Goal: Task Accomplishment & Management: Manage account settings

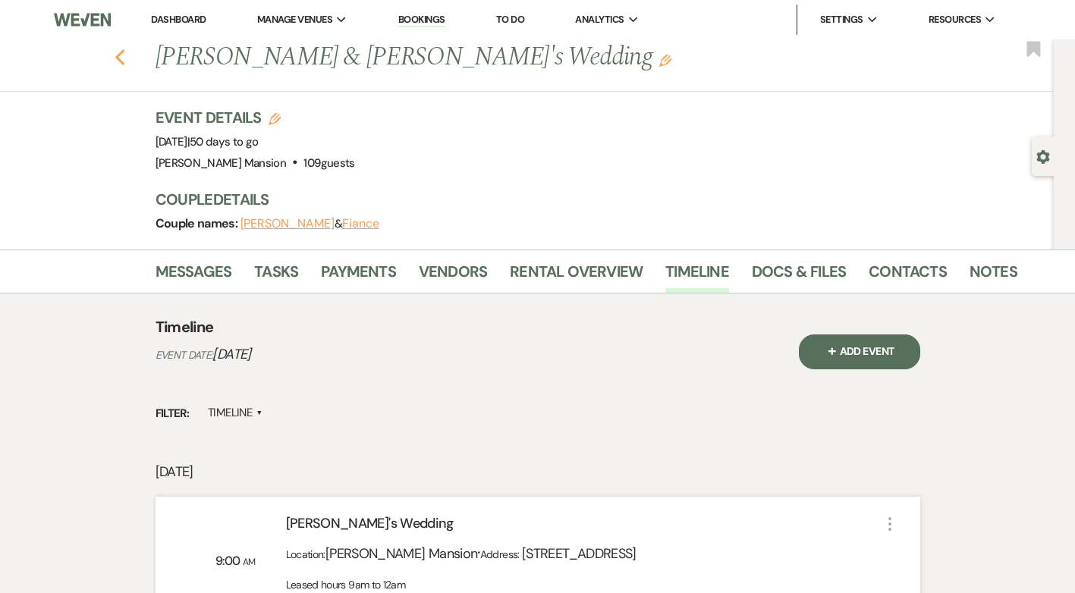
click at [124, 59] on use "button" at bounding box center [120, 57] width 10 height 17
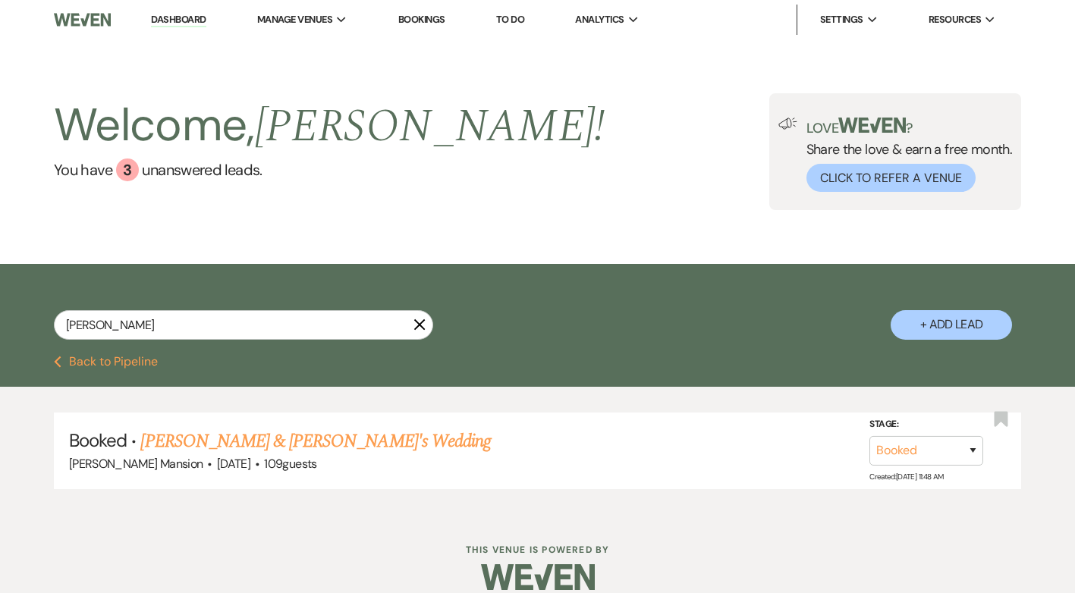
click at [416, 319] on icon "X" at bounding box center [419, 325] width 12 height 12
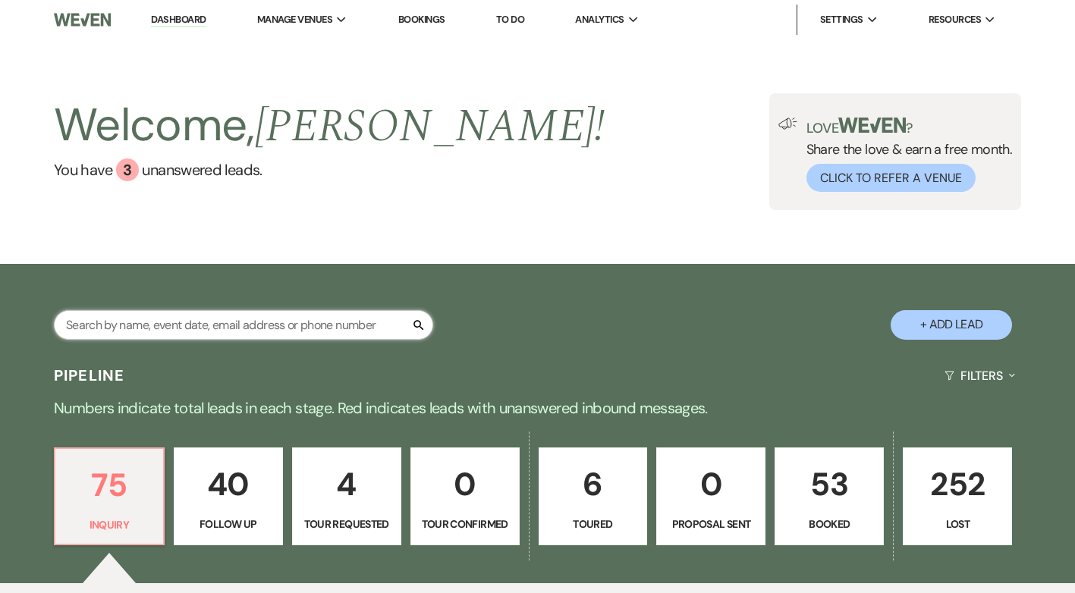
click at [90, 328] on input "text" at bounding box center [243, 325] width 379 height 30
type input "rac"
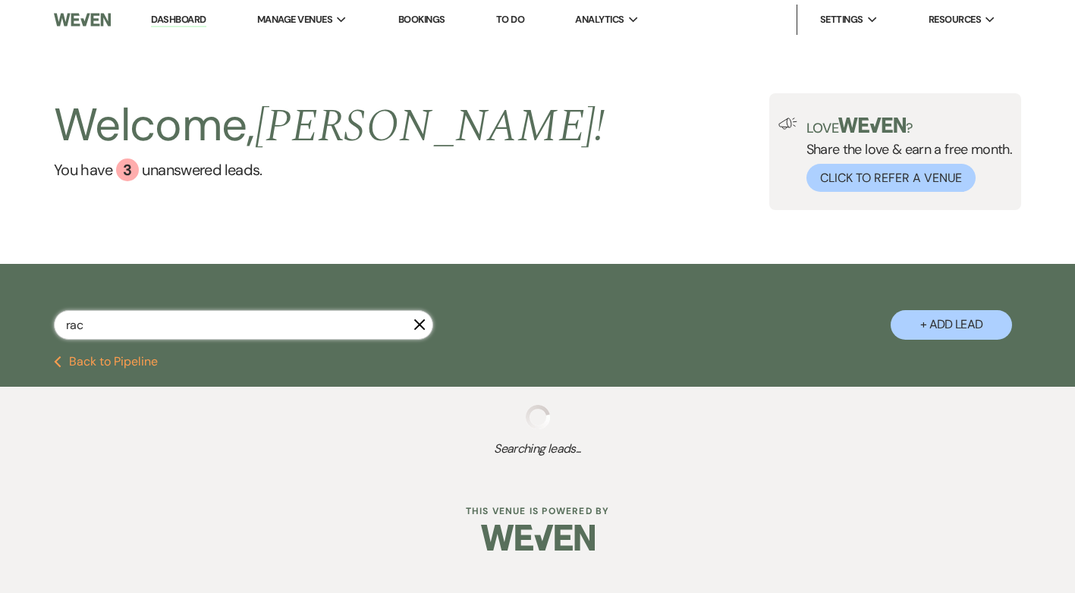
select select "9"
select select "8"
select select "5"
select select "8"
select select "5"
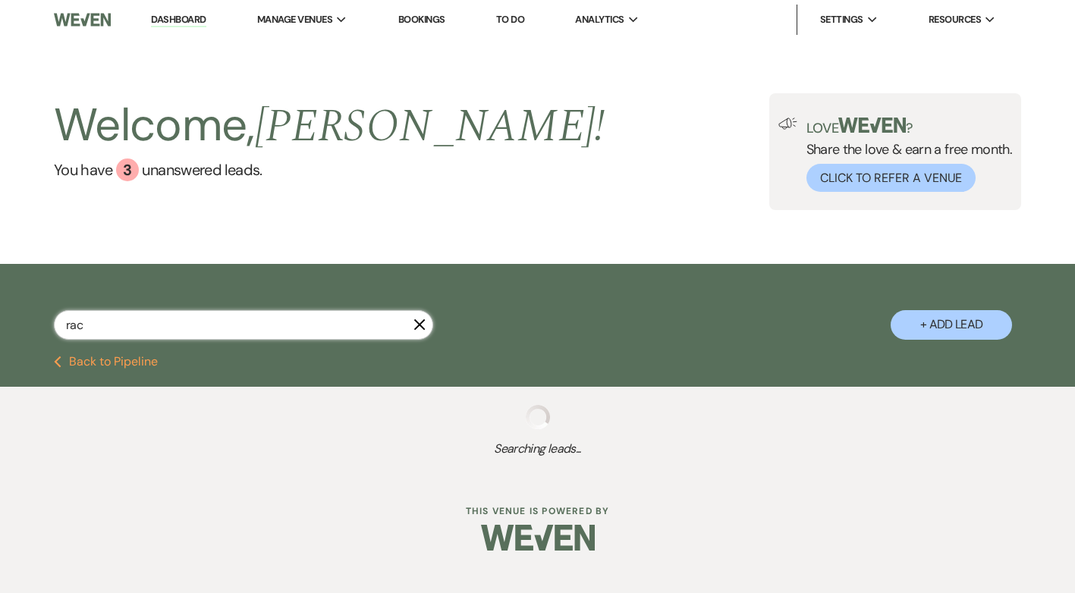
select select "8"
select select "2"
select select "8"
select select "2"
select select "8"
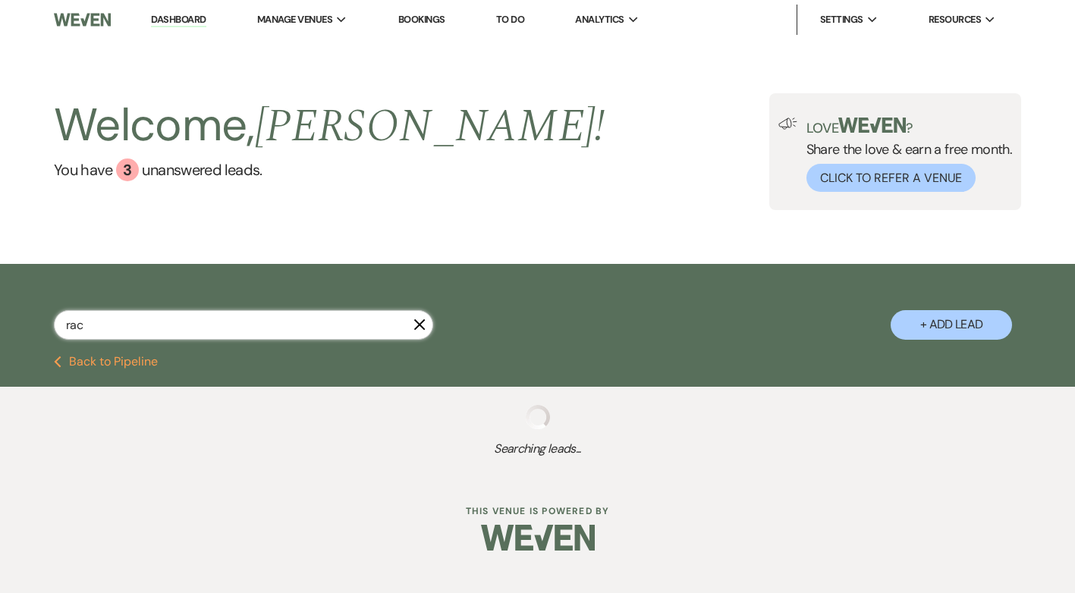
select select "5"
select select "8"
select select "5"
select select "8"
select select "4"
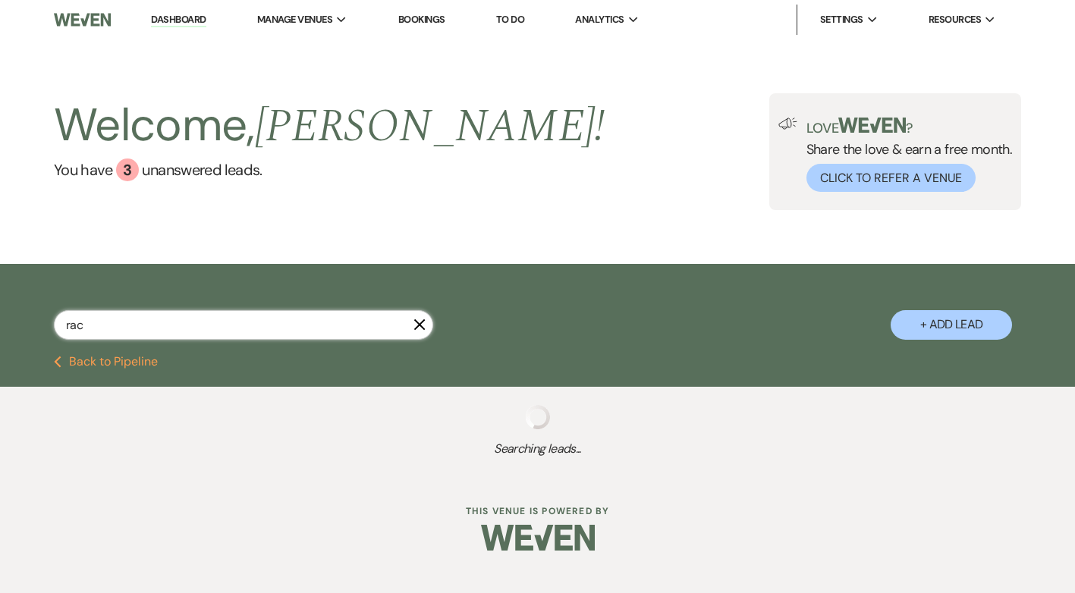
select select "8"
select select "5"
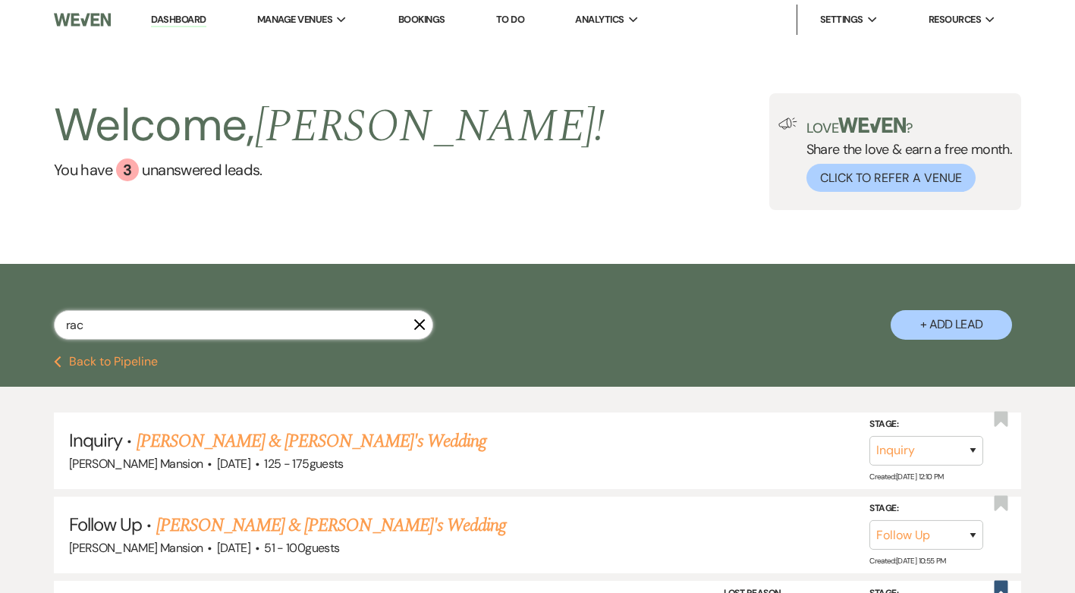
type input "rac"
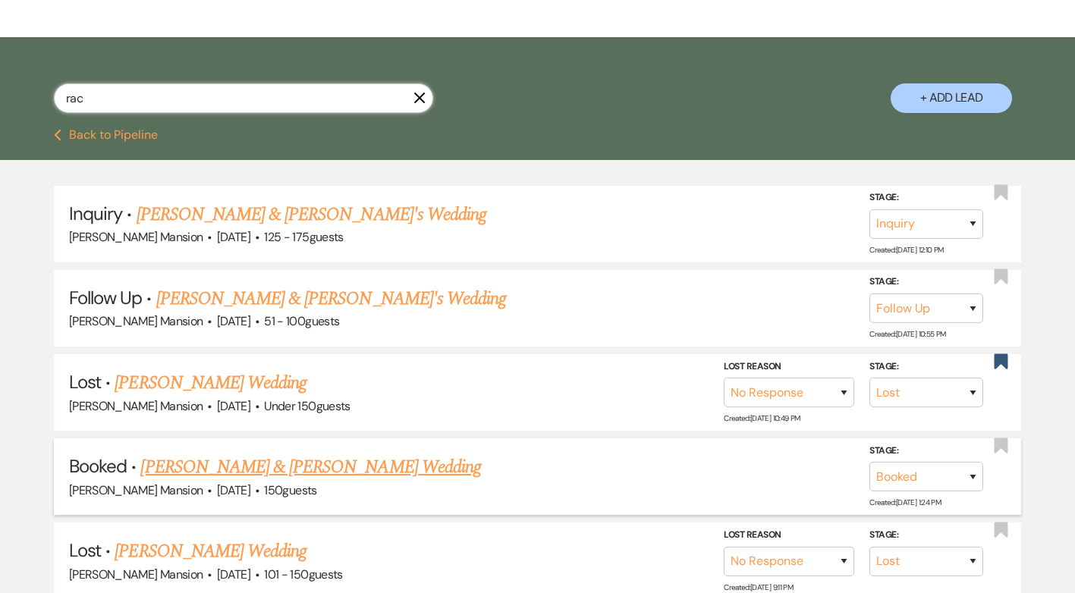
scroll to position [228, 0]
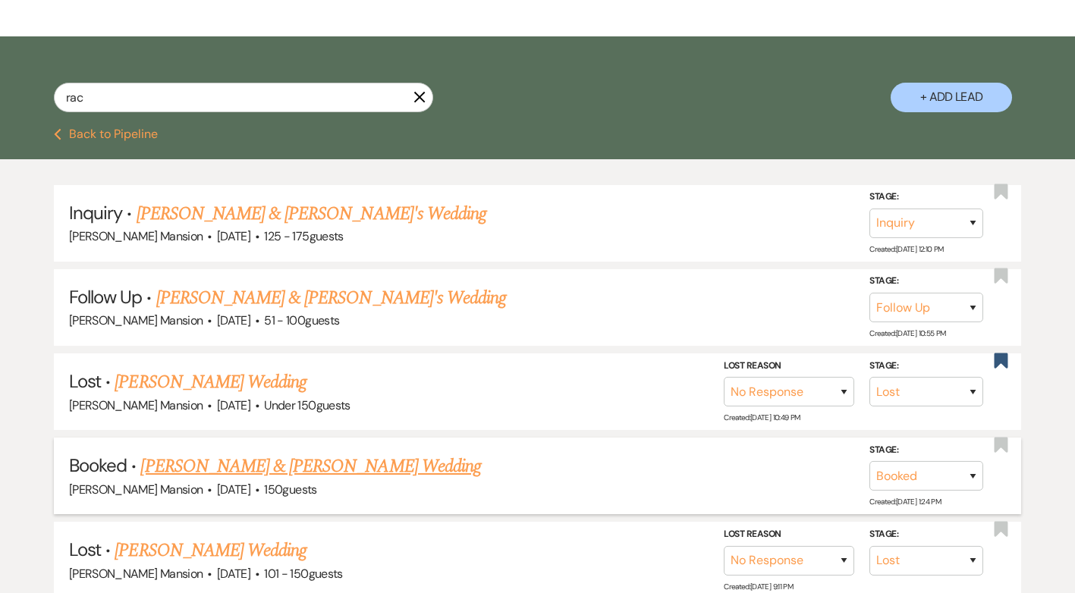
click at [230, 467] on link "Racheal Kemigisha & Patrick Wamala's Wedding" at bounding box center [310, 466] width 340 height 27
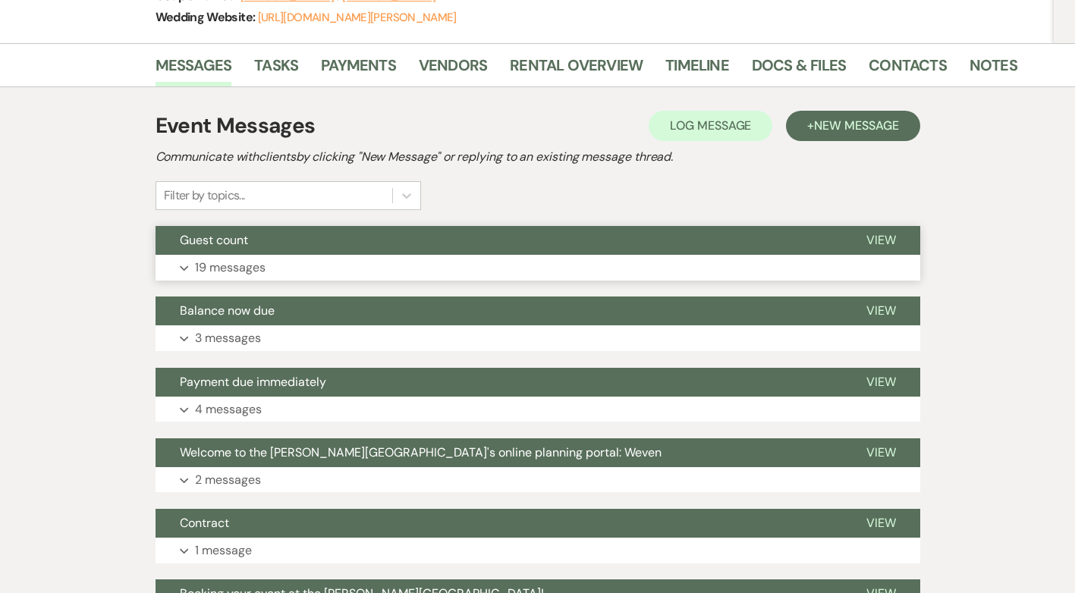
click at [187, 266] on icon "Expand" at bounding box center [184, 269] width 9 height 6
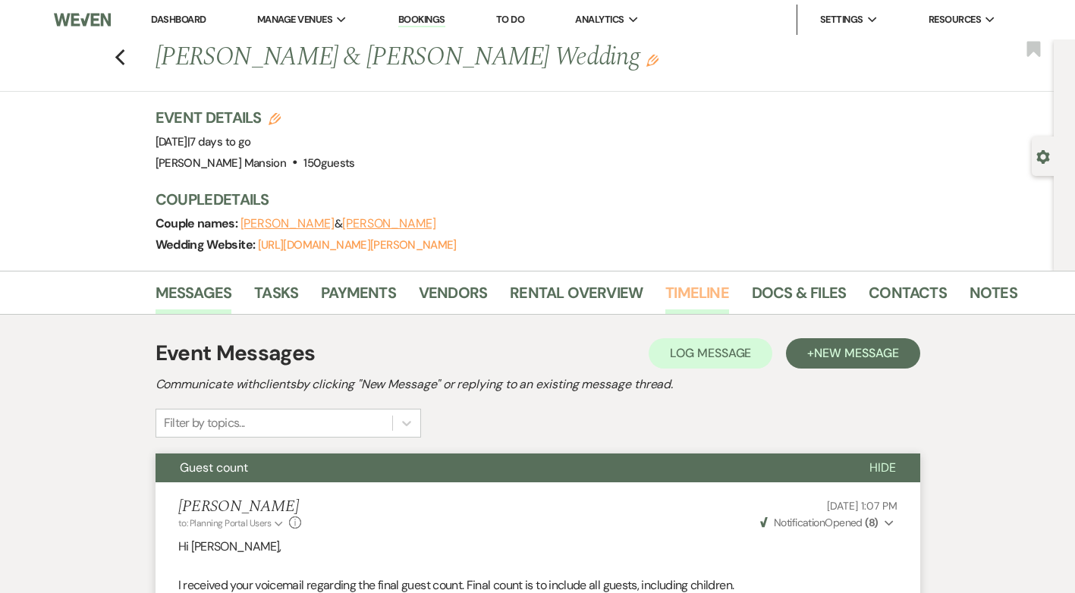
click at [700, 294] on link "Timeline" at bounding box center [697, 297] width 64 height 33
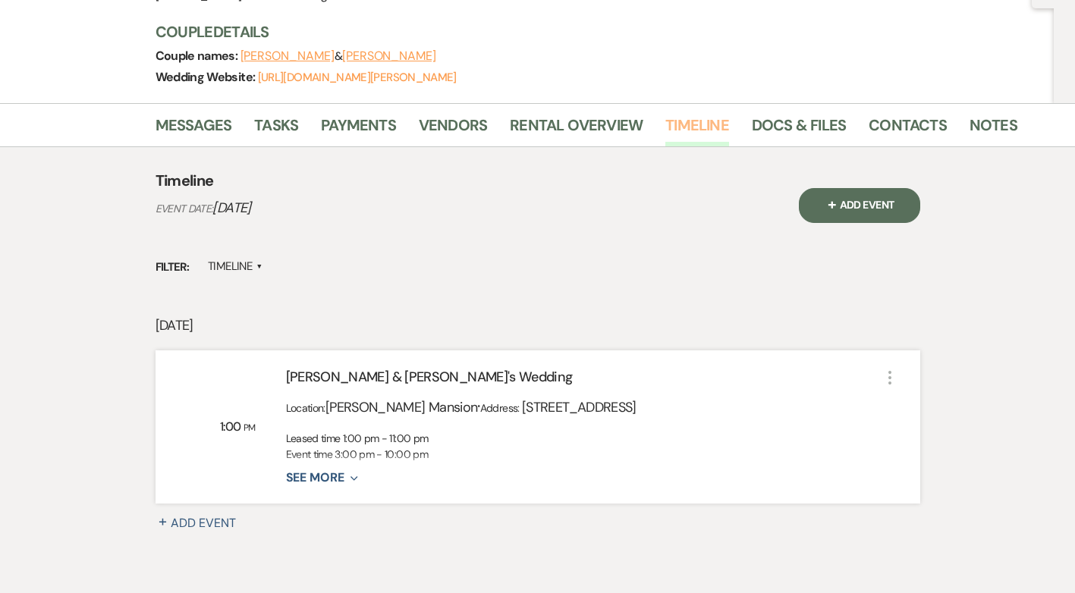
scroll to position [264, 0]
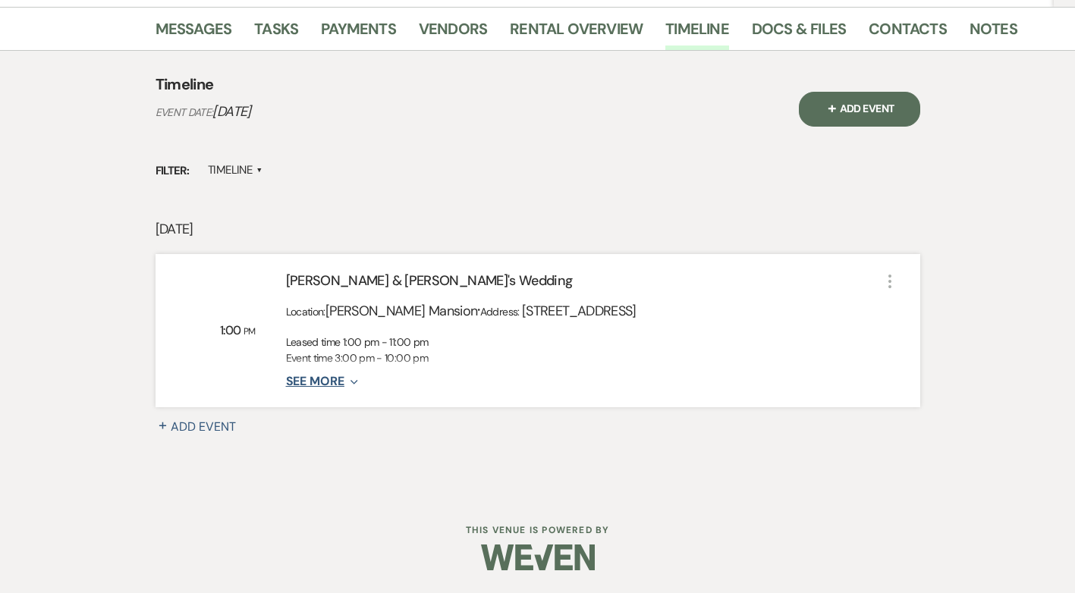
click at [321, 378] on button "See More Expand" at bounding box center [322, 382] width 72 height 13
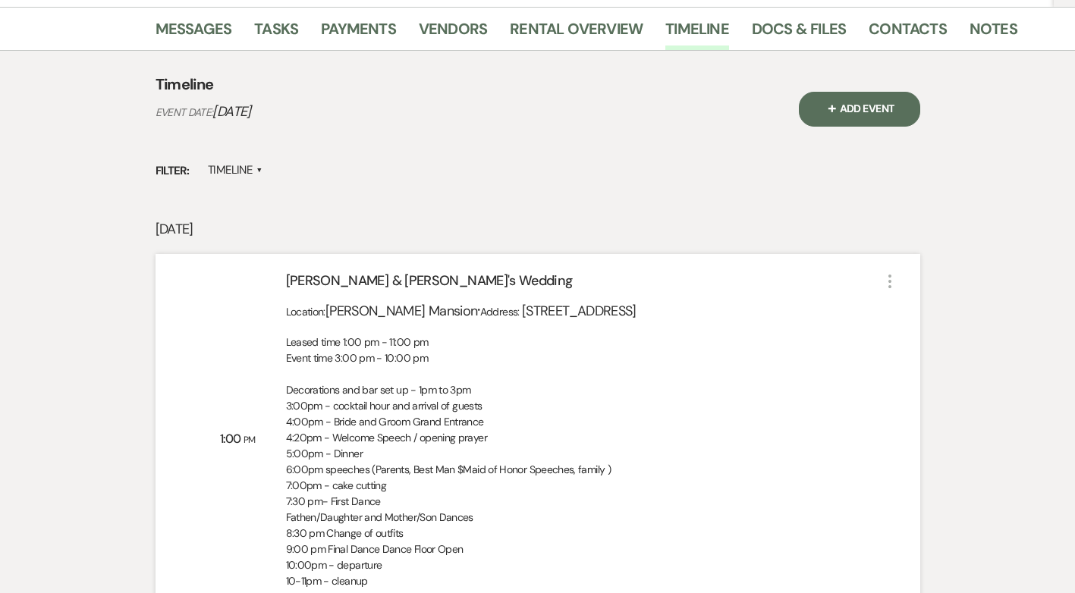
drag, startPoint x: 393, startPoint y: 341, endPoint x: 969, endPoint y: 274, distance: 579.7
click at [969, 274] on div "Timeline Event Date: August 28, 2025 + Add Event Filter: Timeline ▲ Thursday, A…" at bounding box center [537, 382] width 865 height 662
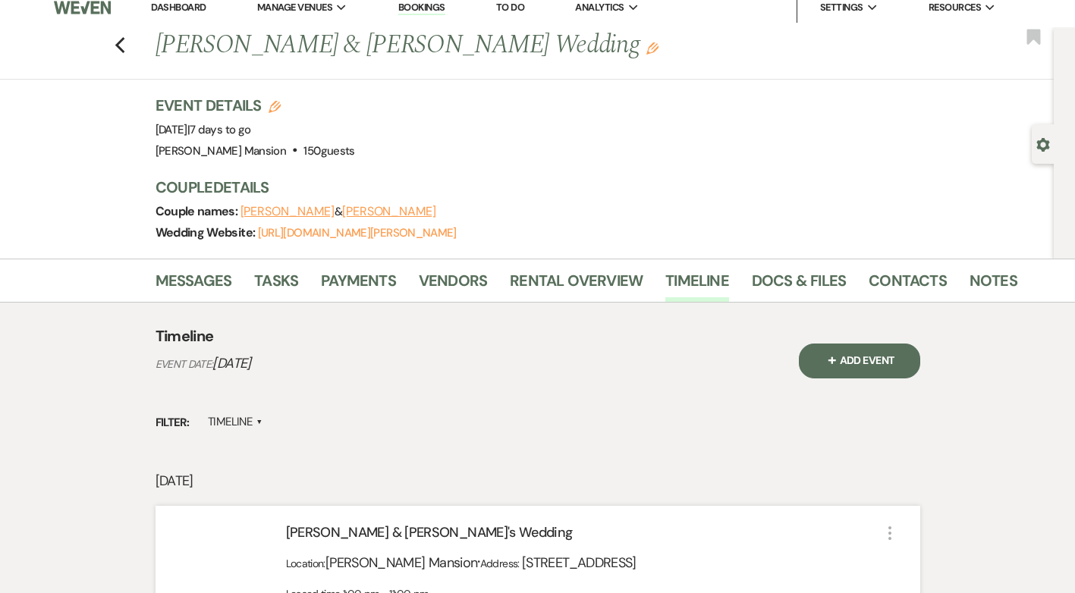
scroll to position [0, 0]
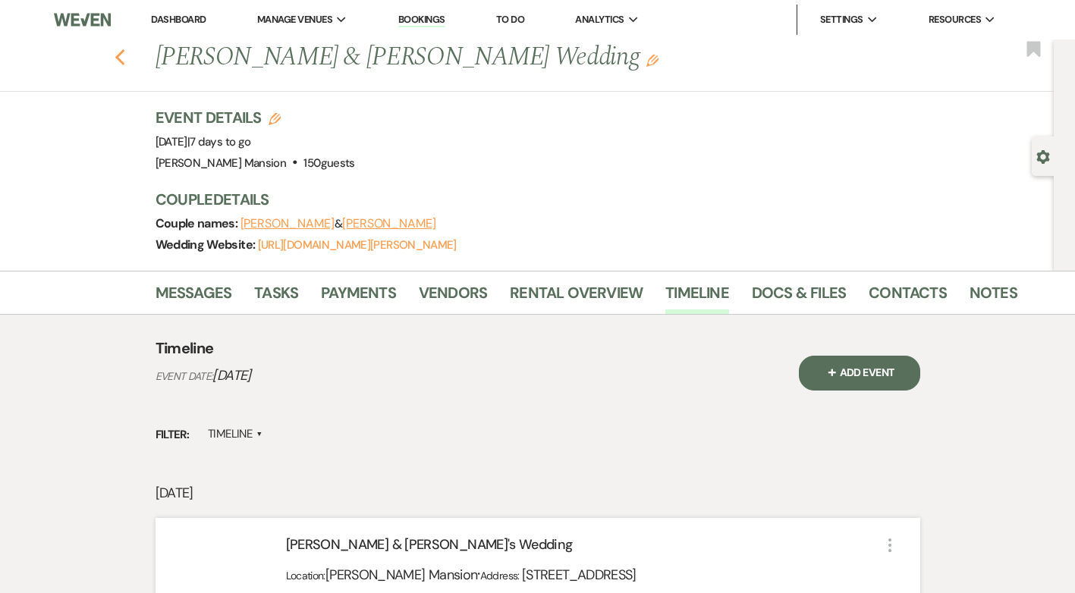
click at [126, 54] on icon "Previous" at bounding box center [120, 58] width 11 height 18
select select "9"
select select "8"
select select "5"
select select "8"
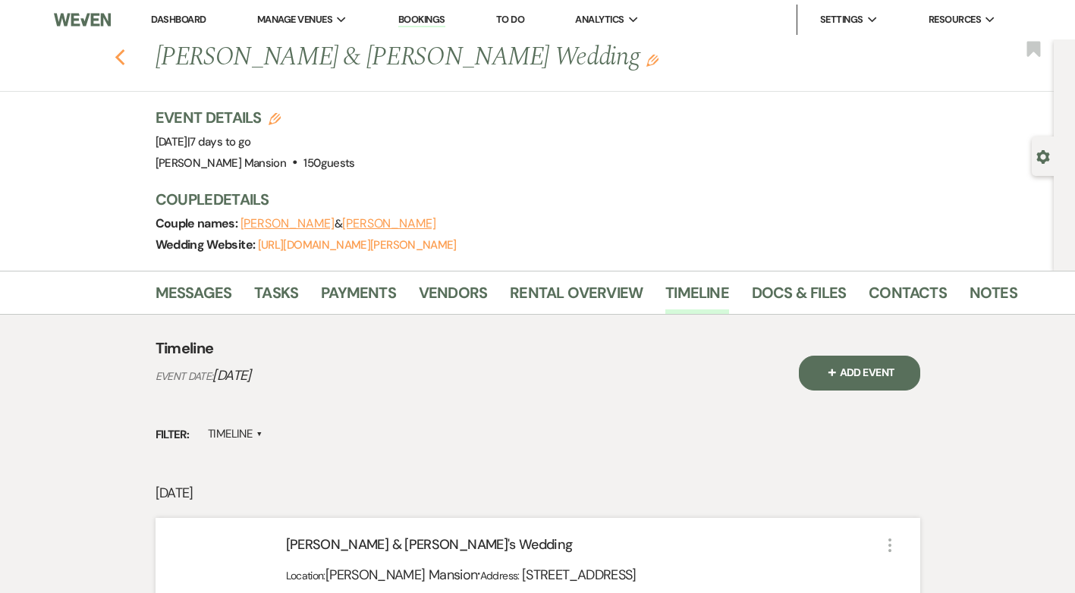
select select "5"
select select "8"
select select "2"
select select "8"
select select "2"
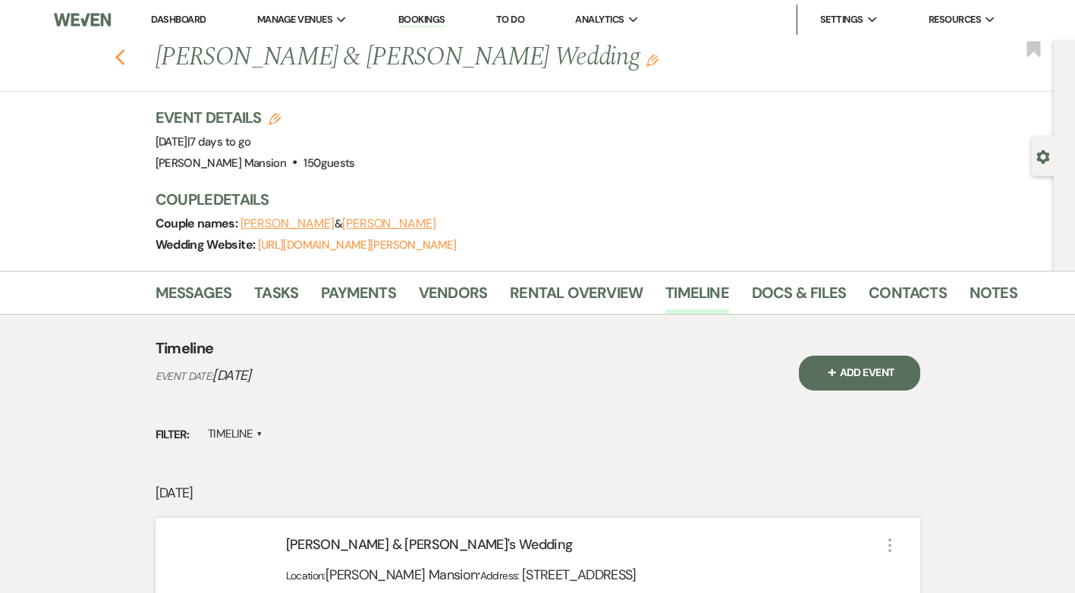
select select "8"
select select "5"
select select "8"
select select "5"
select select "8"
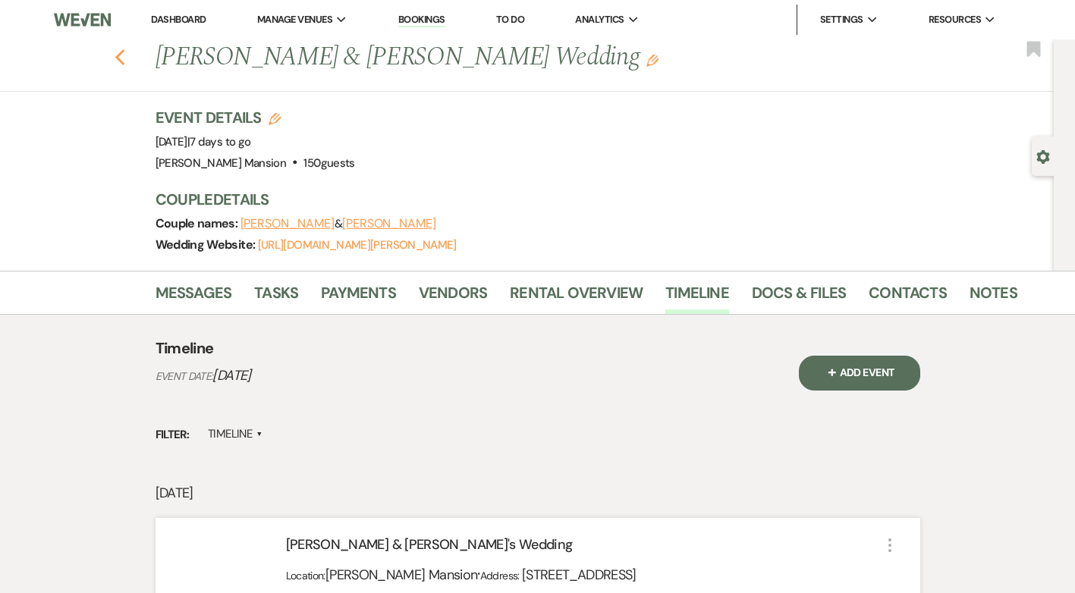
select select "4"
select select "8"
select select "5"
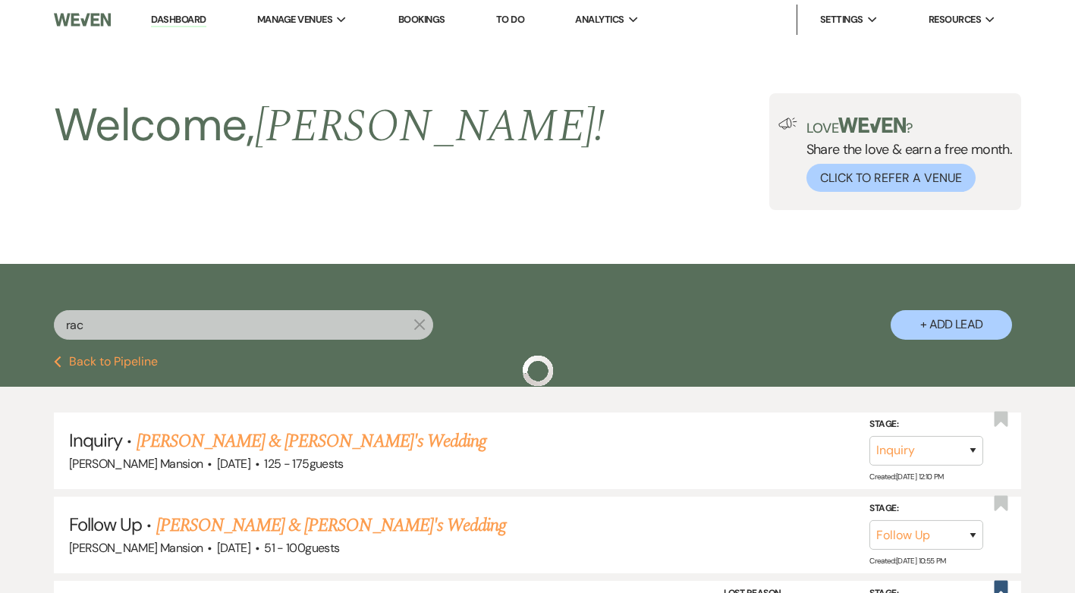
scroll to position [228, 0]
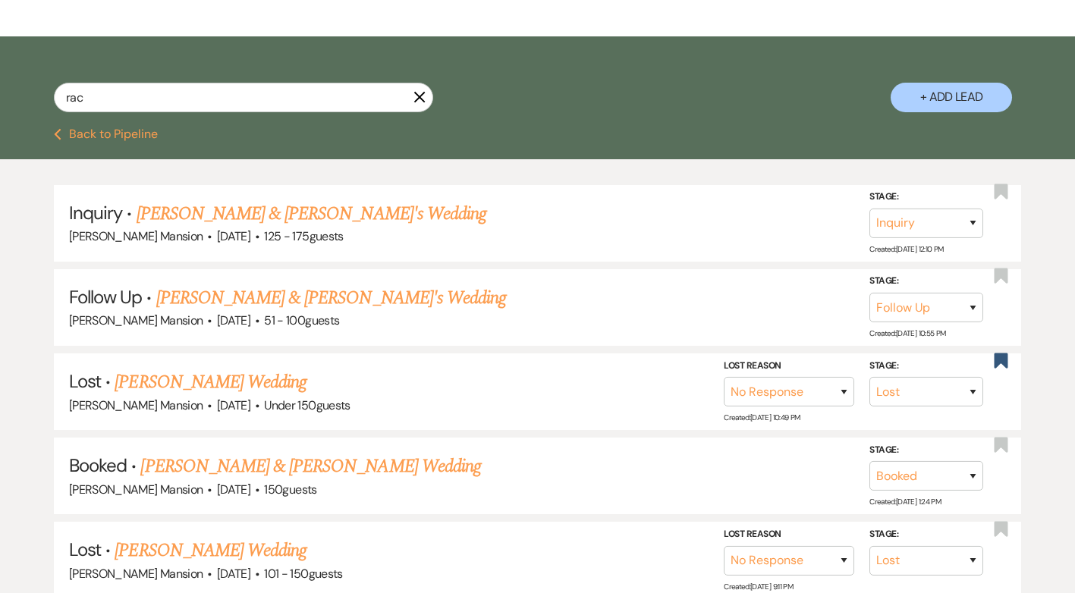
drag, startPoint x: 417, startPoint y: 94, endPoint x: 334, endPoint y: 115, distance: 85.9
click at [417, 94] on use "button" at bounding box center [419, 96] width 11 height 11
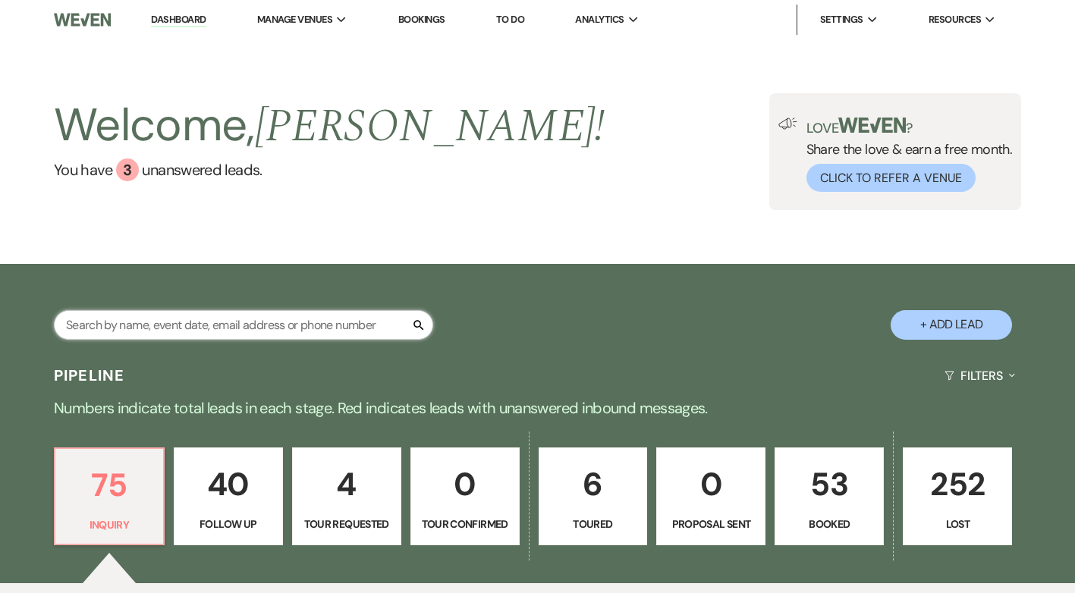
click at [171, 325] on input "text" at bounding box center [243, 325] width 379 height 30
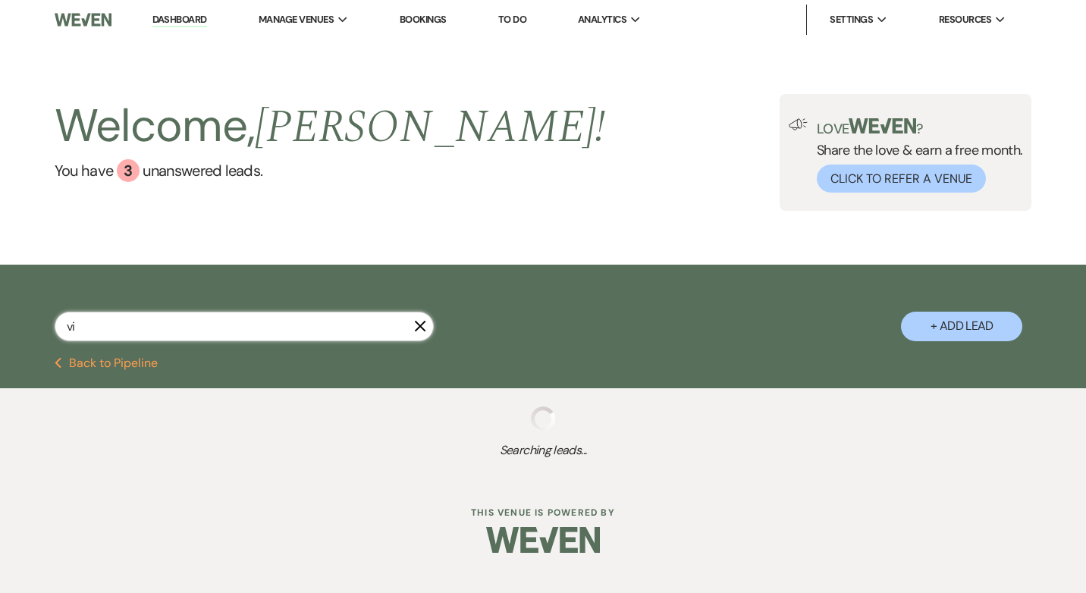
type input "vin"
select select "8"
select select "4"
select select "9"
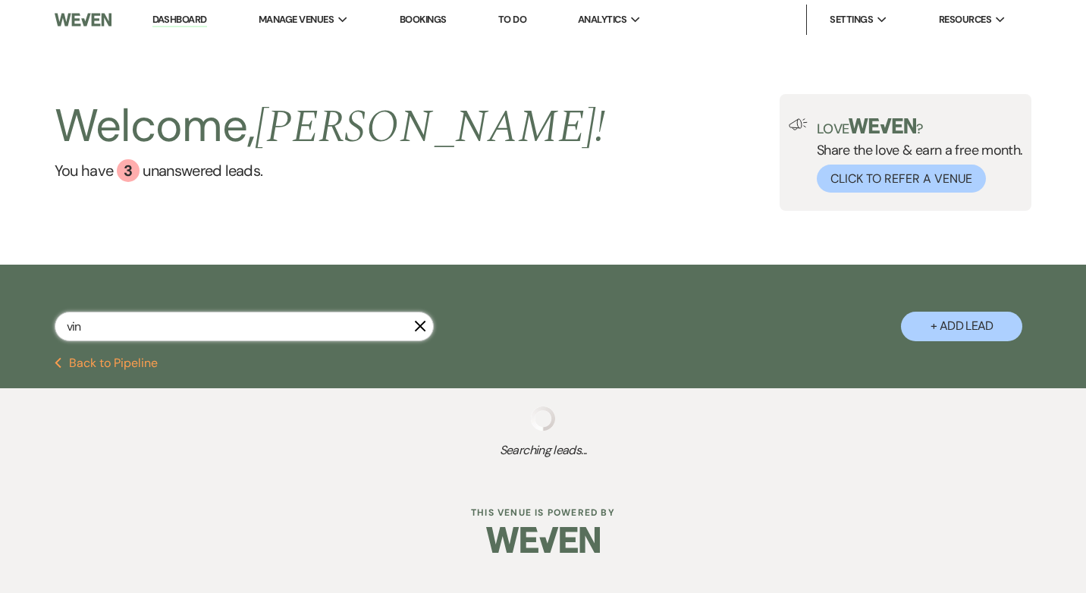
select select "9"
select select "8"
select select "2"
select select "9"
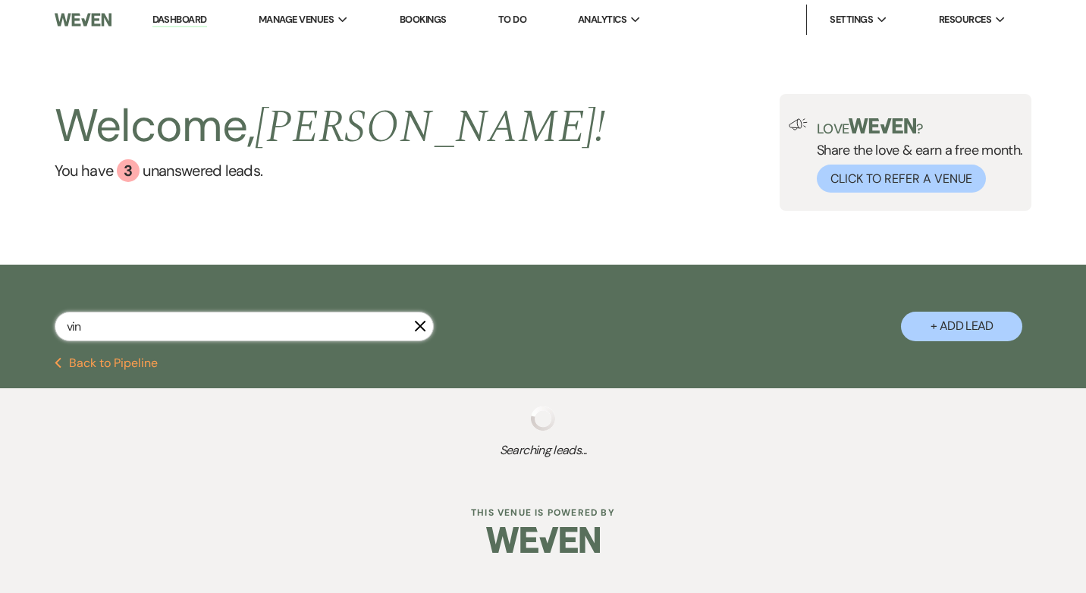
select select "8"
select select "5"
select select "9"
select select "8"
select select "5"
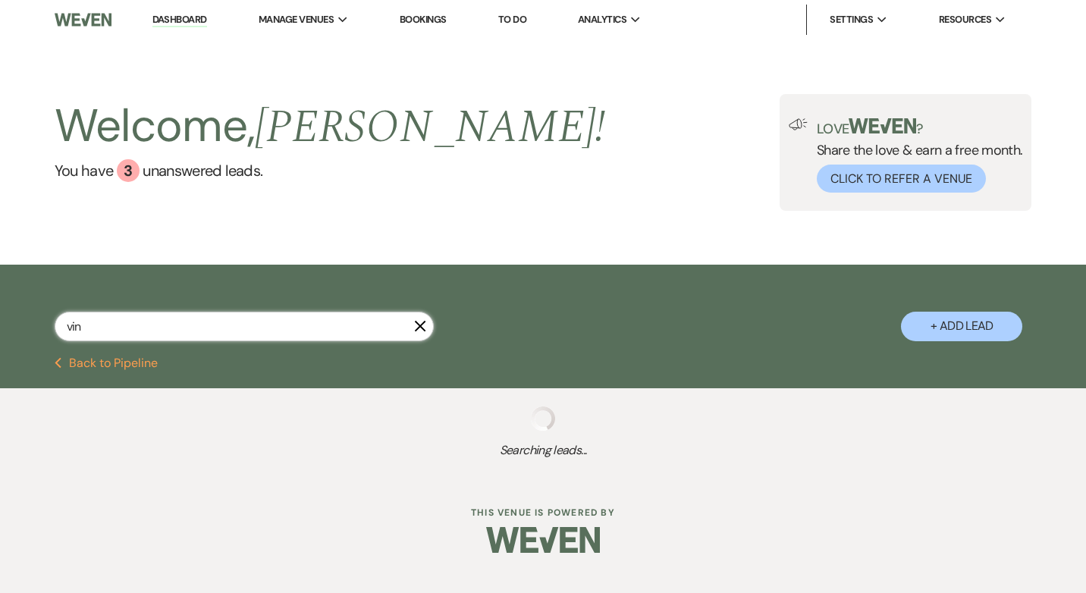
select select "8"
select select "6"
select select "9"
select select "8"
select select "5"
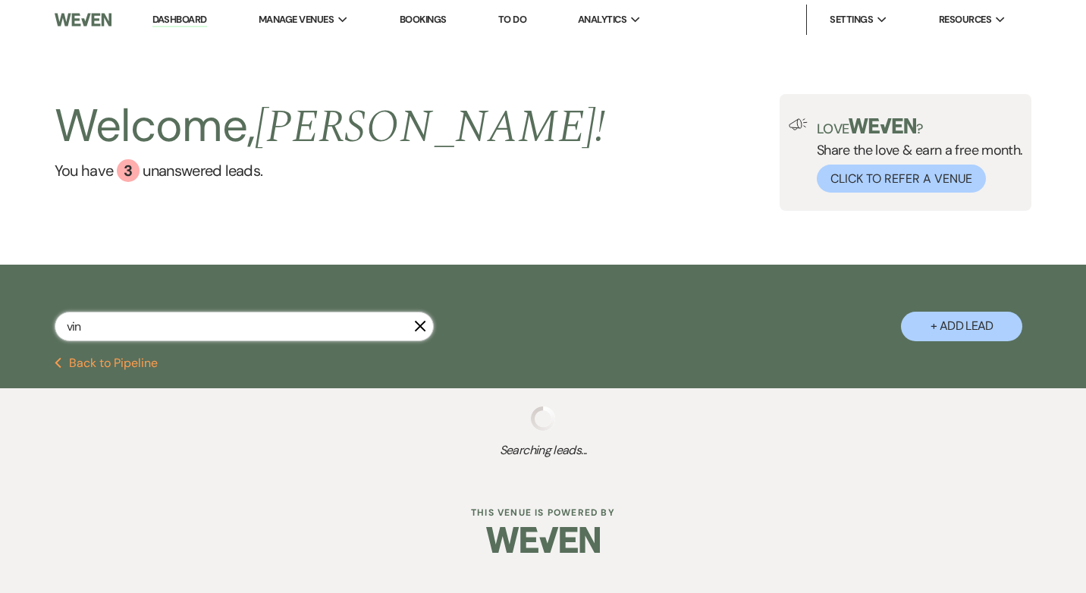
select select "8"
select select "6"
select select "8"
select select "5"
select select "8"
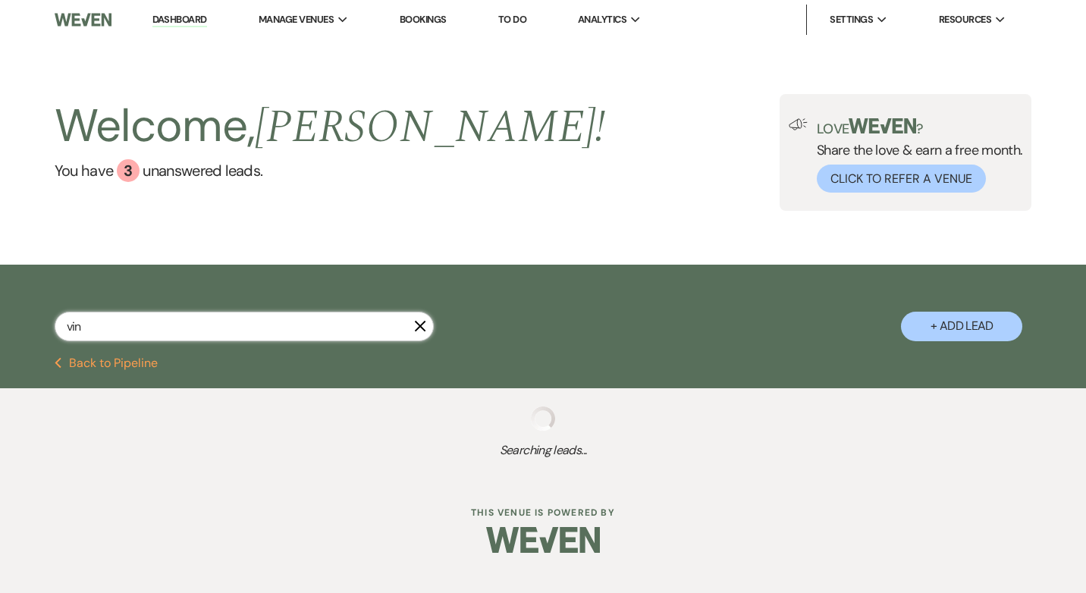
select select "2"
select select "8"
select select "5"
select select "8"
select select "2"
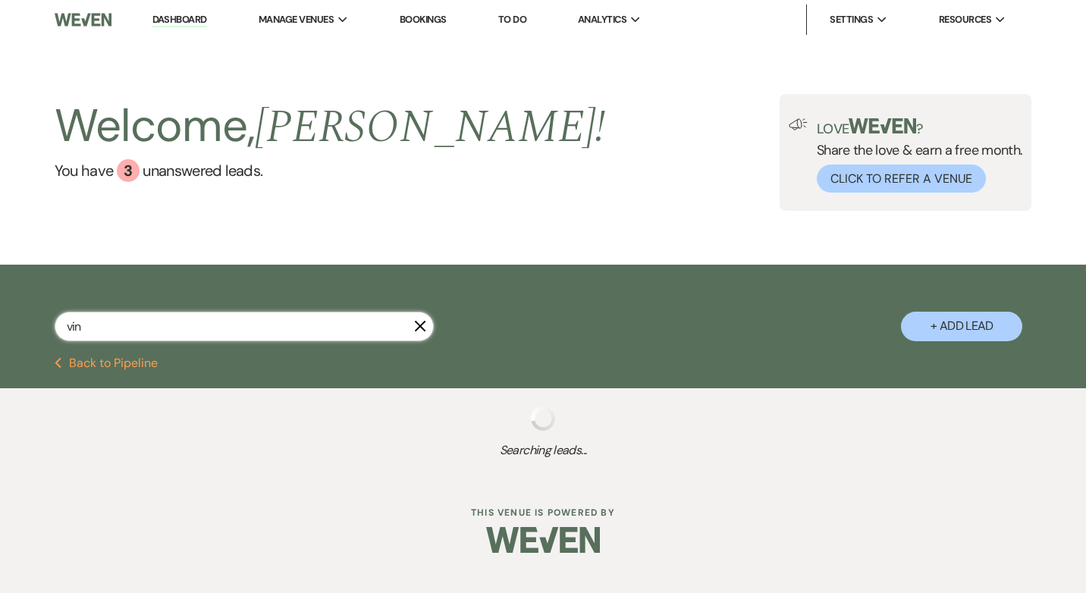
select select "8"
select select "5"
select select "8"
select select "5"
select select "8"
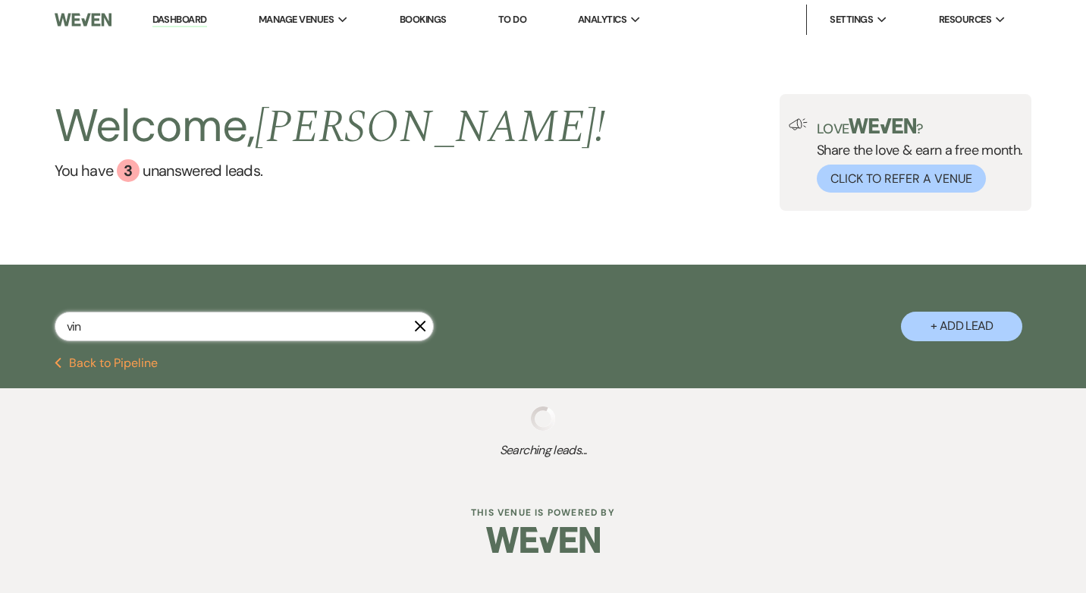
select select "5"
select select "8"
select select "5"
select select "8"
select select "5"
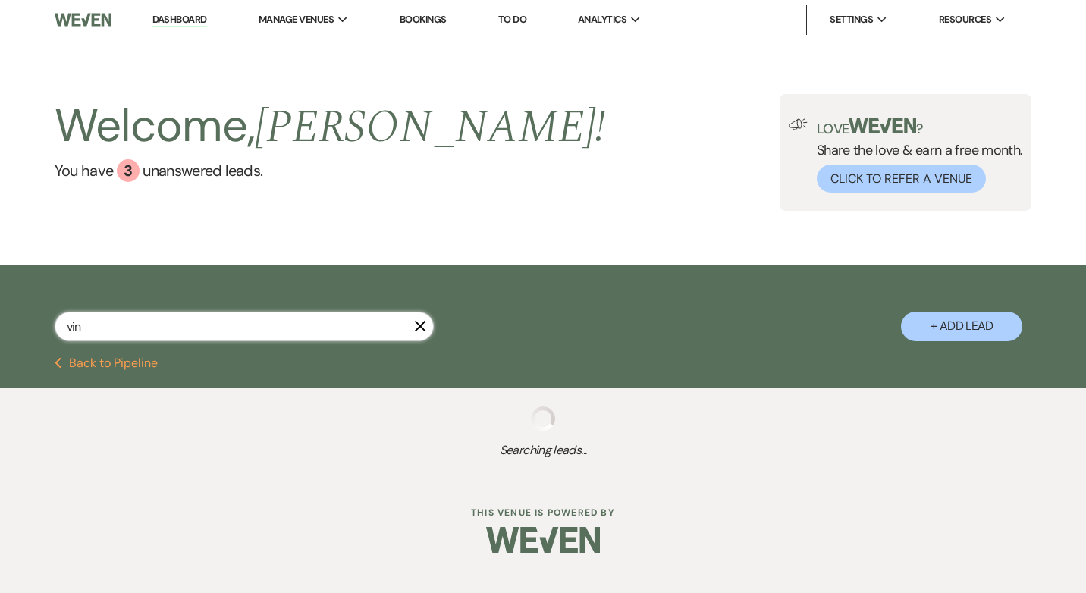
select select "8"
select select "5"
select select "8"
select select "5"
select select "9"
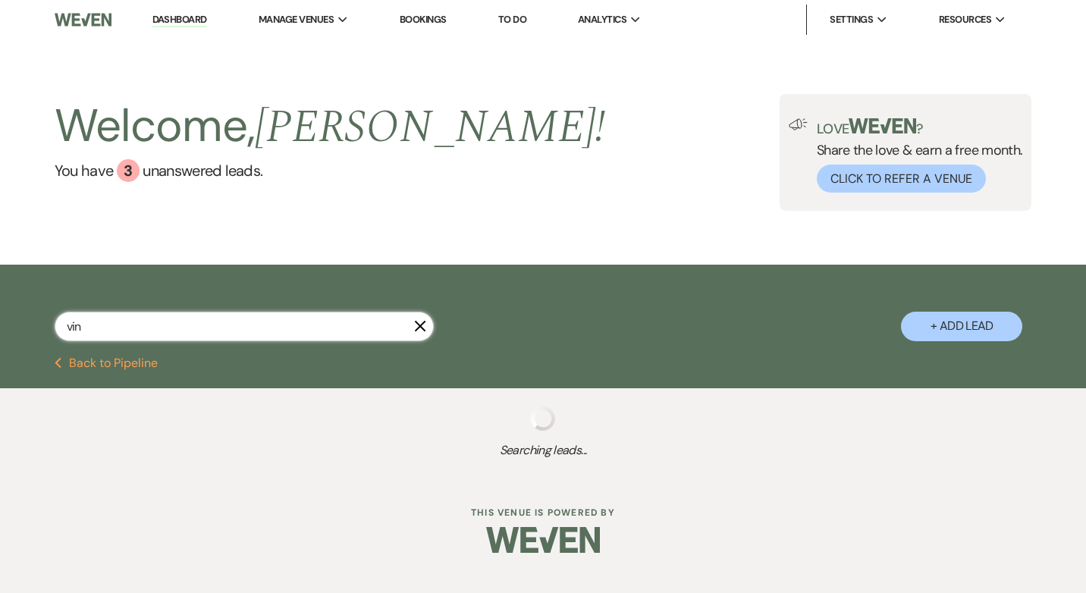
select select "8"
select select "5"
select select "8"
select select "5"
select select "8"
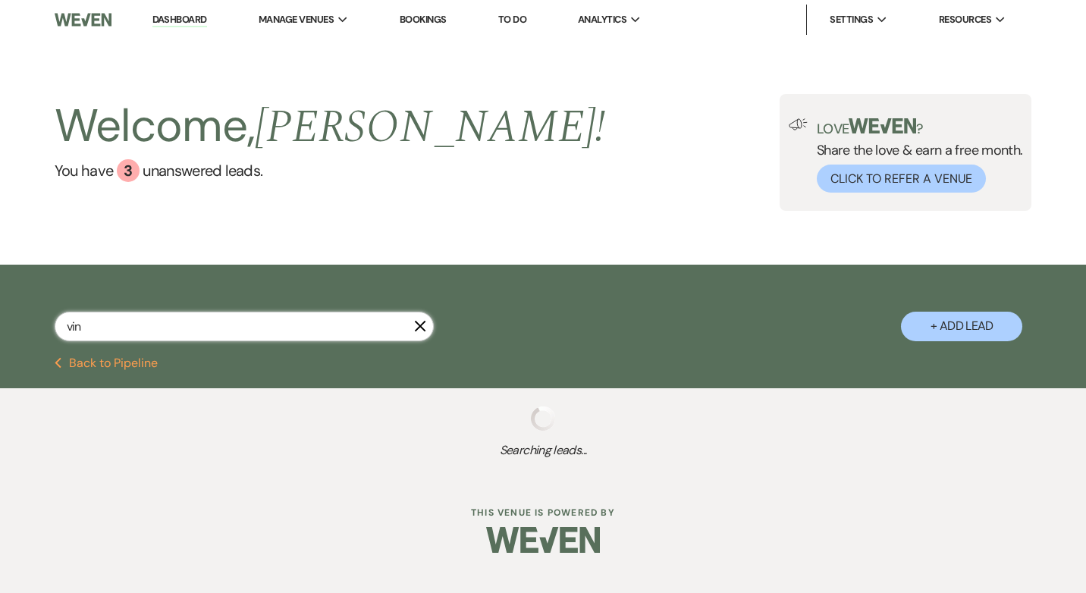
select select "5"
select select "8"
select select "2"
select select "8"
select select "5"
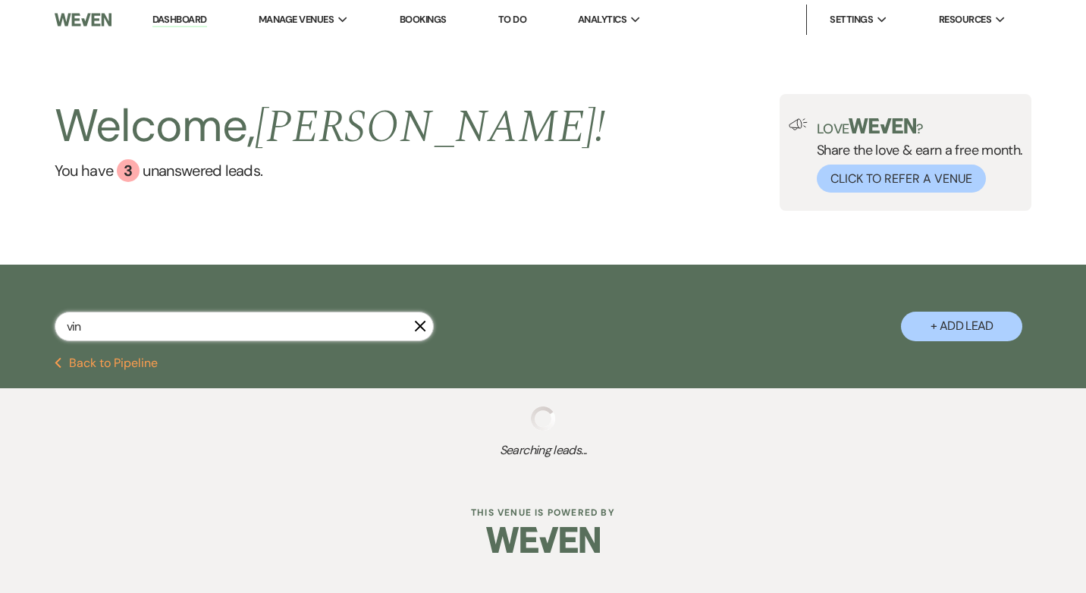
select select "8"
select select "5"
select select "8"
select select "5"
select select "8"
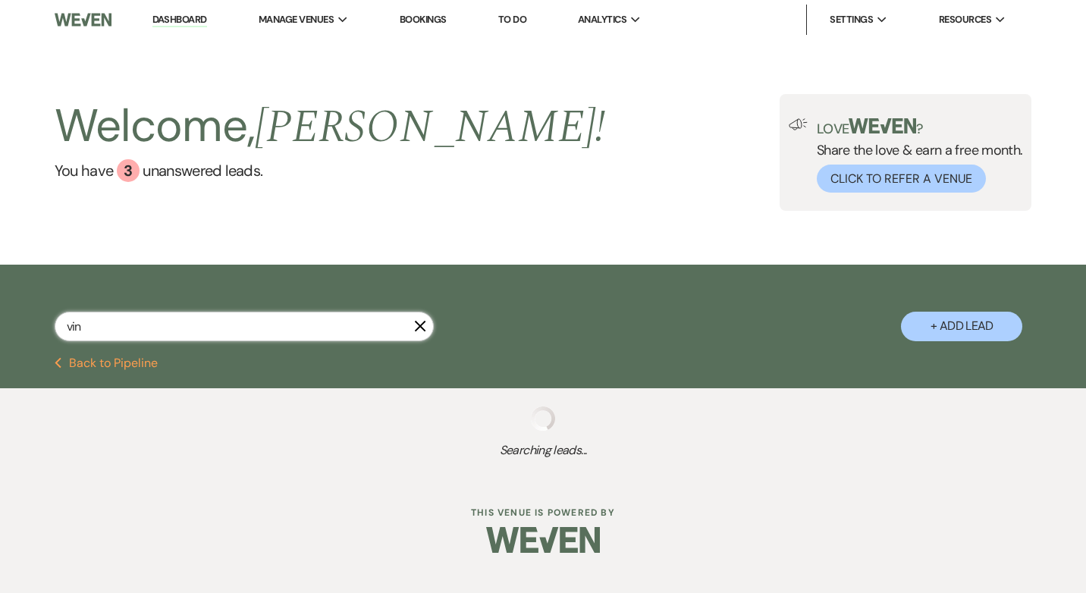
select select "5"
select select "8"
select select "5"
select select "8"
select select "5"
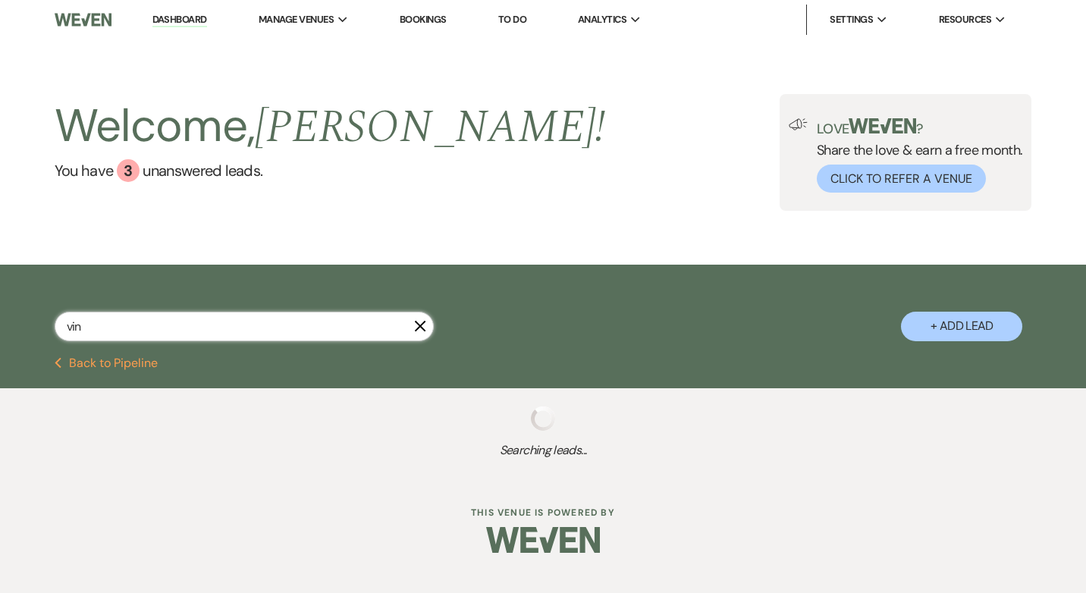
select select "8"
select select "5"
select select "8"
select select "5"
select select "8"
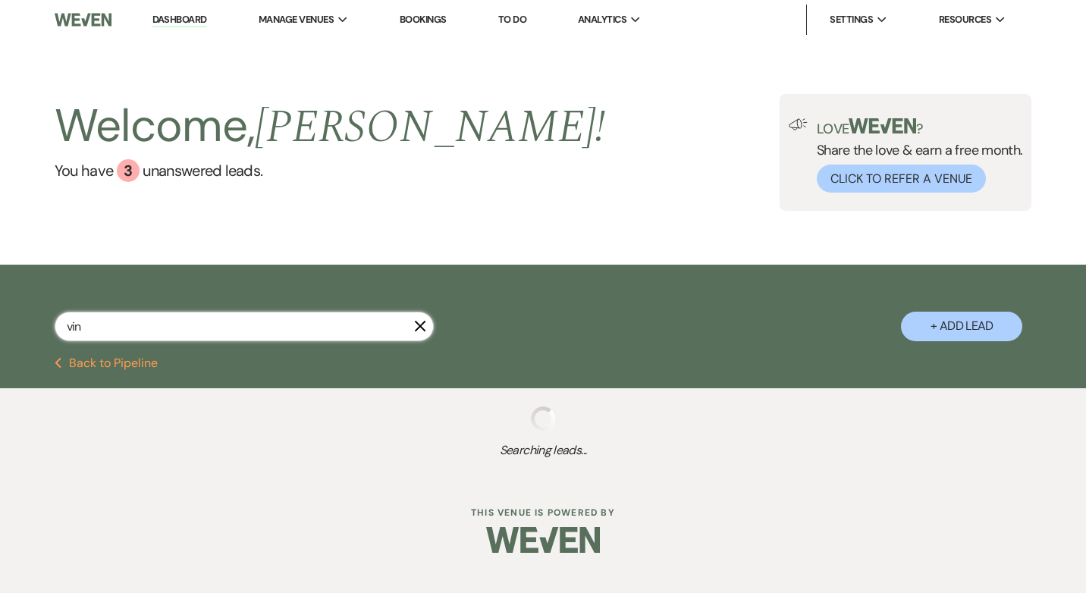
select select "5"
select select "8"
select select "2"
select select "8"
select select "5"
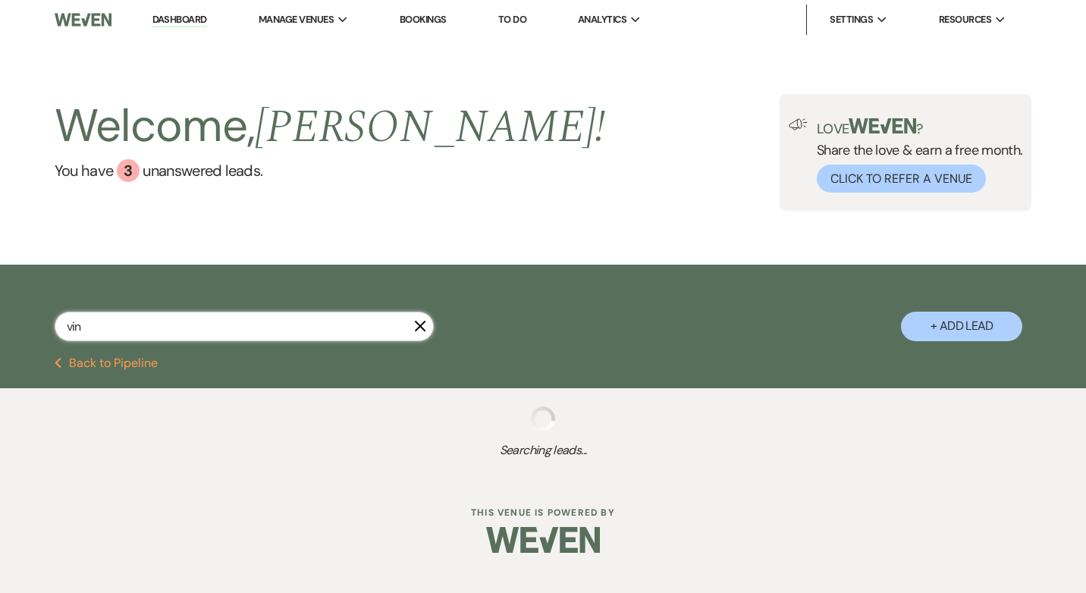
select select "8"
select select "5"
select select "8"
select select "5"
select select "8"
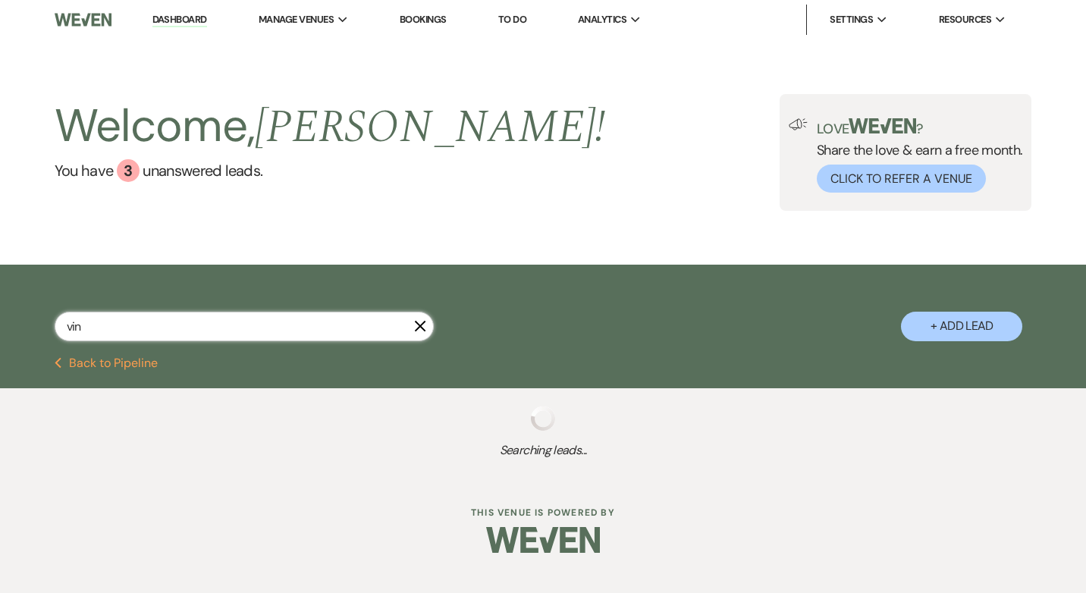
select select "5"
select select "8"
select select "5"
select select "8"
select select "5"
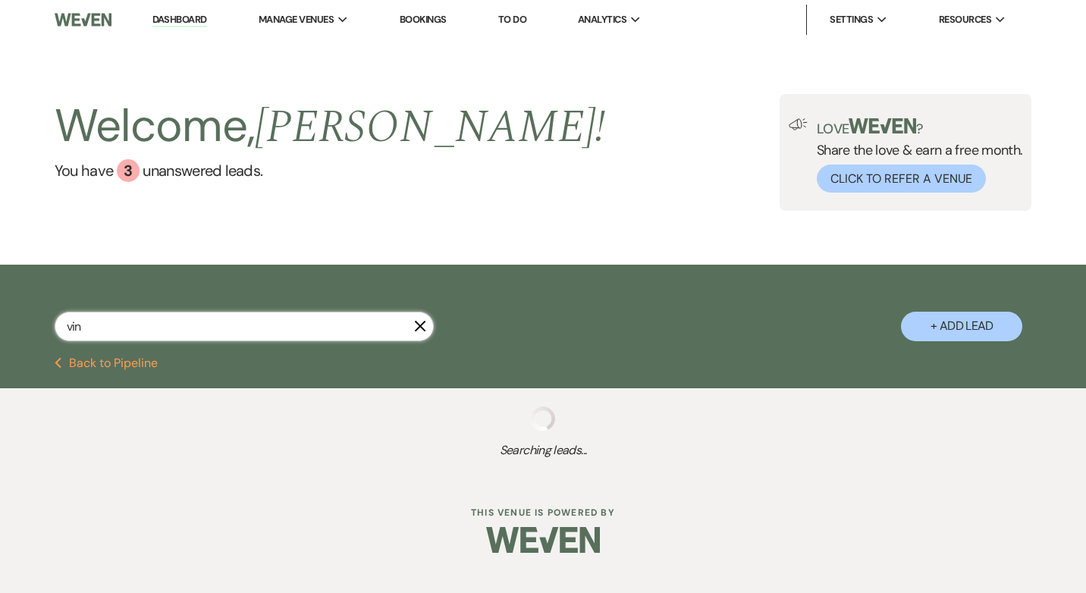
select select "8"
select select "6"
select select "8"
select select "5"
select select "8"
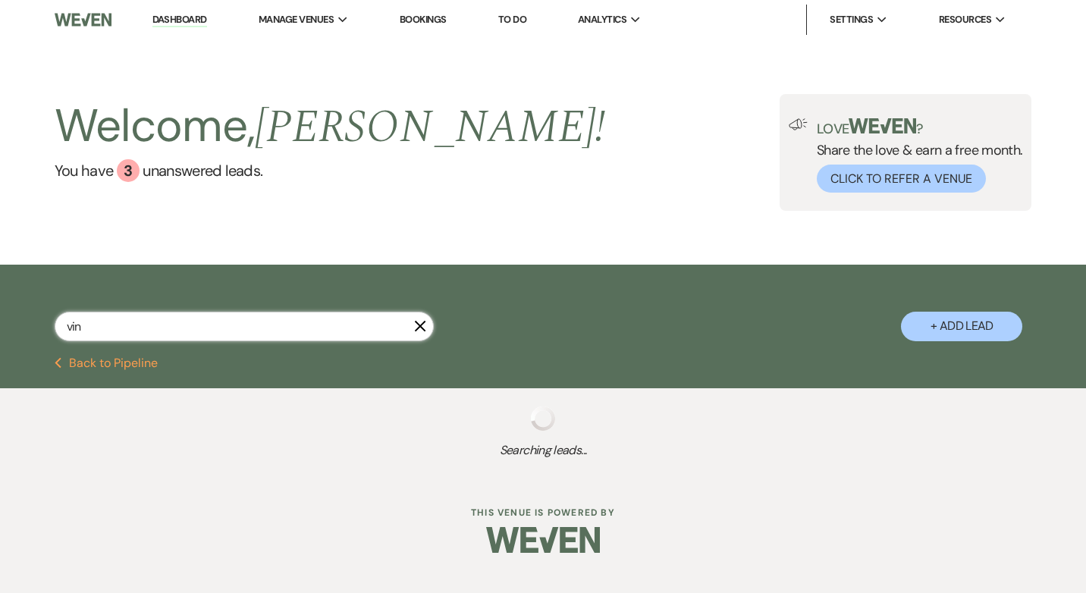
select select "5"
select select "8"
select select "5"
select select "8"
select select "3"
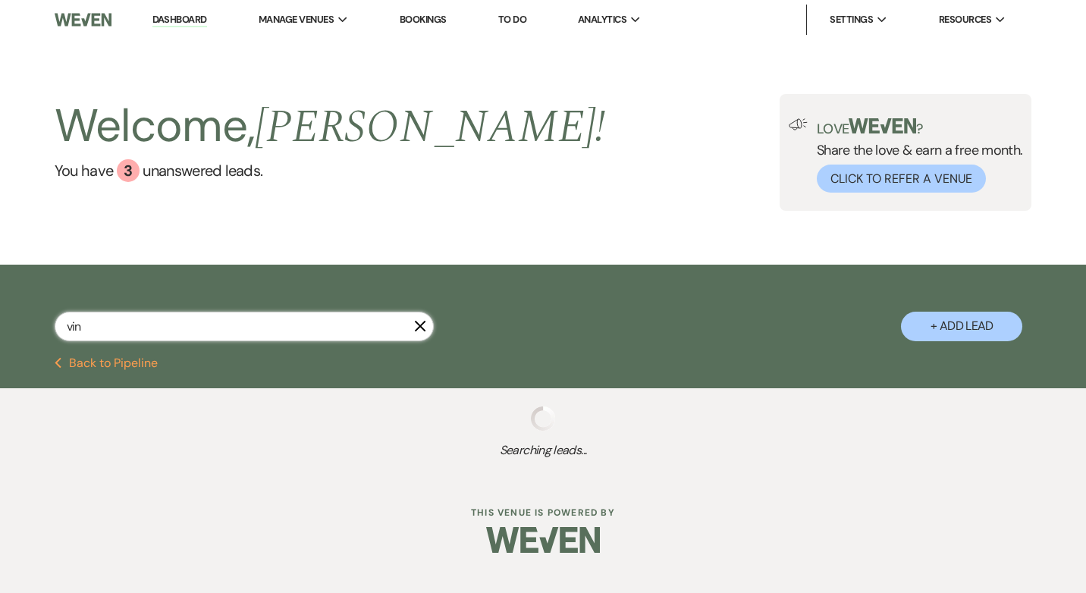
select select "8"
select select "5"
select select "8"
select select "5"
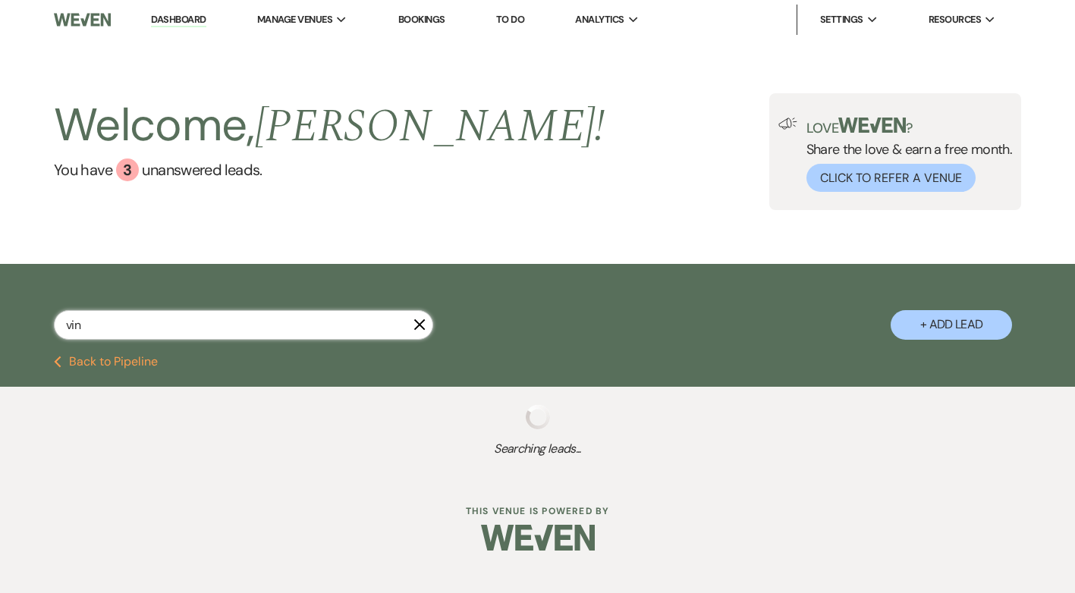
select select "8"
select select "5"
select select "8"
select select "3"
select select "8"
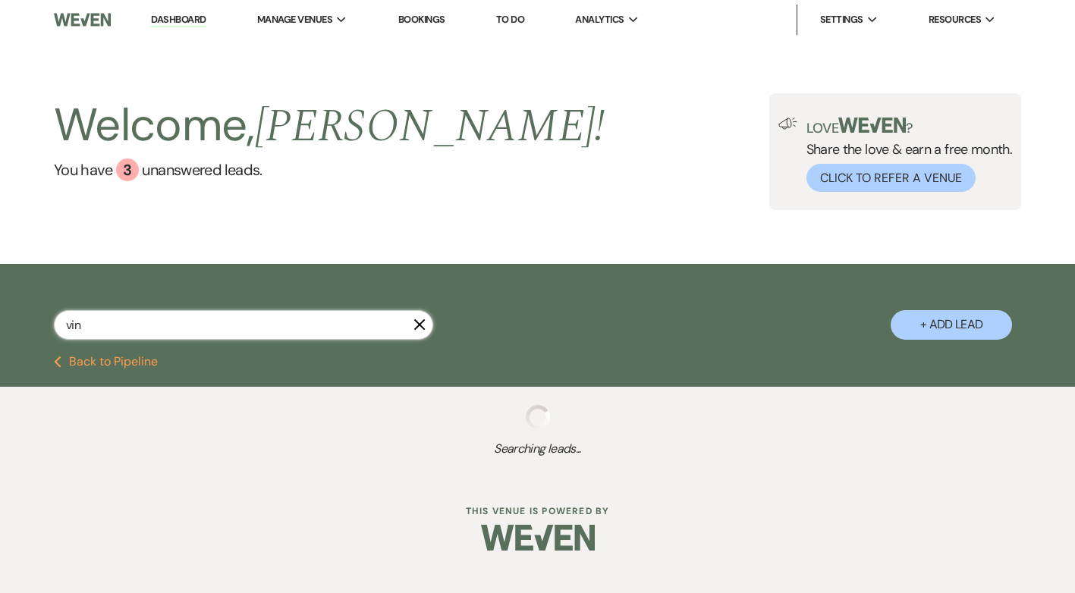
select select "5"
type input "vincen"
select select "8"
select select "5"
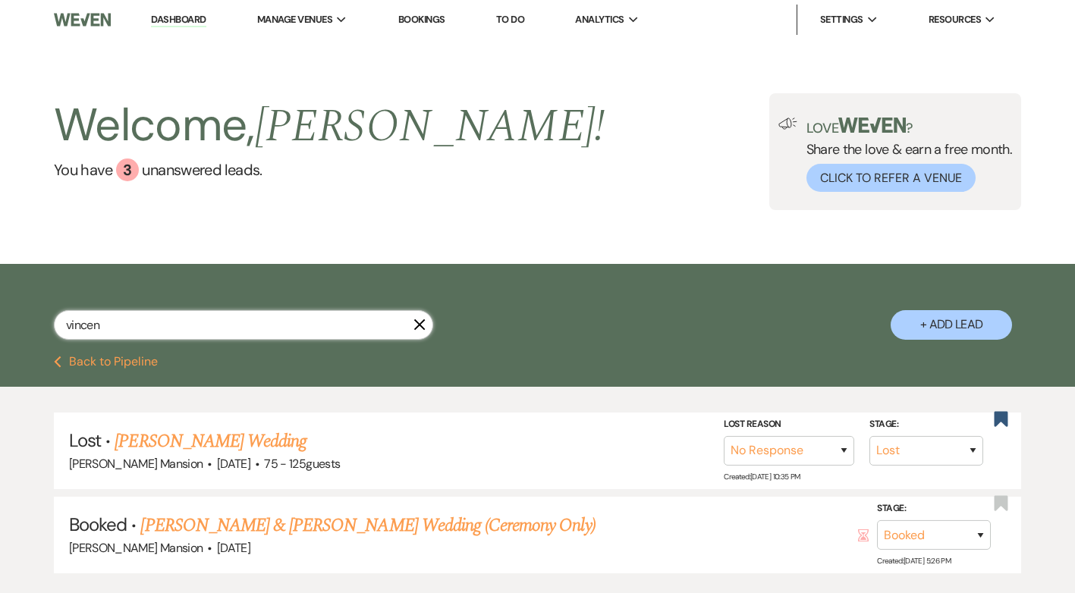
type input "[PERSON_NAME]"
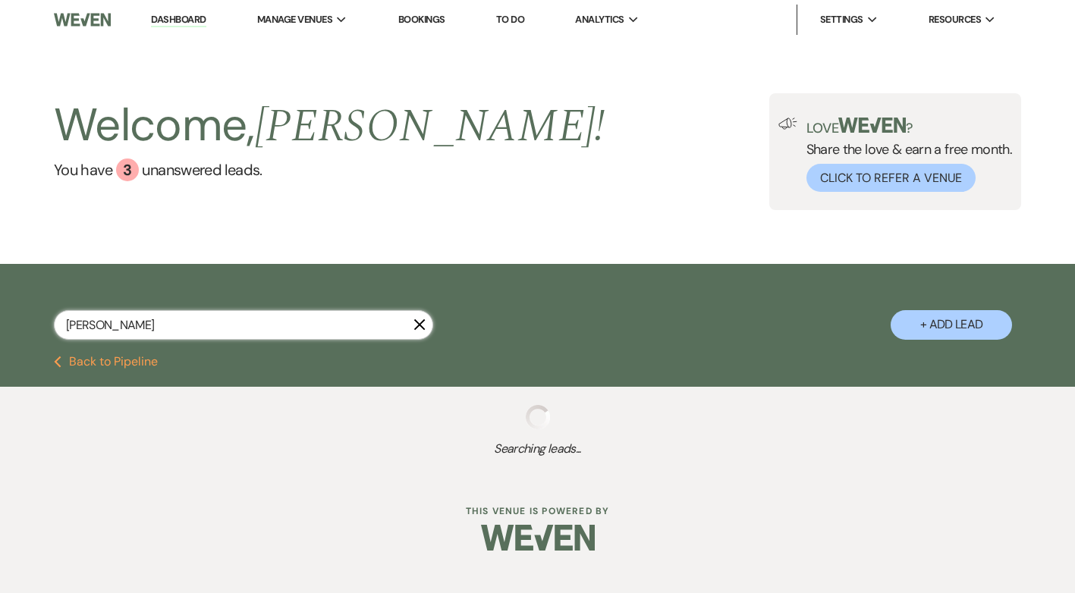
select select "8"
select select "5"
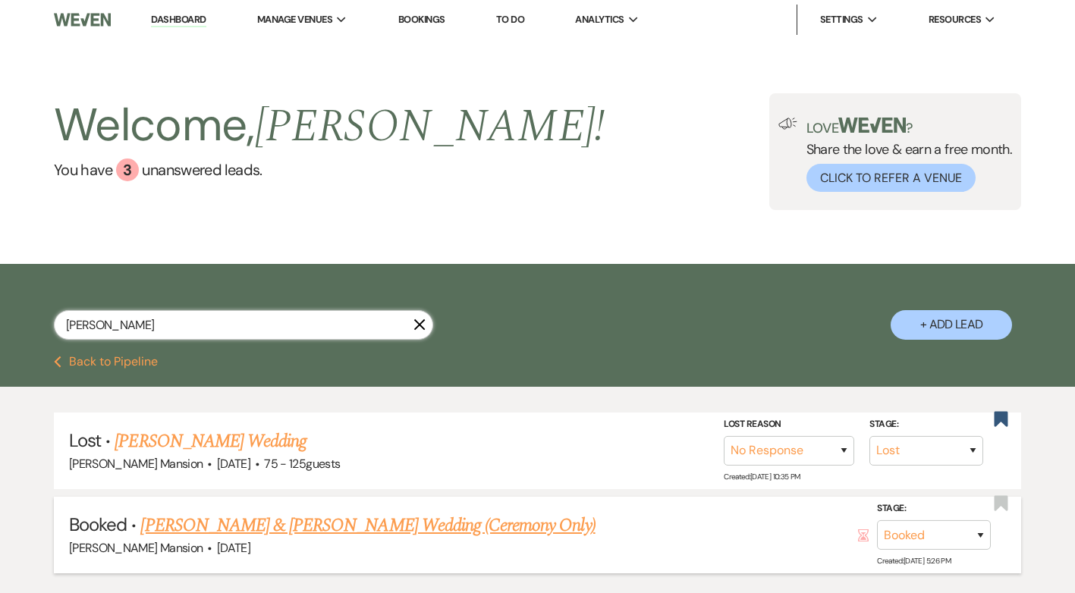
type input "[PERSON_NAME]"
click at [272, 520] on link "[PERSON_NAME] & [PERSON_NAME] Wedding (Ceremony Only)" at bounding box center [367, 525] width 454 height 27
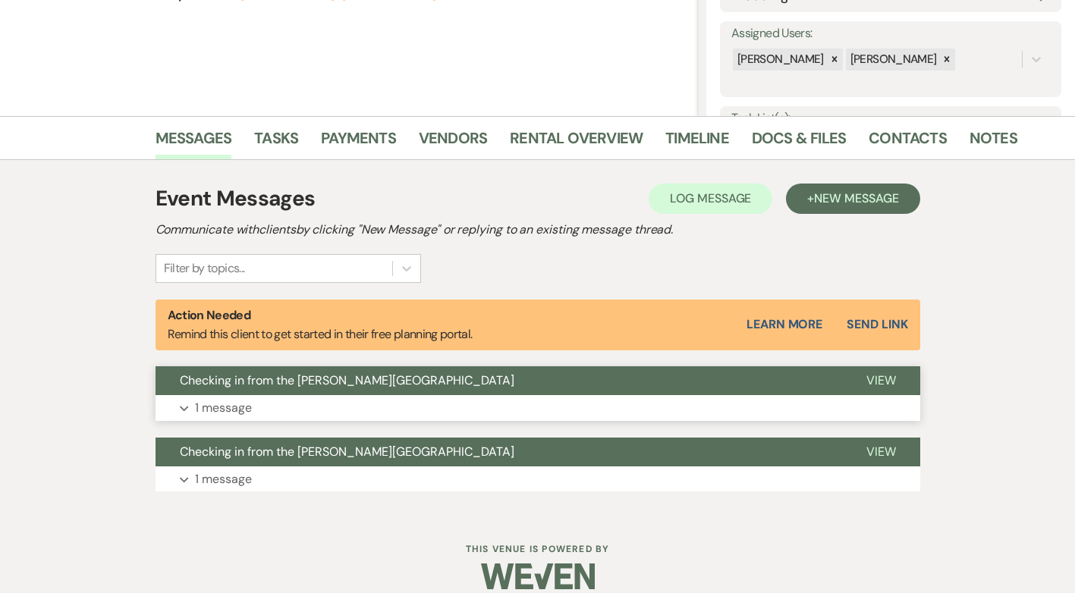
scroll to position [284, 0]
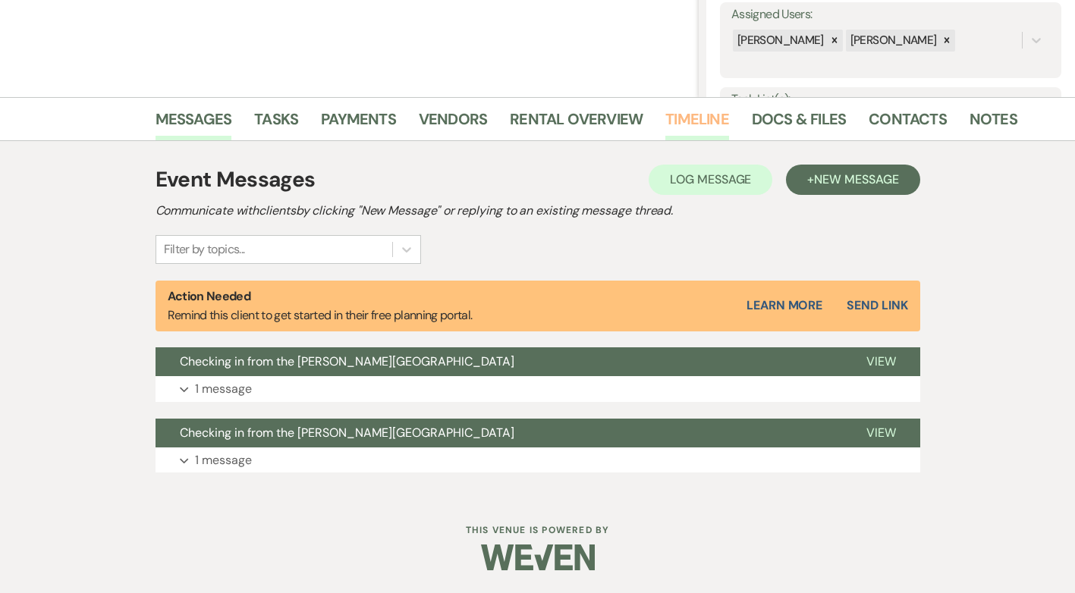
click at [694, 118] on link "Timeline" at bounding box center [697, 123] width 64 height 33
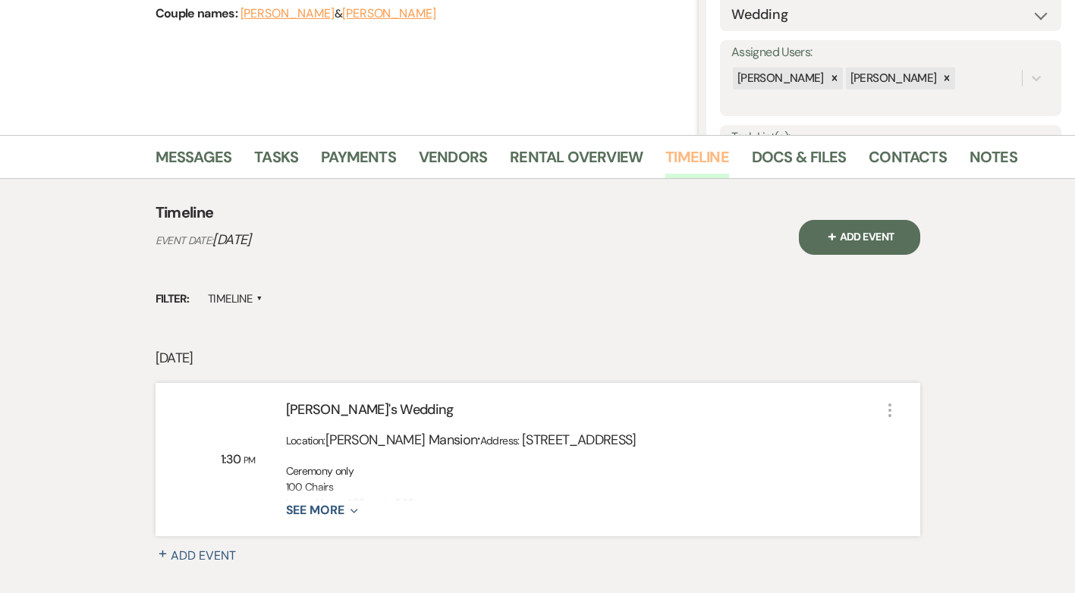
scroll to position [303, 0]
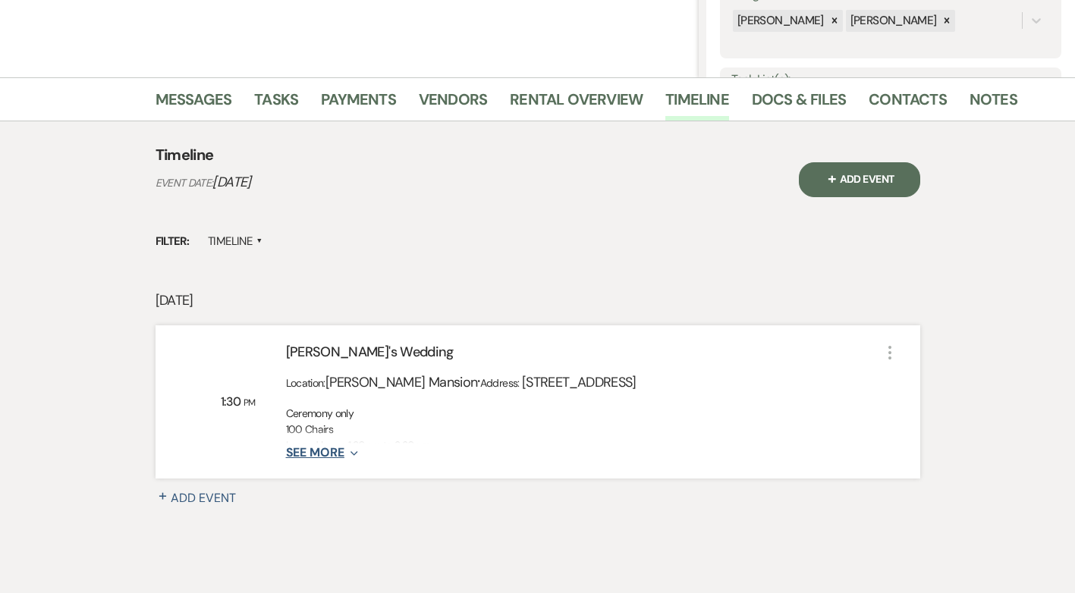
click at [344, 451] on icon "Expand" at bounding box center [351, 454] width 14 height 12
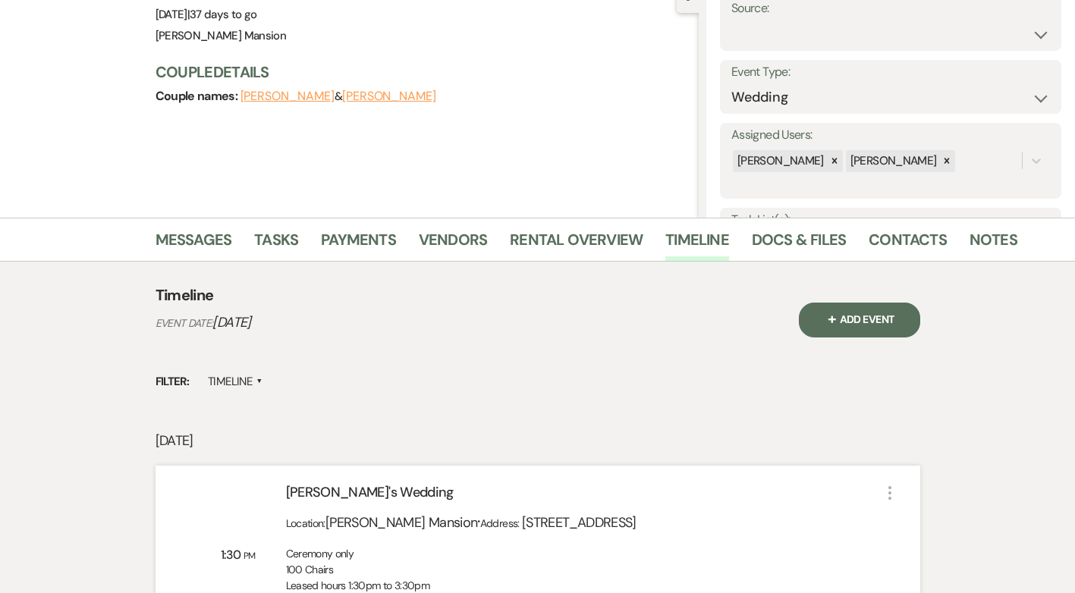
scroll to position [0, 0]
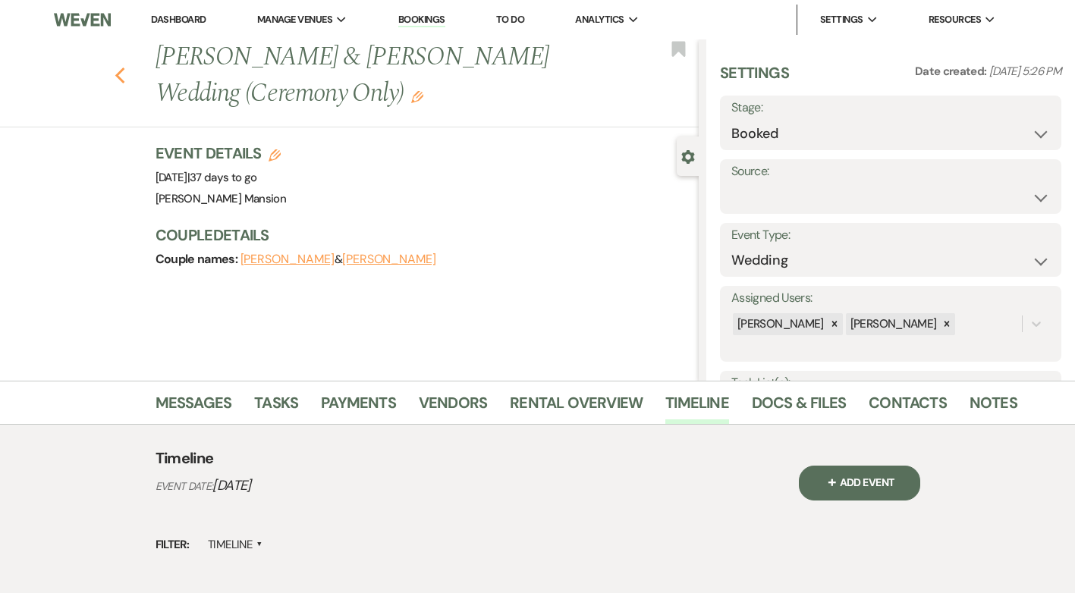
click at [126, 77] on icon "Previous" at bounding box center [120, 76] width 11 height 18
select select "8"
select select "5"
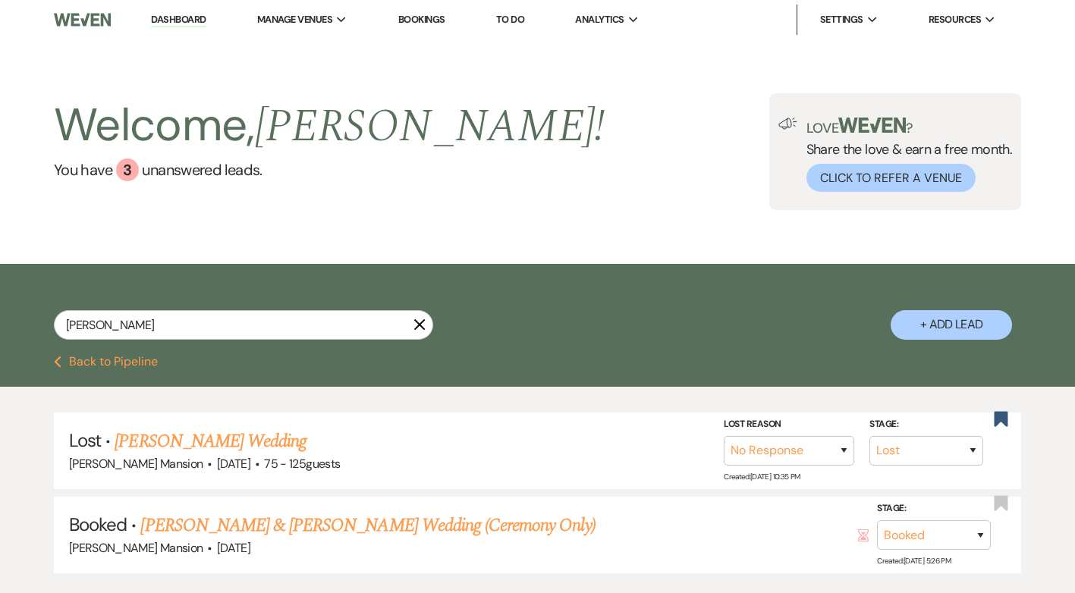
click at [416, 327] on icon "X" at bounding box center [419, 325] width 12 height 12
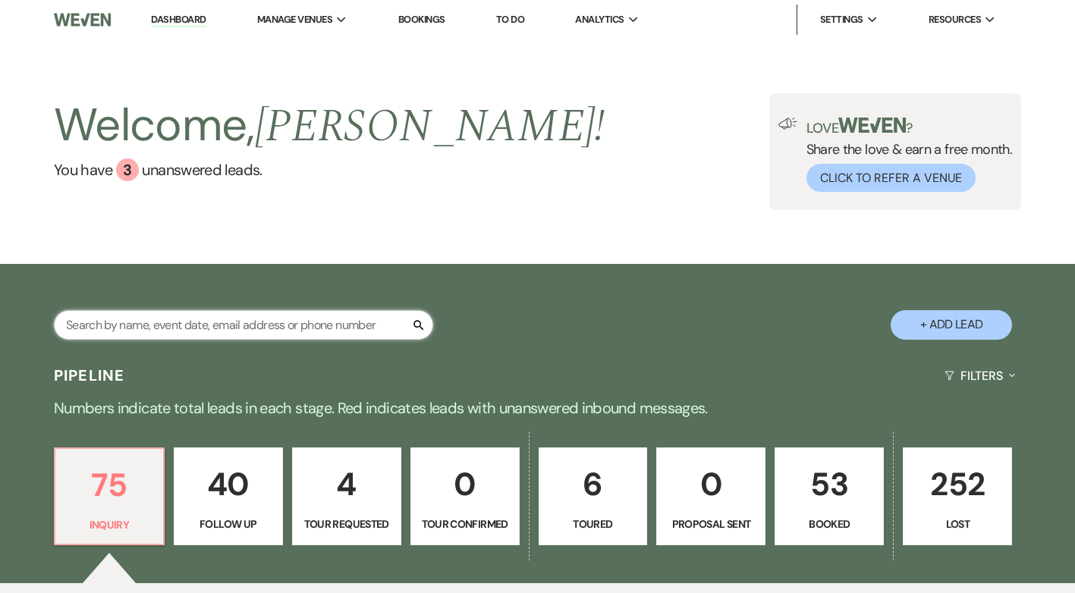
click at [59, 324] on input "text" at bounding box center [243, 325] width 379 height 30
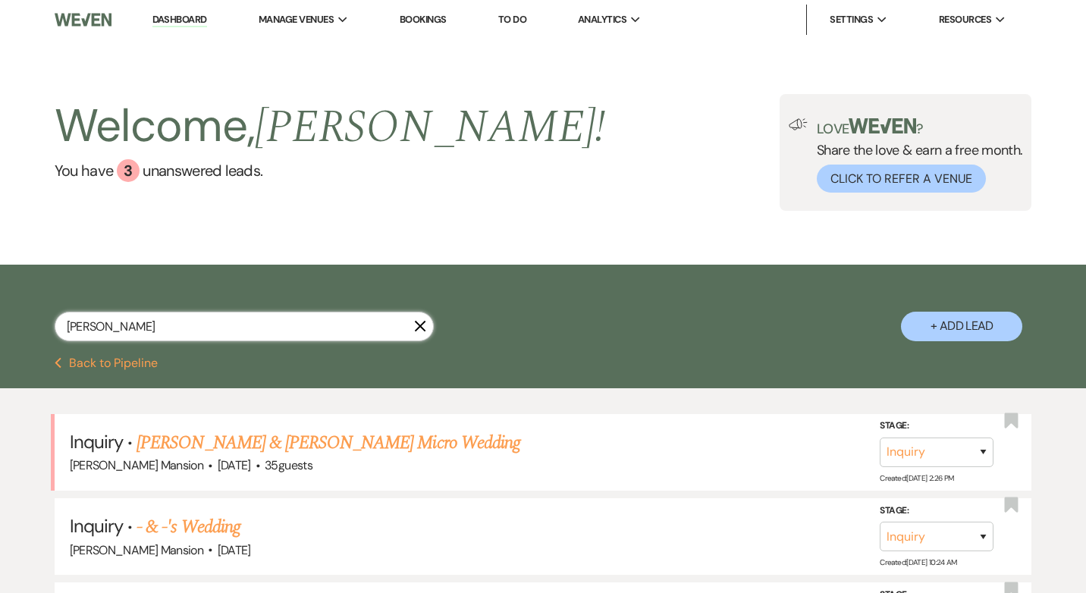
type input "tinaca92@gmail.com"
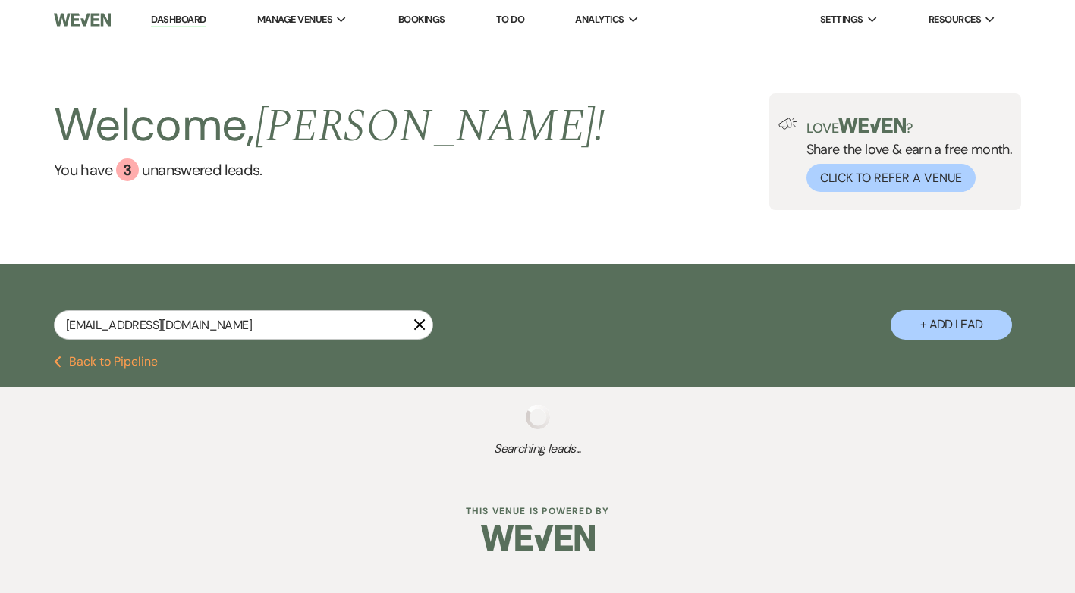
select select "8"
select select "4"
select select "9"
select select "8"
select select "6"
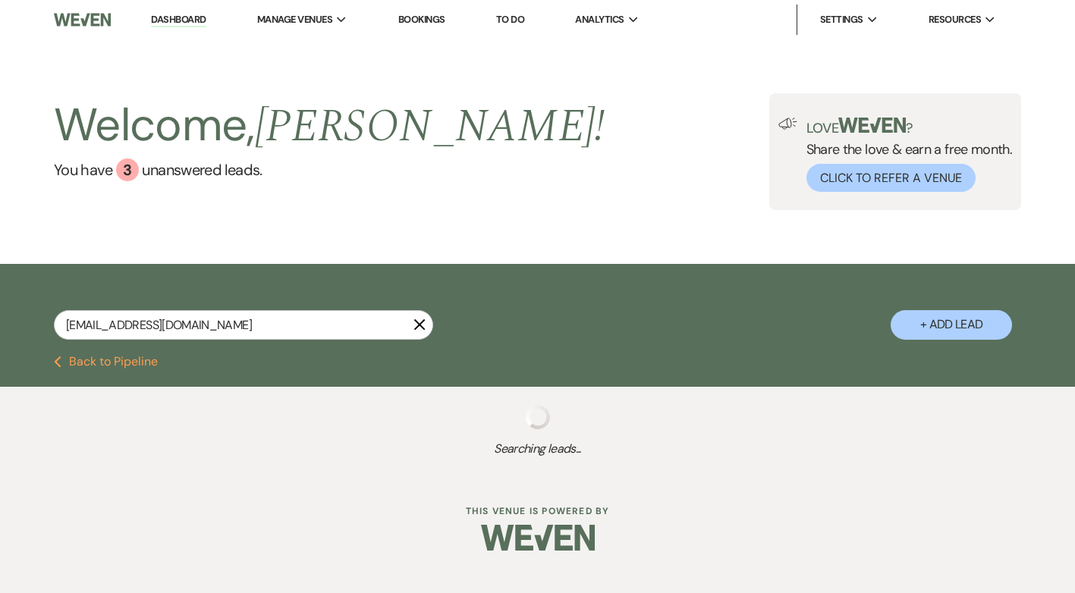
select select "8"
select select "5"
select select "8"
select select "4"
select select "8"
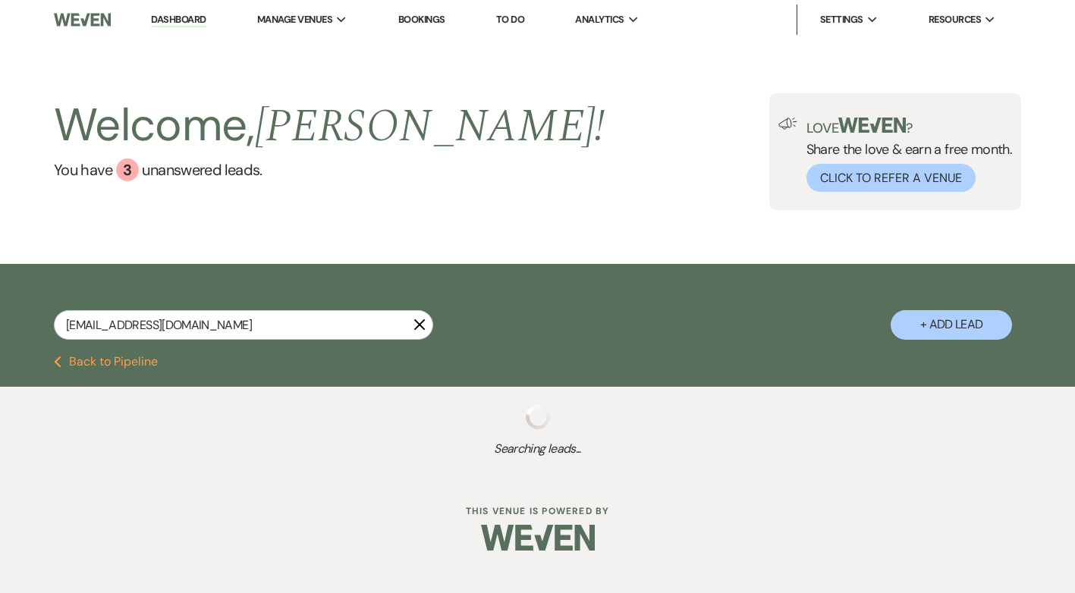
select select "4"
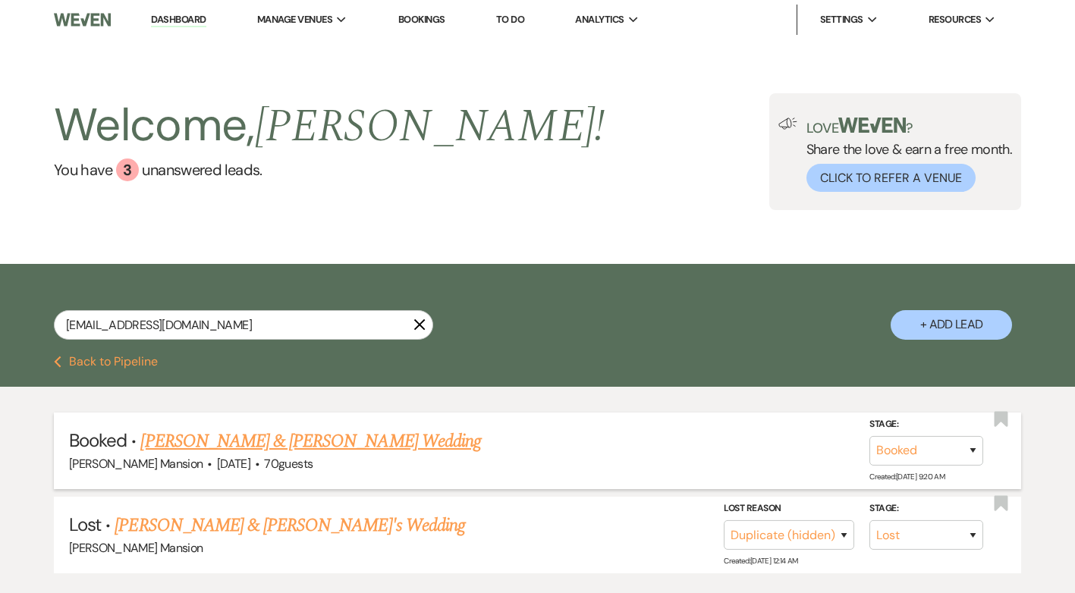
click at [222, 443] on link "Tina Cummings & Lazarus's Wedding" at bounding box center [310, 441] width 340 height 27
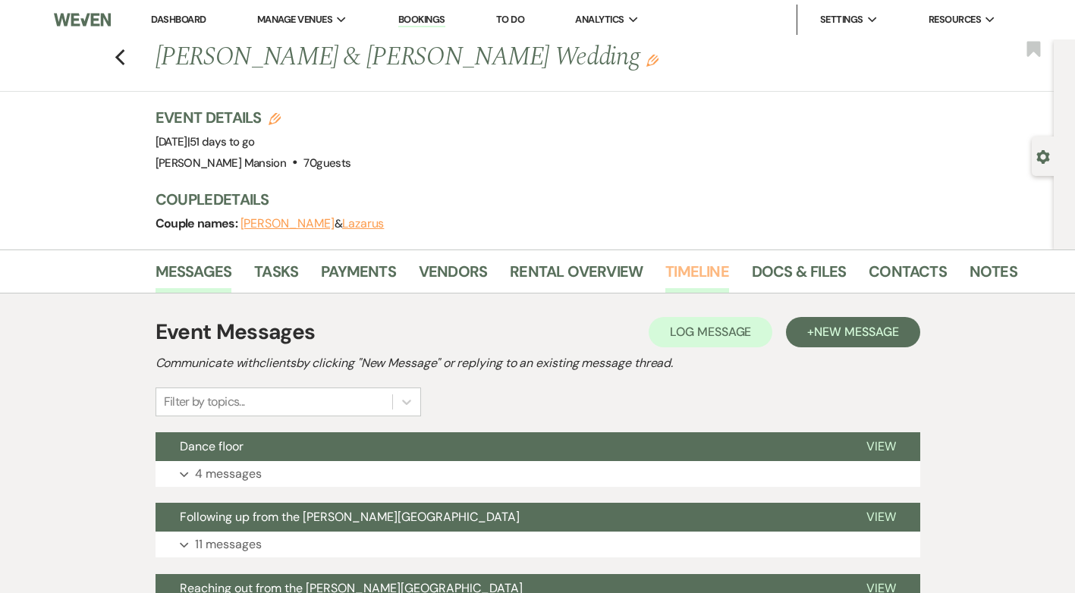
click at [699, 275] on link "Timeline" at bounding box center [697, 275] width 64 height 33
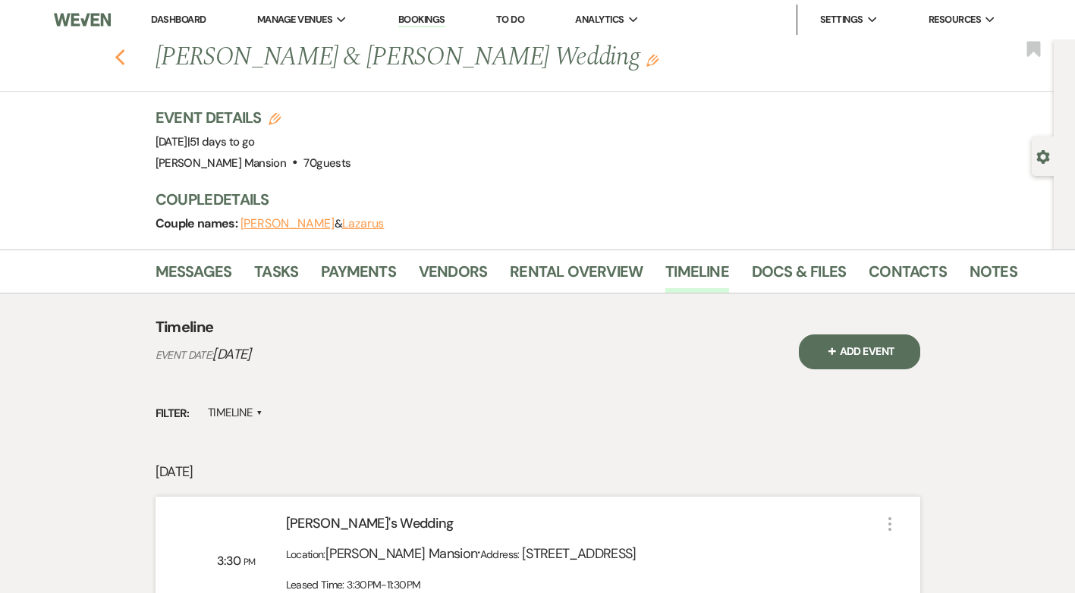
click at [123, 60] on use "button" at bounding box center [120, 57] width 10 height 17
select select "8"
select select "4"
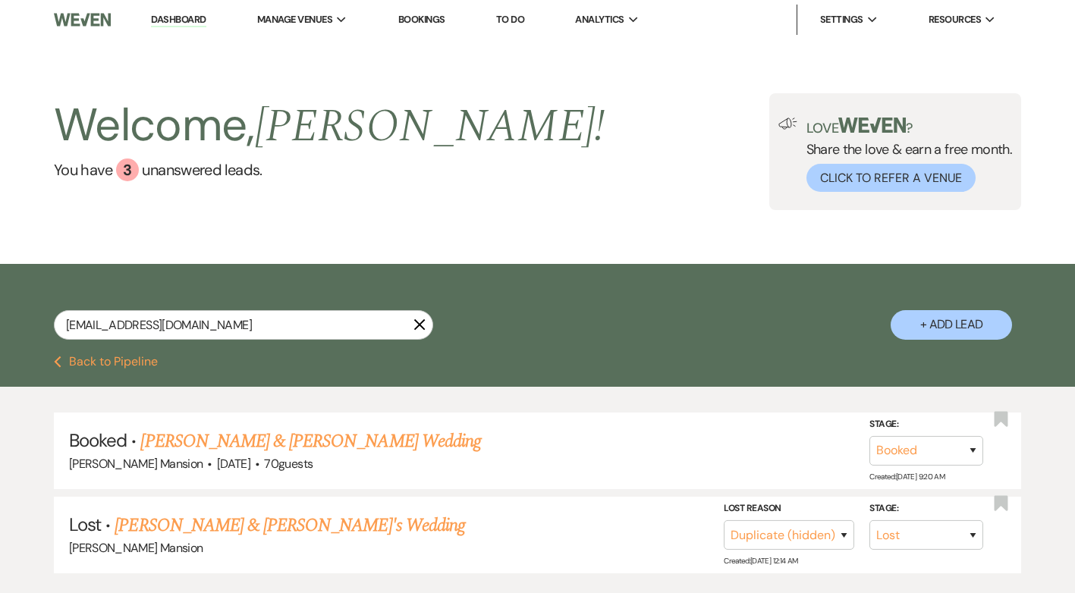
click at [416, 322] on use "button" at bounding box center [419, 324] width 11 height 11
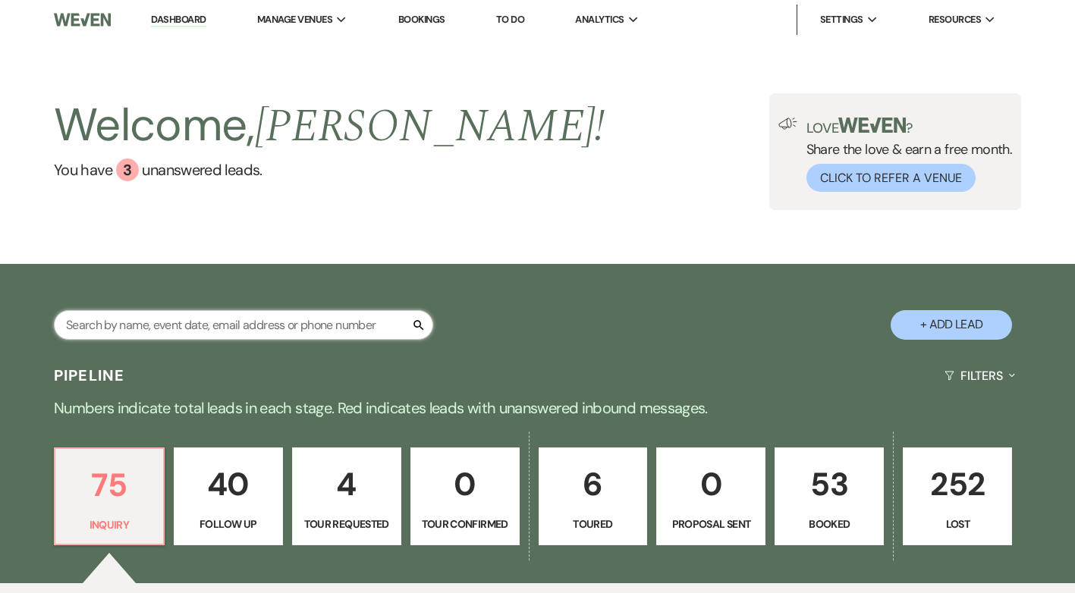
click at [146, 322] on input "text" at bounding box center [243, 325] width 379 height 30
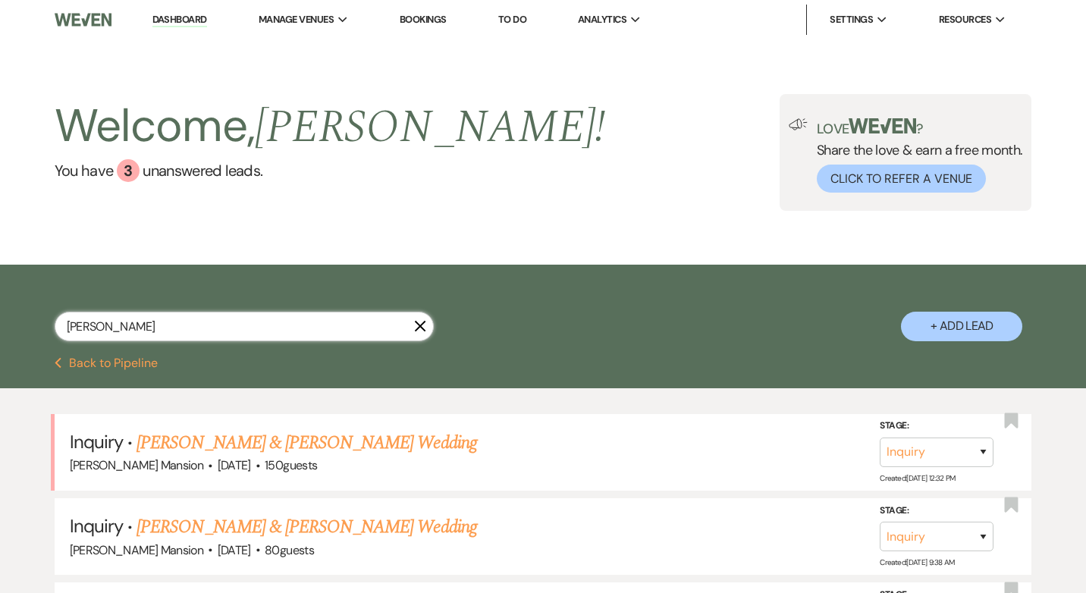
type input "hannah"
select select "9"
select select "8"
select select "2"
select select "8"
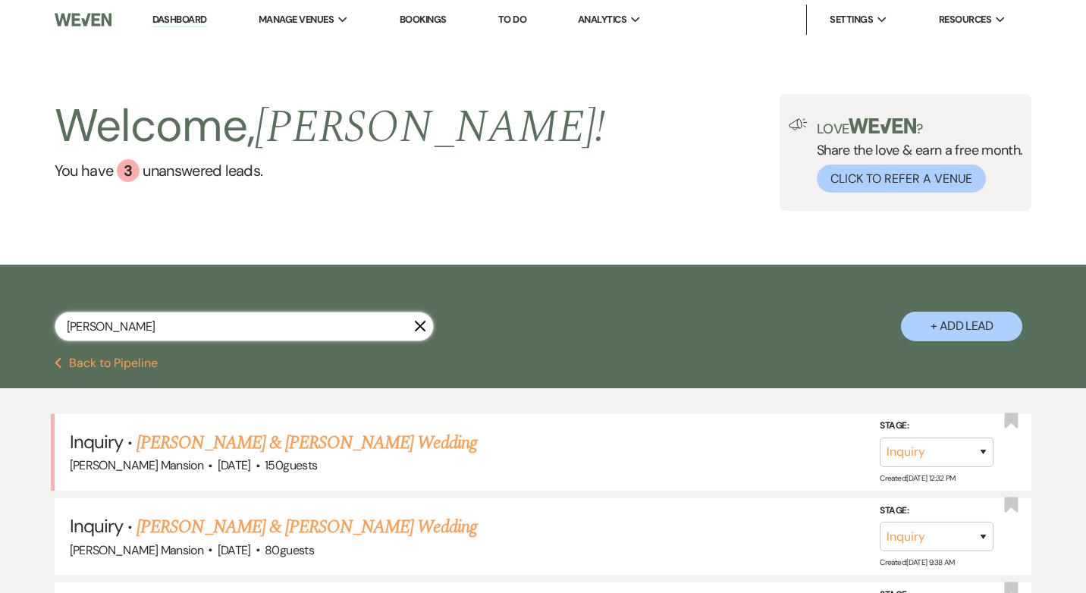
select select "5"
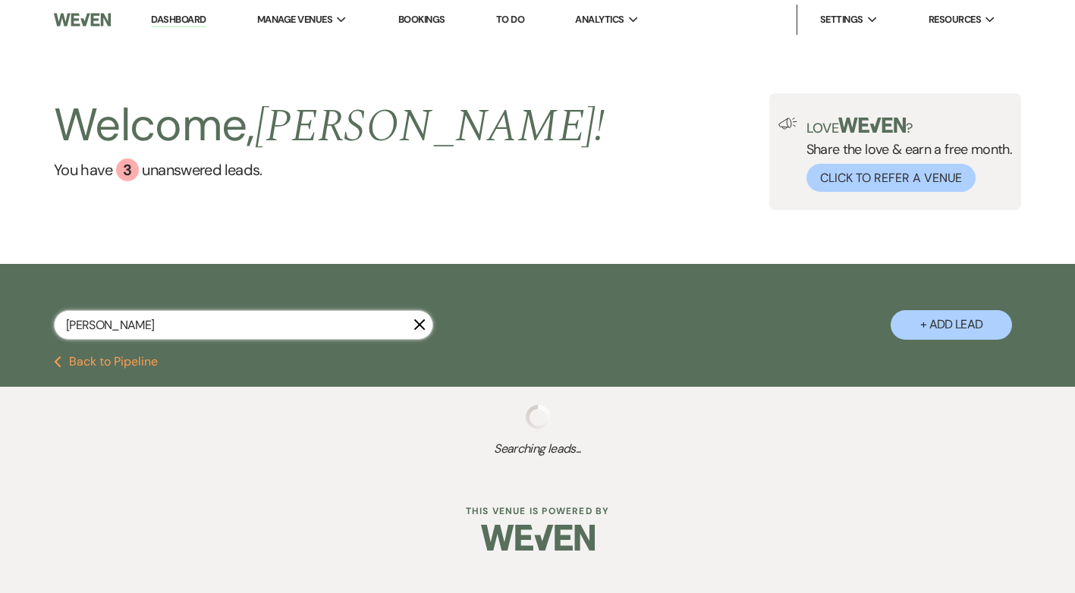
select select "9"
select select "8"
select select "2"
select select "8"
select select "5"
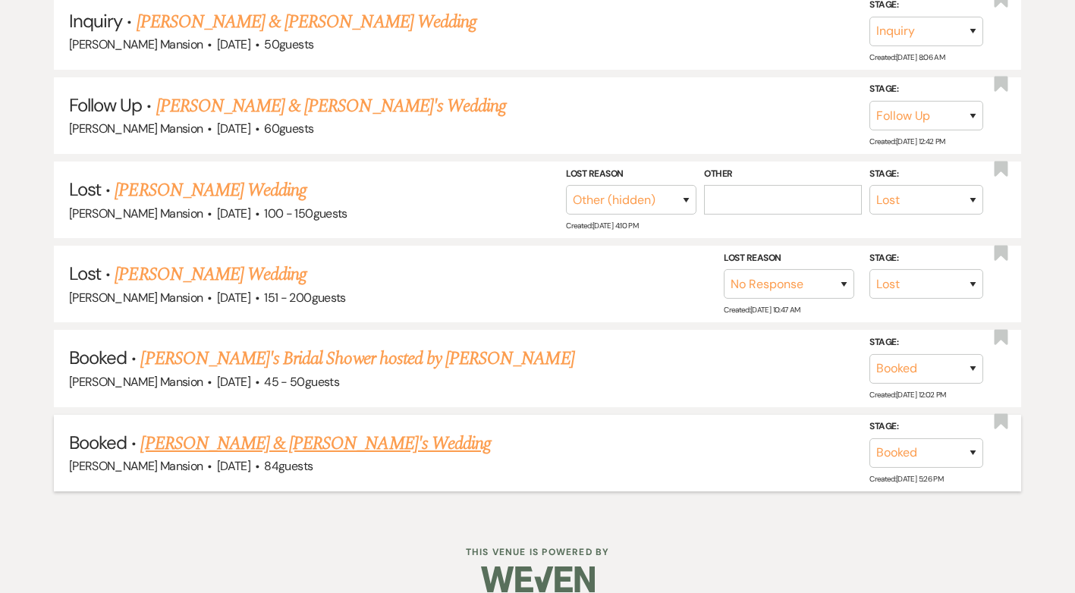
scroll to position [442, 0]
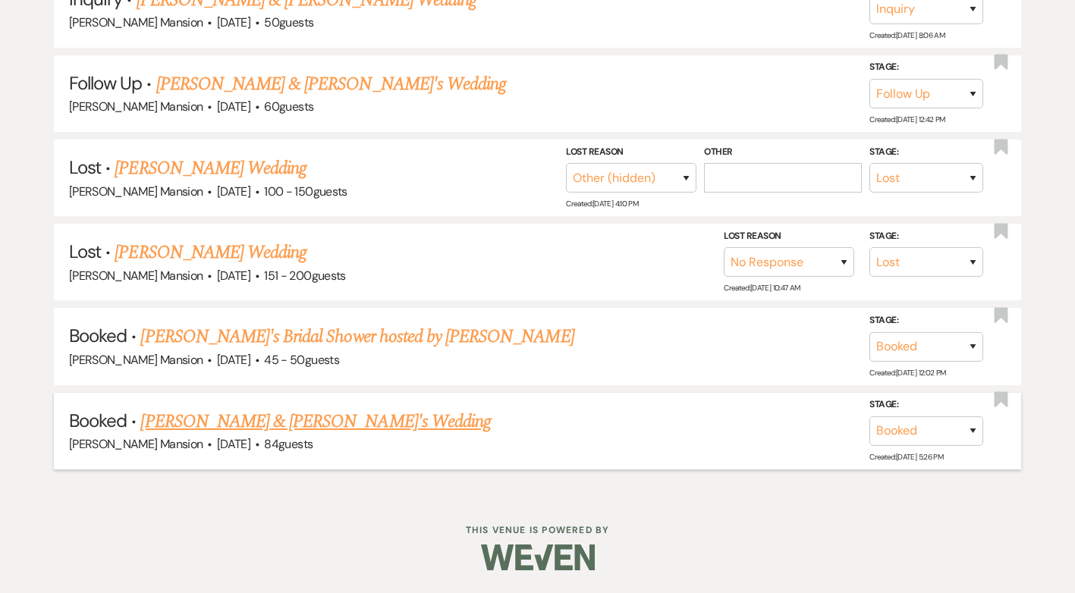
type input "hannah"
click at [239, 423] on link "Hannah & Derek's Wedding" at bounding box center [315, 421] width 350 height 27
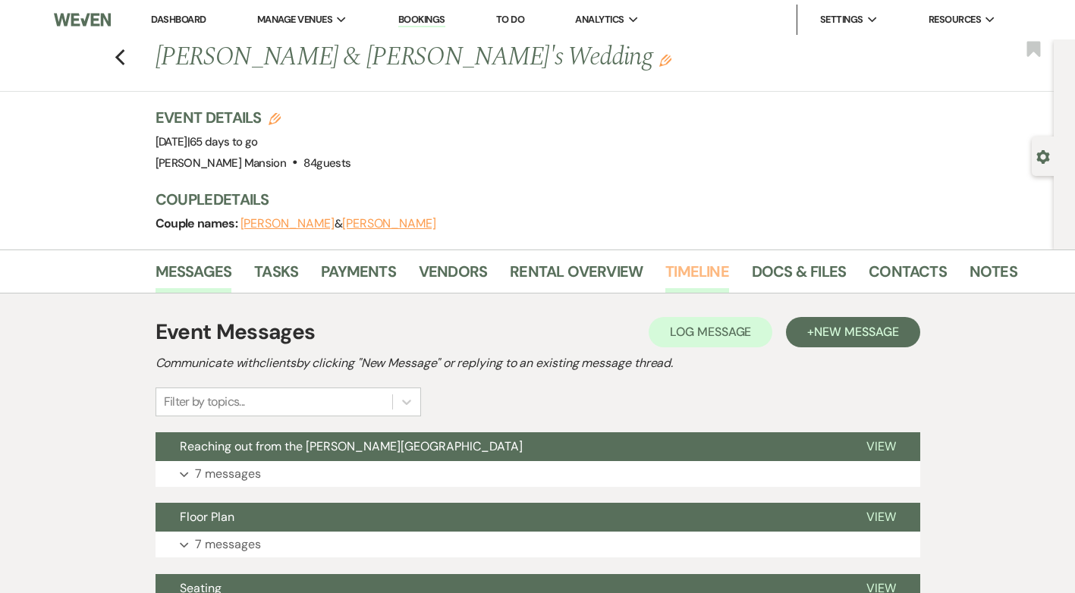
click at [703, 273] on link "Timeline" at bounding box center [697, 275] width 64 height 33
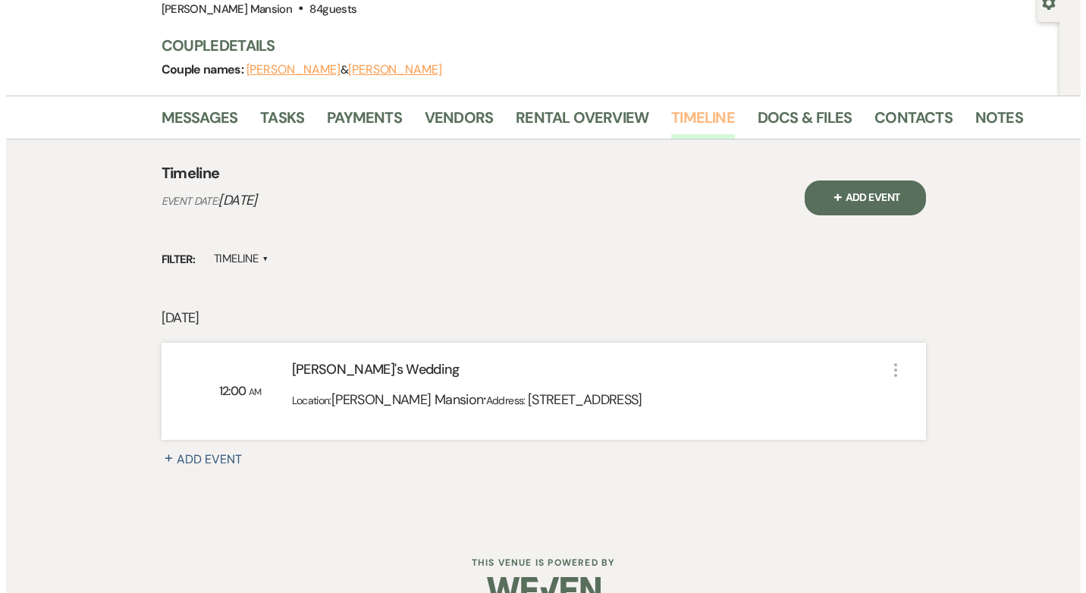
scroll to position [187, 0]
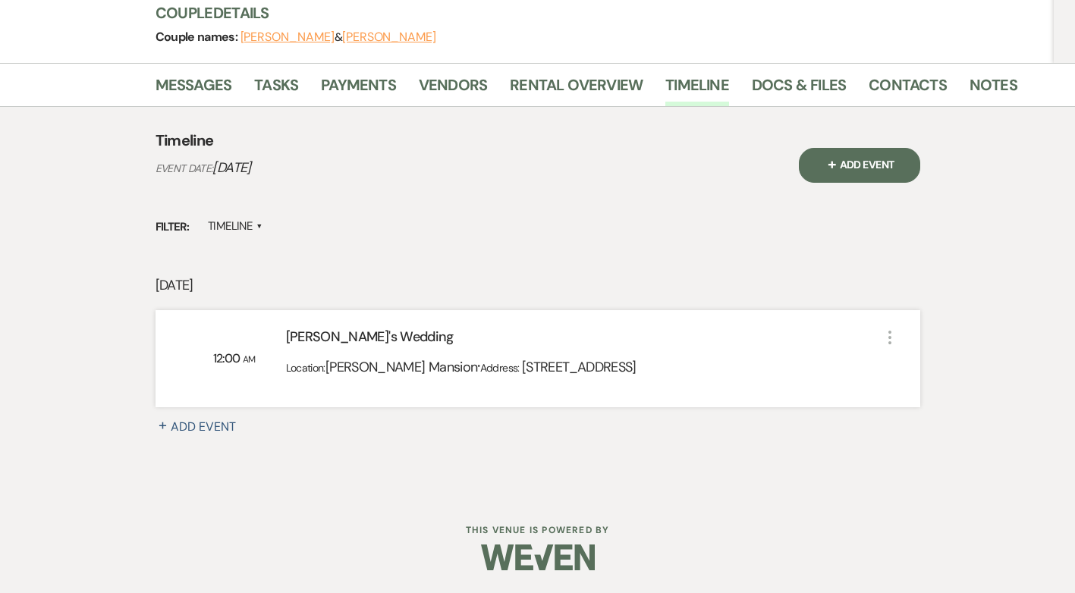
click at [889, 343] on use "button" at bounding box center [889, 338] width 3 height 14
click at [930, 372] on button "Pencil Edit" at bounding box center [926, 367] width 77 height 24
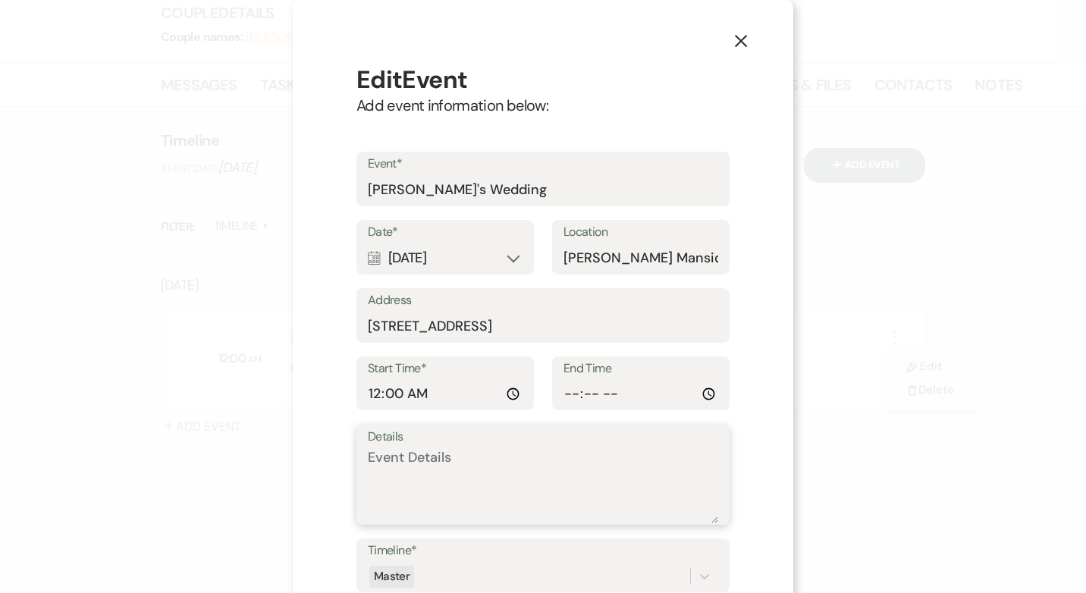
click at [436, 472] on textarea "Details" at bounding box center [543, 486] width 350 height 76
click at [509, 394] on input "00:00:00" at bounding box center [445, 394] width 155 height 30
type input "14:00"
click at [653, 398] on input "End Time" at bounding box center [641, 394] width 155 height 30
click at [699, 393] on input "End Time" at bounding box center [641, 394] width 155 height 30
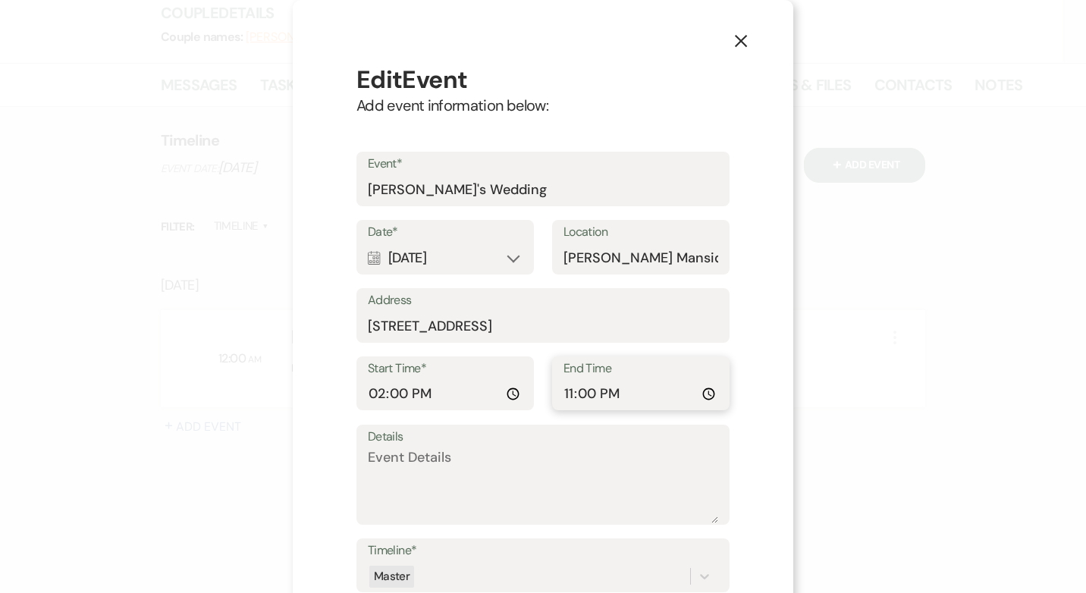
type input "23:00"
click at [653, 393] on input "23:00" at bounding box center [641, 394] width 155 height 30
click at [523, 454] on textarea "Details" at bounding box center [543, 486] width 350 height 76
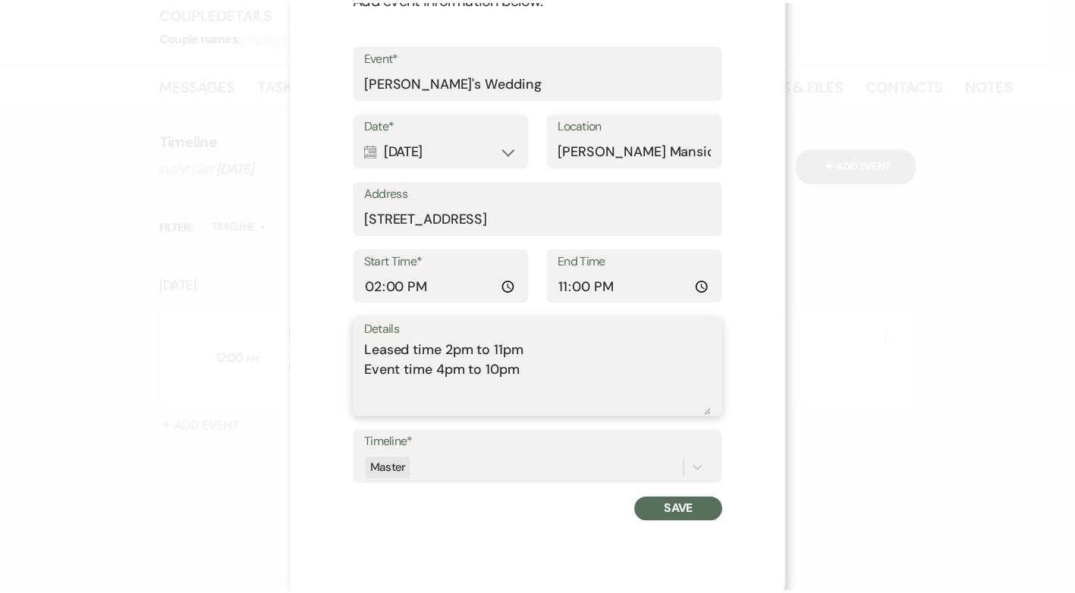
scroll to position [110, 0]
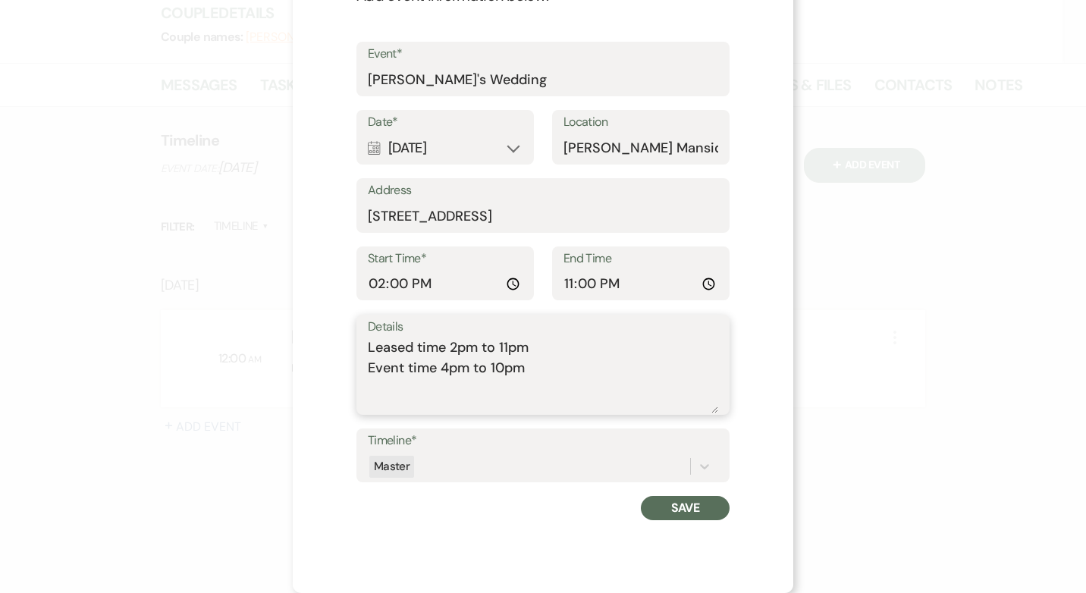
type textarea "Leased time 2pm to 11pm Event time 4pm to 10pm"
click at [688, 503] on button "Save" at bounding box center [685, 508] width 89 height 24
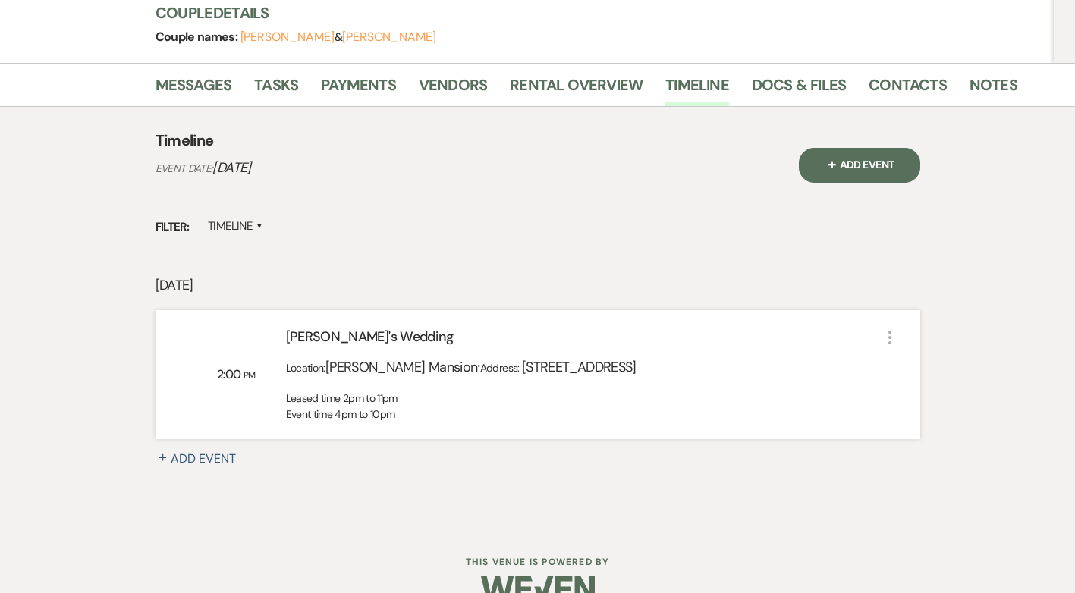
scroll to position [0, 0]
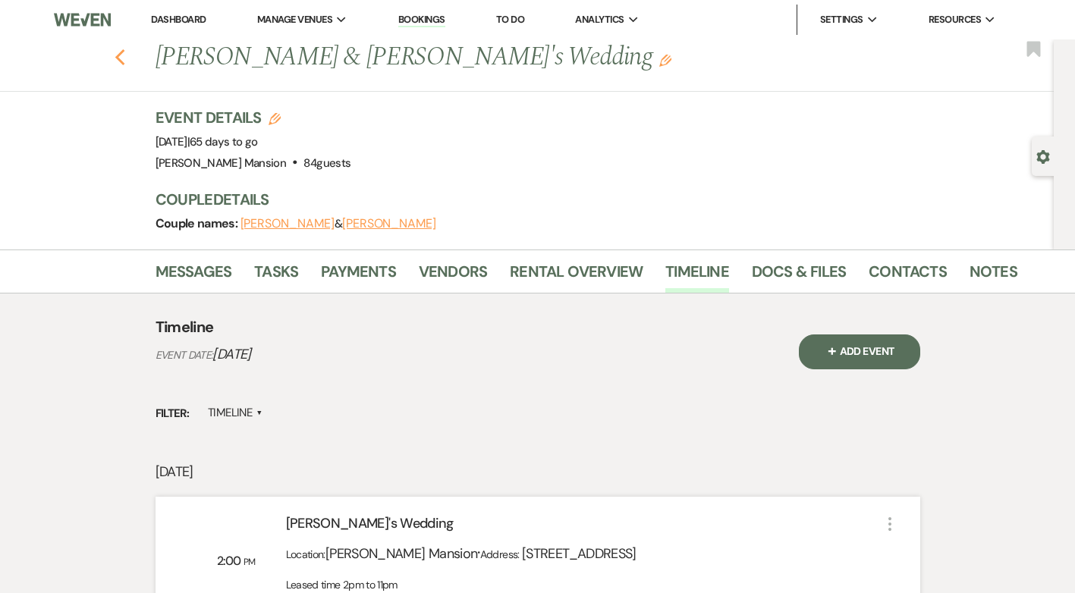
click at [126, 59] on icon "Previous" at bounding box center [120, 58] width 11 height 18
select select "9"
select select "8"
select select "2"
select select "8"
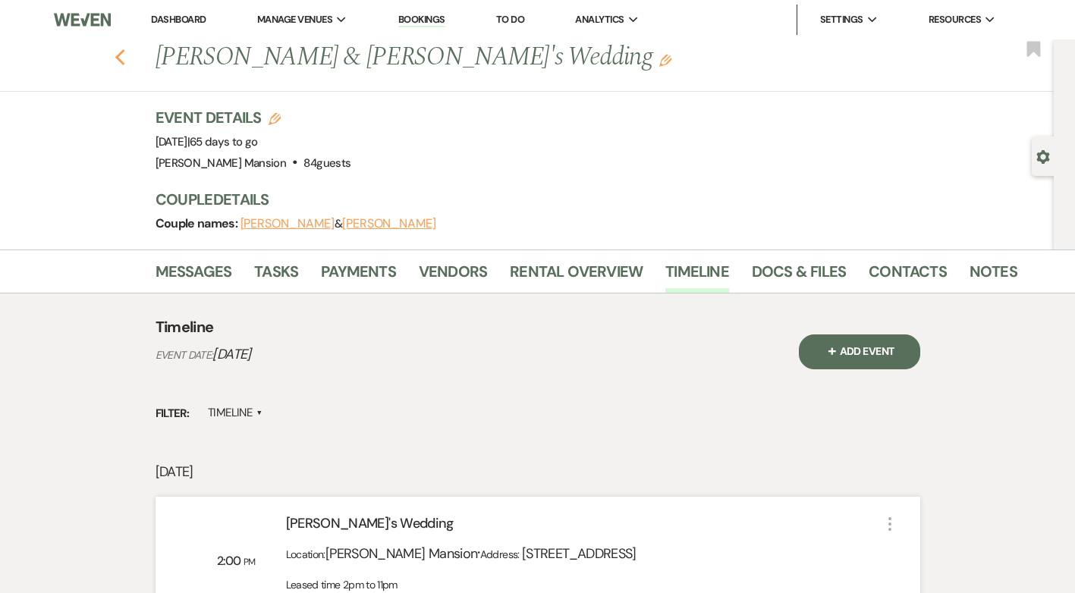
select select "5"
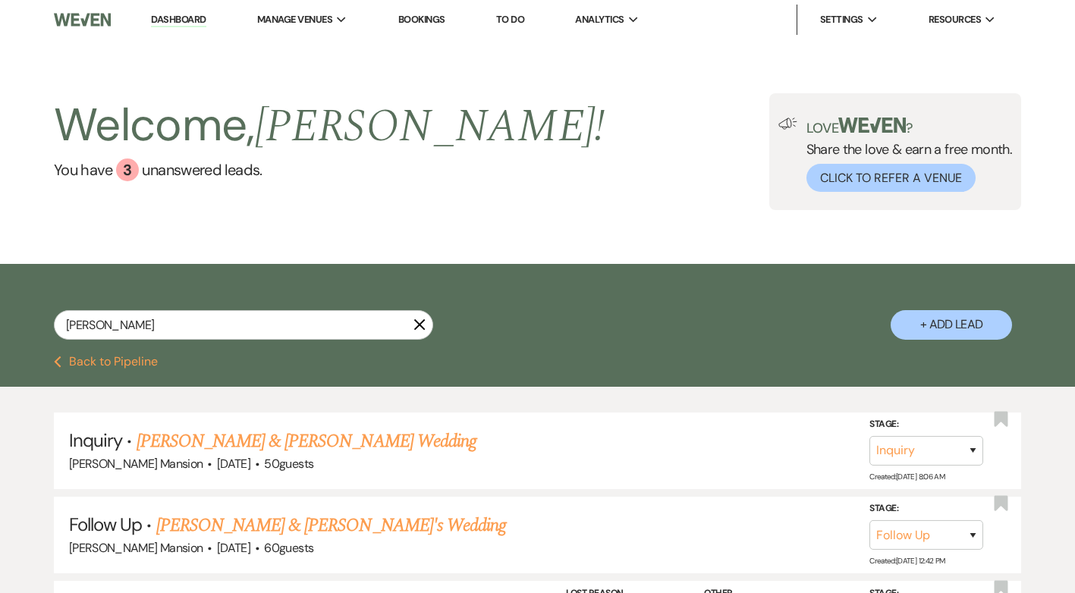
click at [416, 322] on icon "X" at bounding box center [419, 325] width 12 height 12
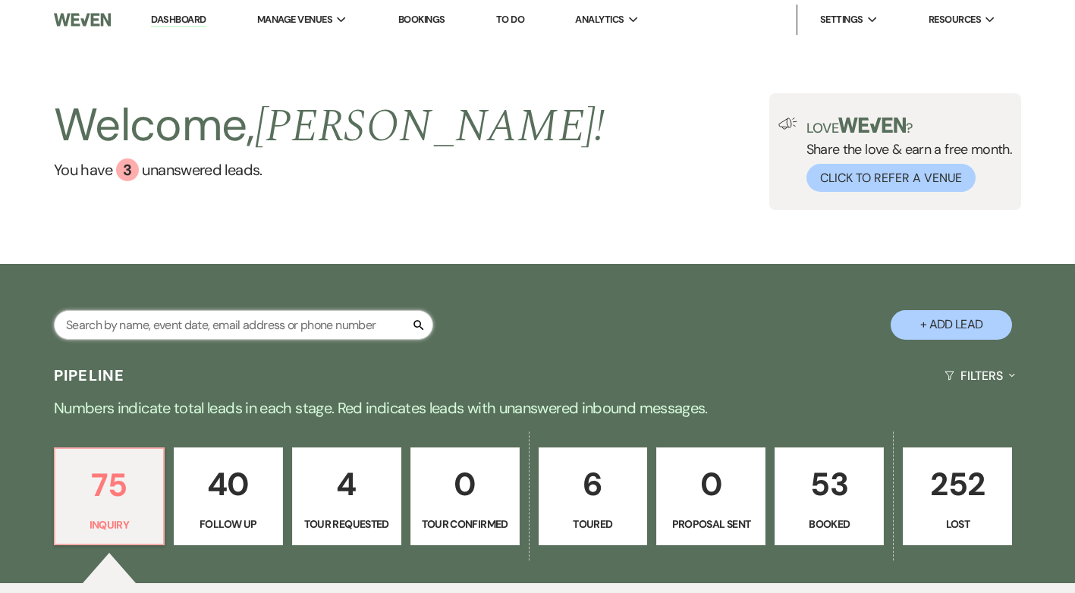
click at [221, 328] on input "text" at bounding box center [243, 325] width 379 height 30
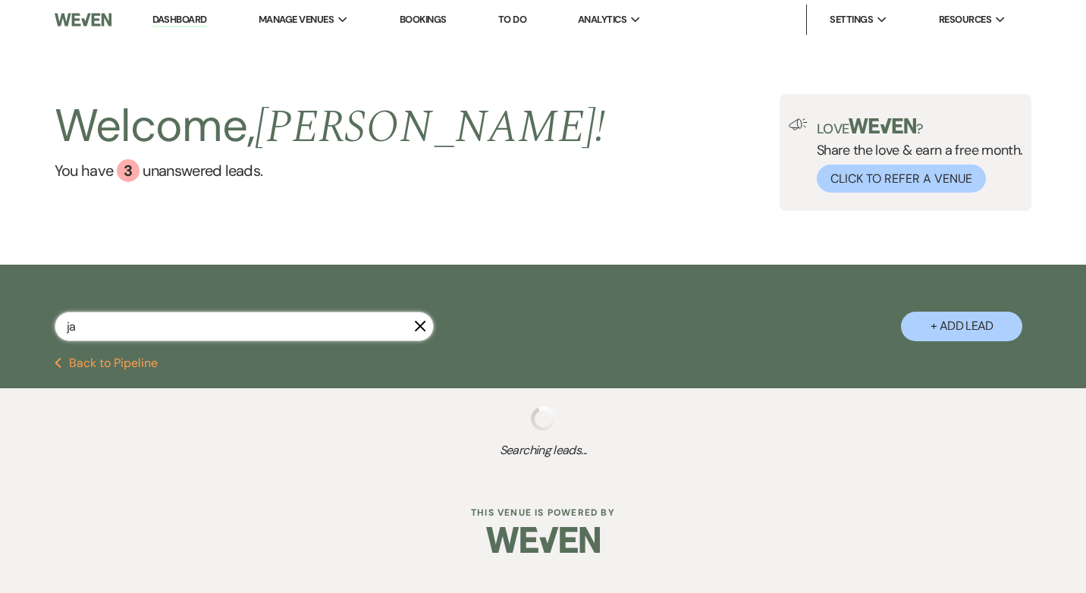
type input "jam"
select select "5"
select select "9"
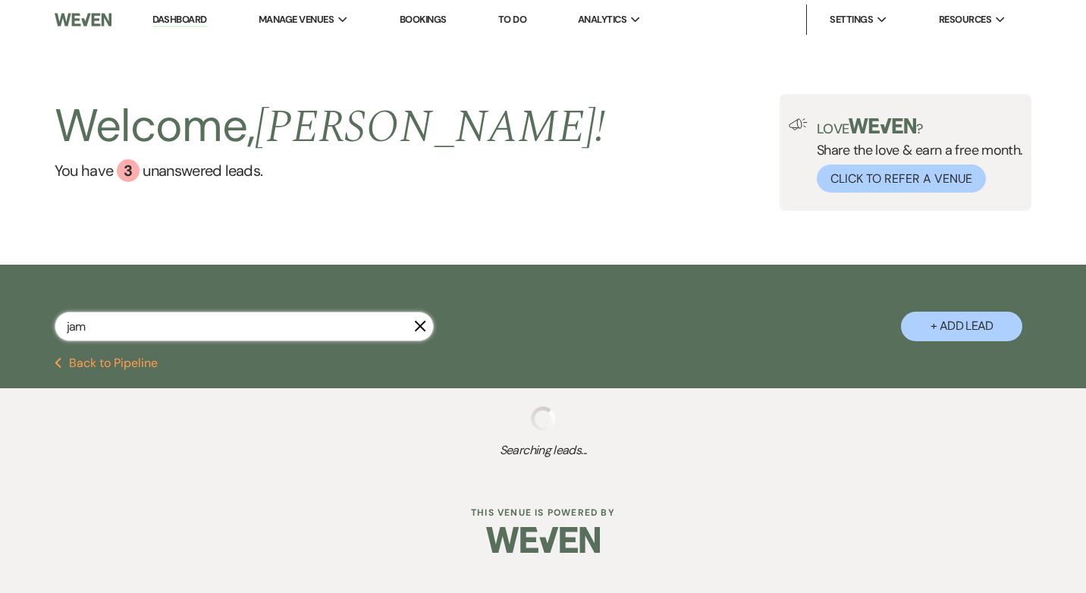
select select "9"
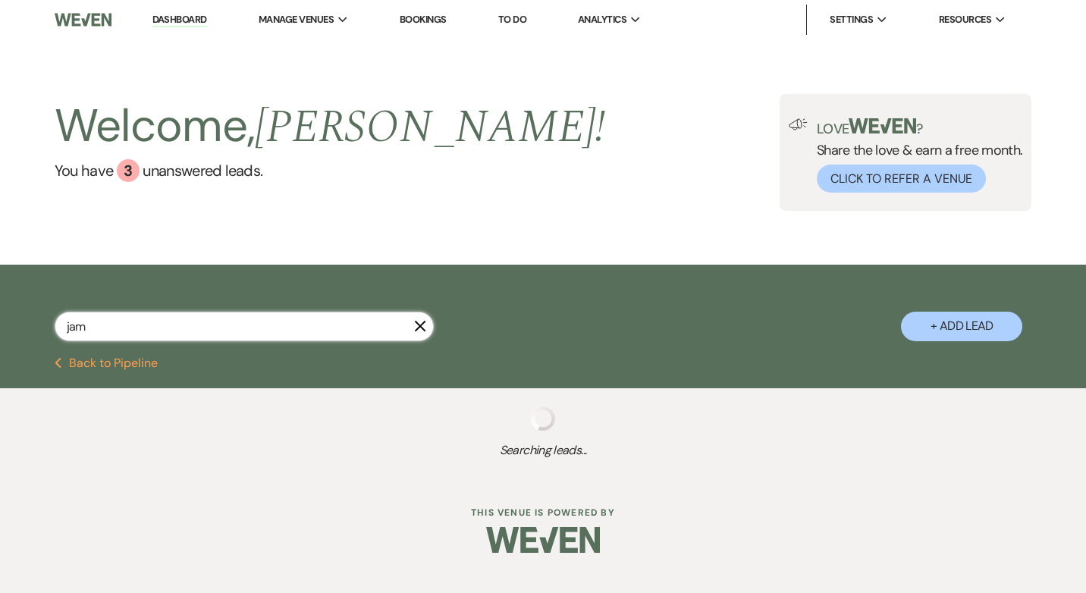
select select "8"
select select "10"
select select "8"
select select "10"
select select "8"
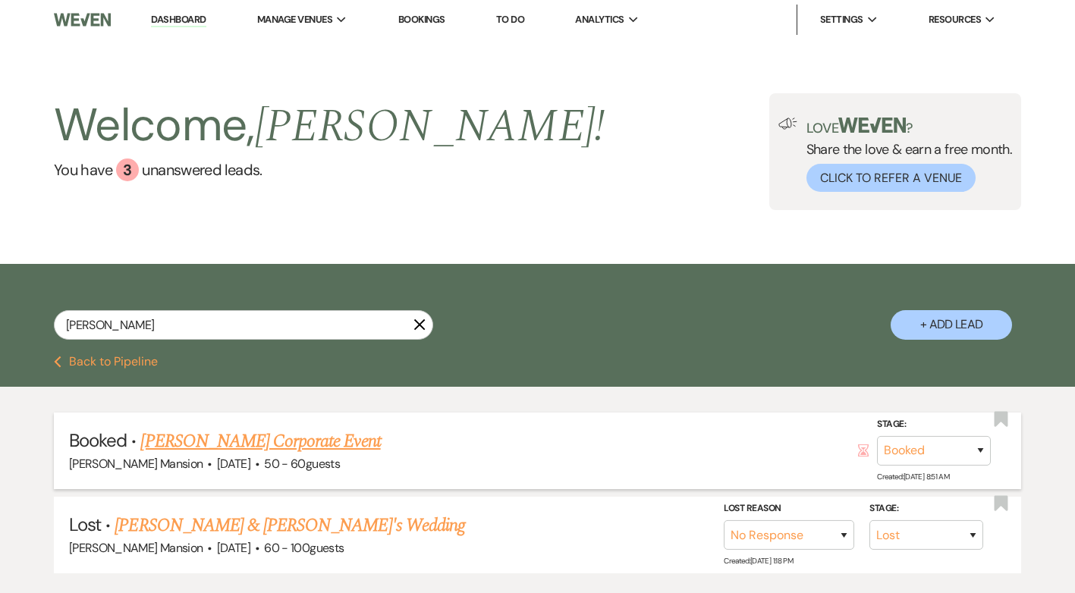
click at [204, 444] on link "James Bianchi's Corporate Event" at bounding box center [260, 441] width 240 height 27
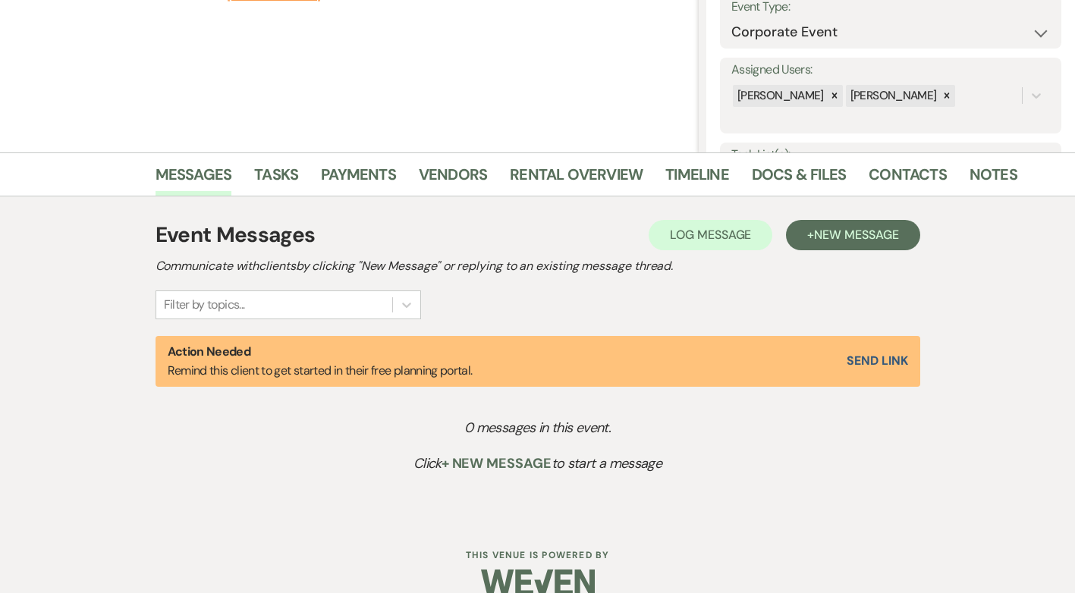
scroll to position [253, 0]
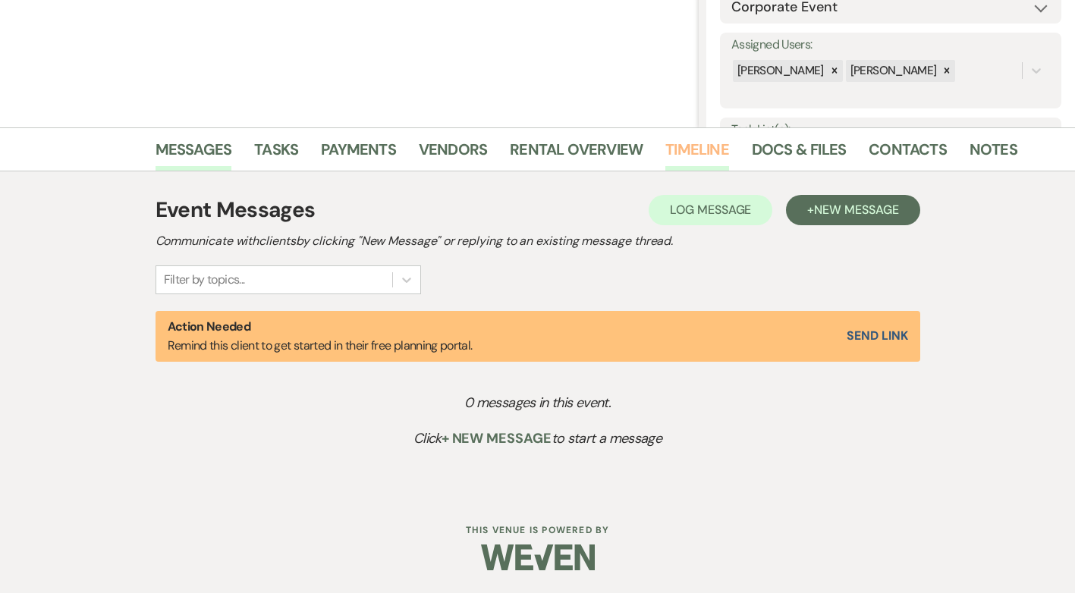
click at [690, 147] on link "Timeline" at bounding box center [697, 153] width 64 height 33
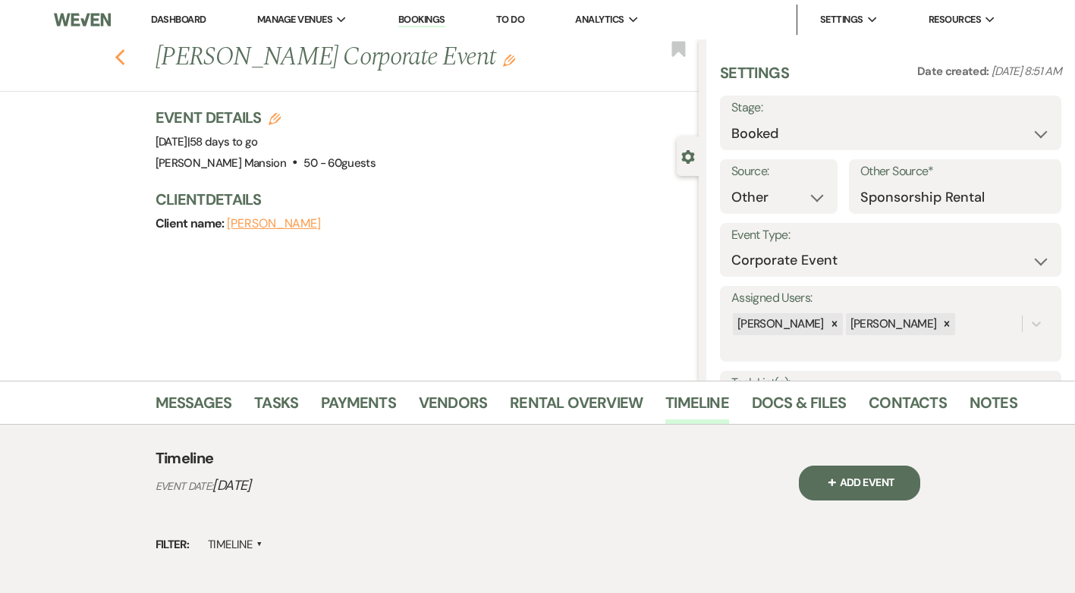
click at [123, 62] on icon "Previous" at bounding box center [120, 58] width 11 height 18
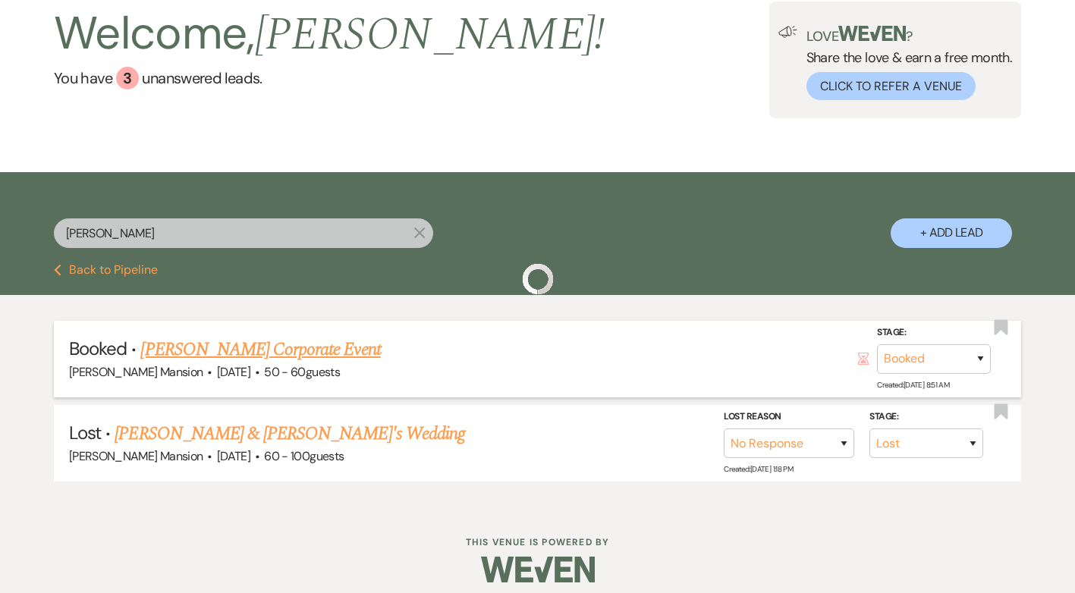
scroll to position [104, 0]
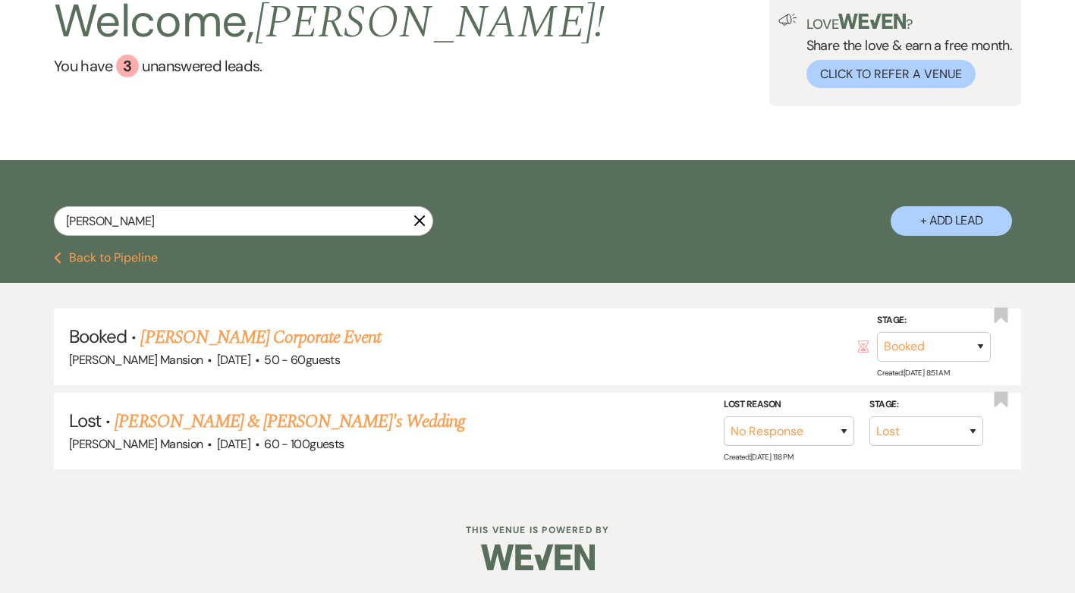
click at [418, 217] on icon "X" at bounding box center [419, 221] width 12 height 12
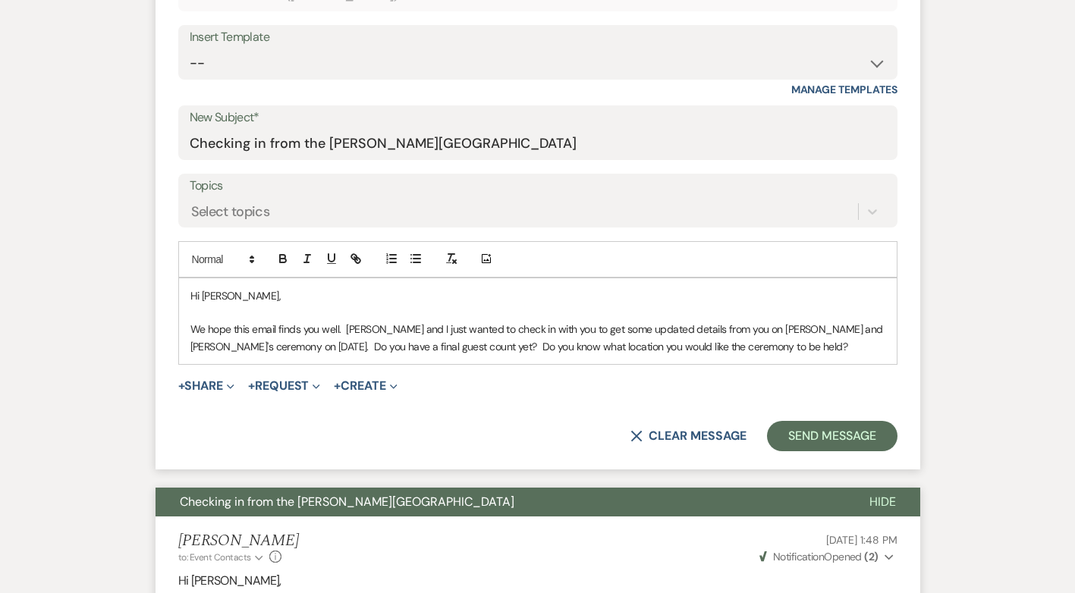
scroll to position [759, 0]
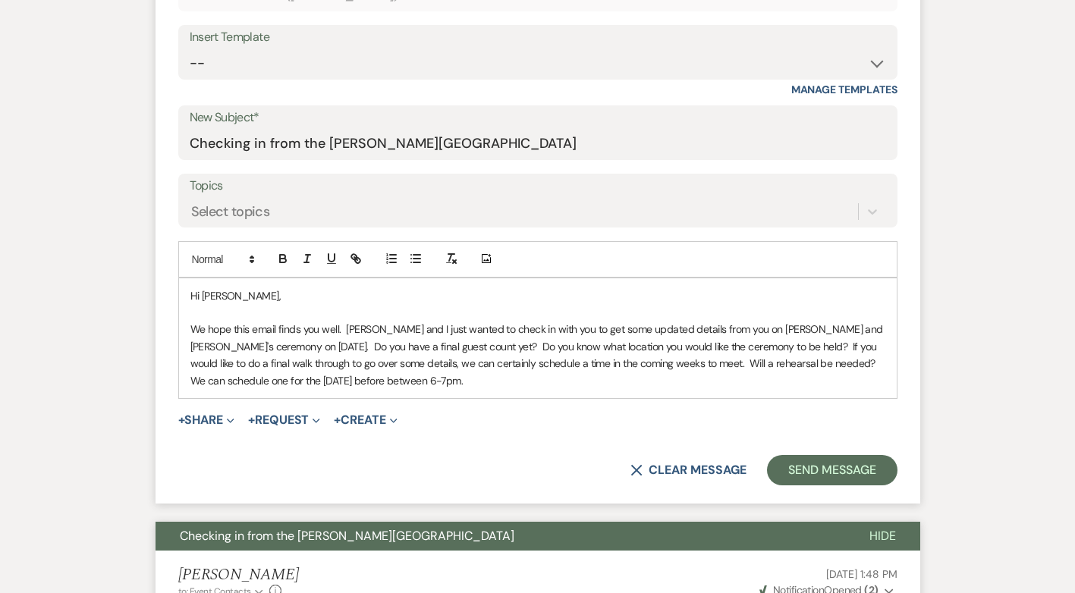
click at [805, 361] on p "We hope this email finds you well. [PERSON_NAME] and I just wanted to check in …" at bounding box center [537, 355] width 695 height 68
click at [525, 385] on p "We hope this email finds you well. [PERSON_NAME] and I just wanted to check in …" at bounding box center [537, 355] width 695 height 68
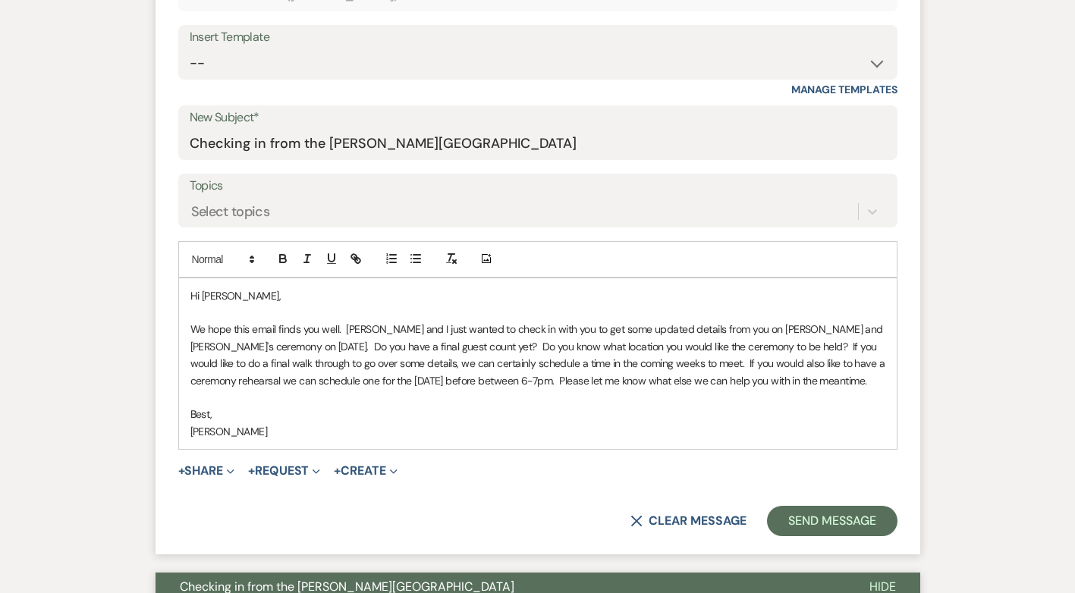
click at [207, 413] on p "Best," at bounding box center [537, 414] width 695 height 17
click at [675, 364] on p "We hope this email finds you well. [PERSON_NAME] and I just wanted to check in …" at bounding box center [537, 355] width 695 height 68
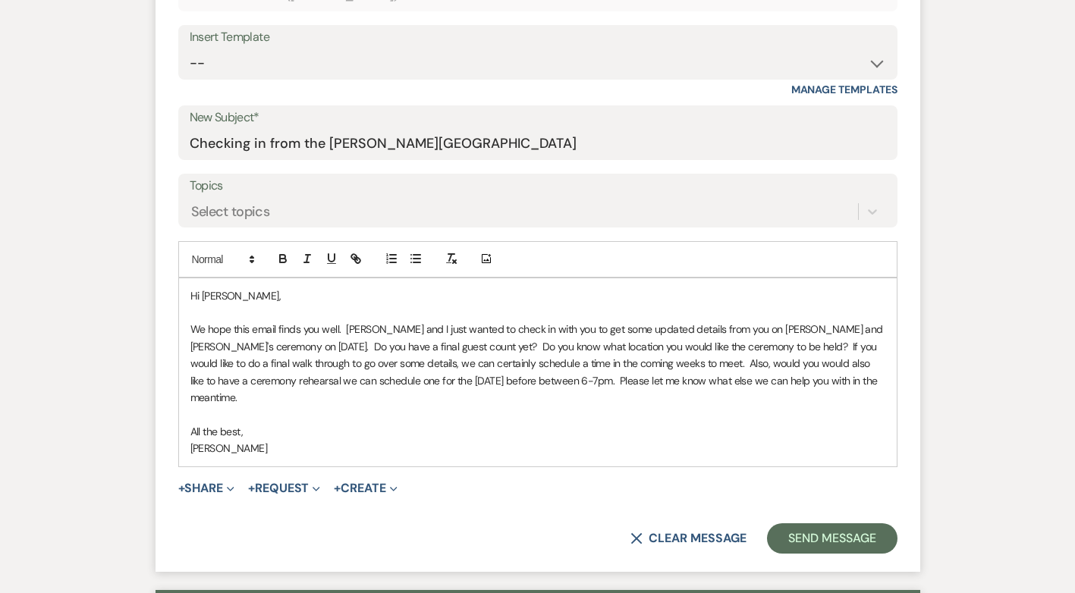
click at [280, 385] on p "We hope this email finds you well. [PERSON_NAME] and I just wanted to check in …" at bounding box center [537, 363] width 695 height 85
click at [819, 523] on button "Send Message" at bounding box center [832, 538] width 130 height 30
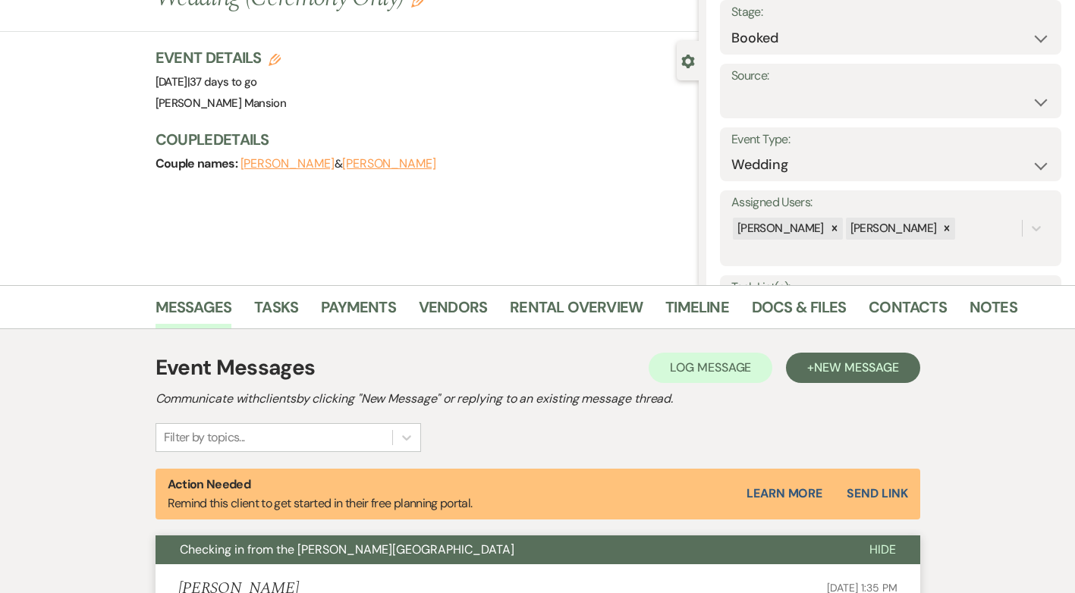
scroll to position [0, 0]
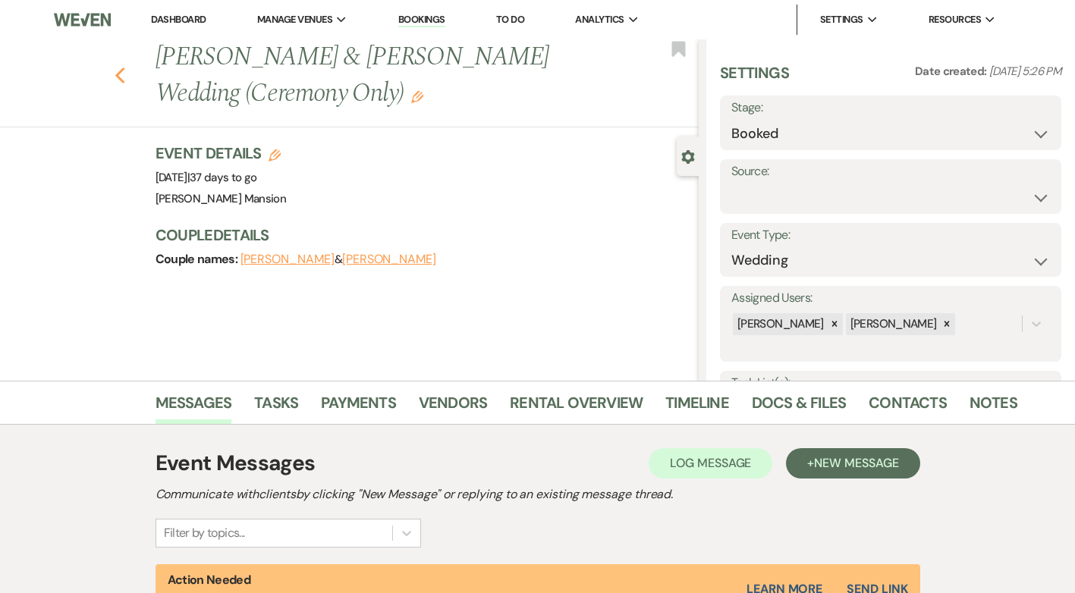
click at [126, 77] on icon "Previous" at bounding box center [120, 76] width 11 height 18
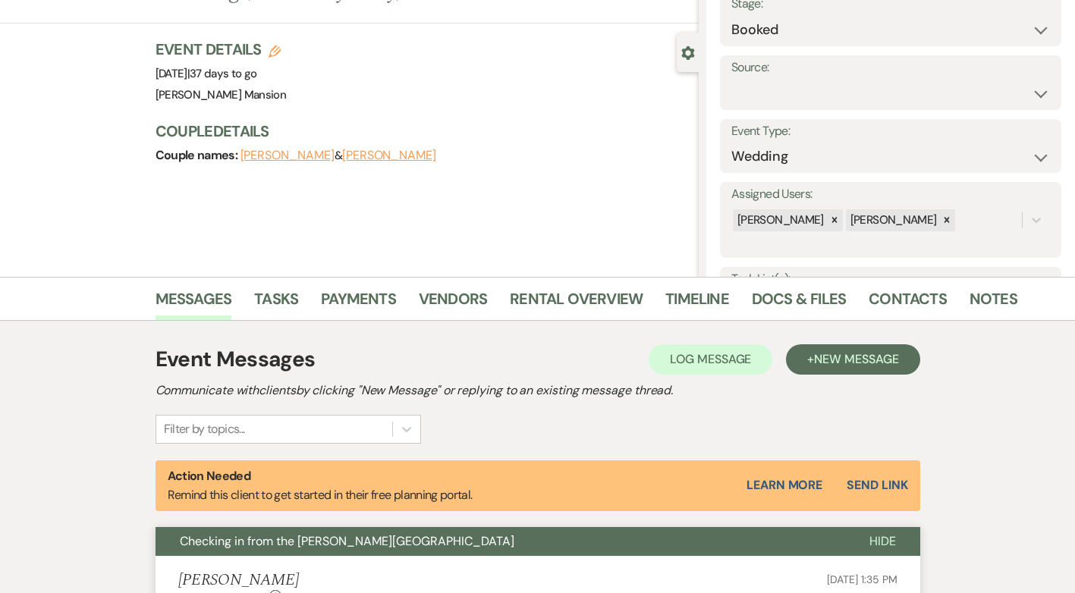
select select "8"
select select "5"
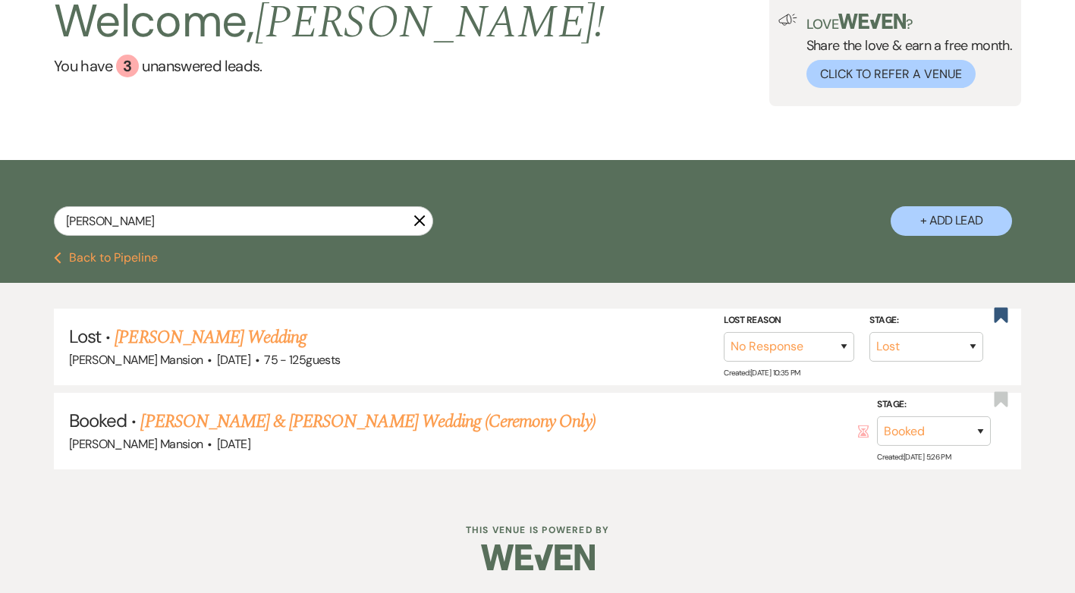
click at [416, 215] on icon "X" at bounding box center [419, 221] width 12 height 12
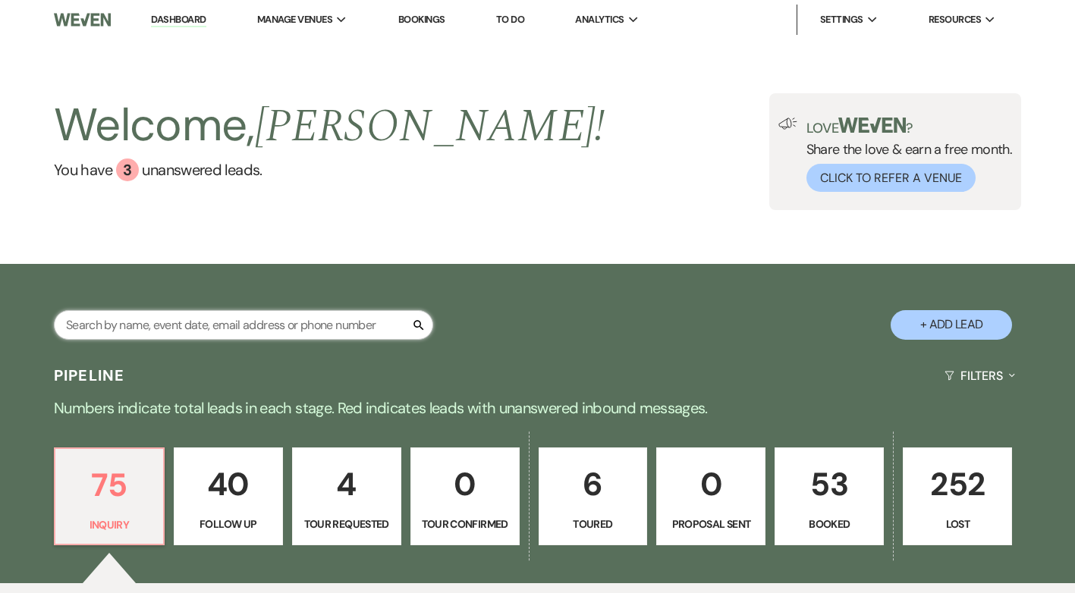
drag, startPoint x: 126, startPoint y: 324, endPoint x: 135, endPoint y: 298, distance: 27.4
click at [126, 324] on input "text" at bounding box center [243, 325] width 379 height 30
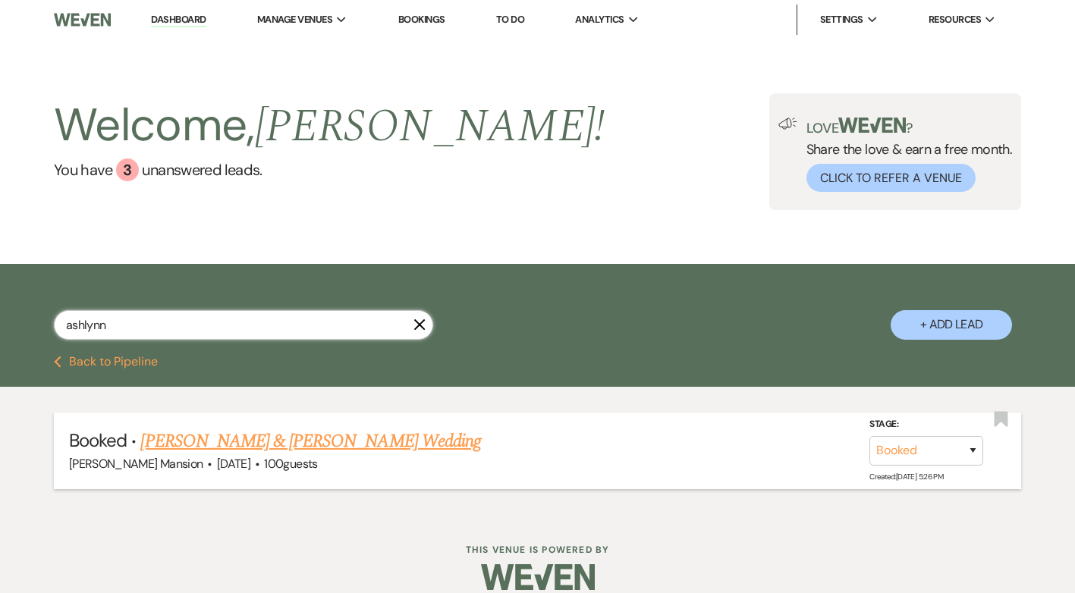
type input "ashlynn"
click at [320, 442] on link "[PERSON_NAME] & [PERSON_NAME] Wedding" at bounding box center [310, 441] width 340 height 27
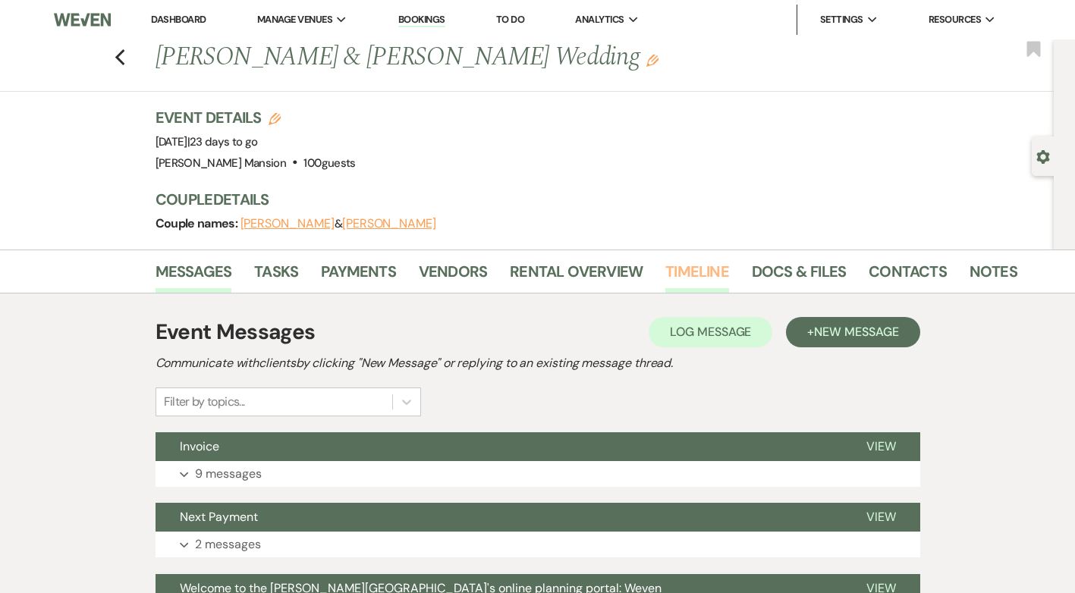
click at [671, 266] on link "Timeline" at bounding box center [697, 275] width 64 height 33
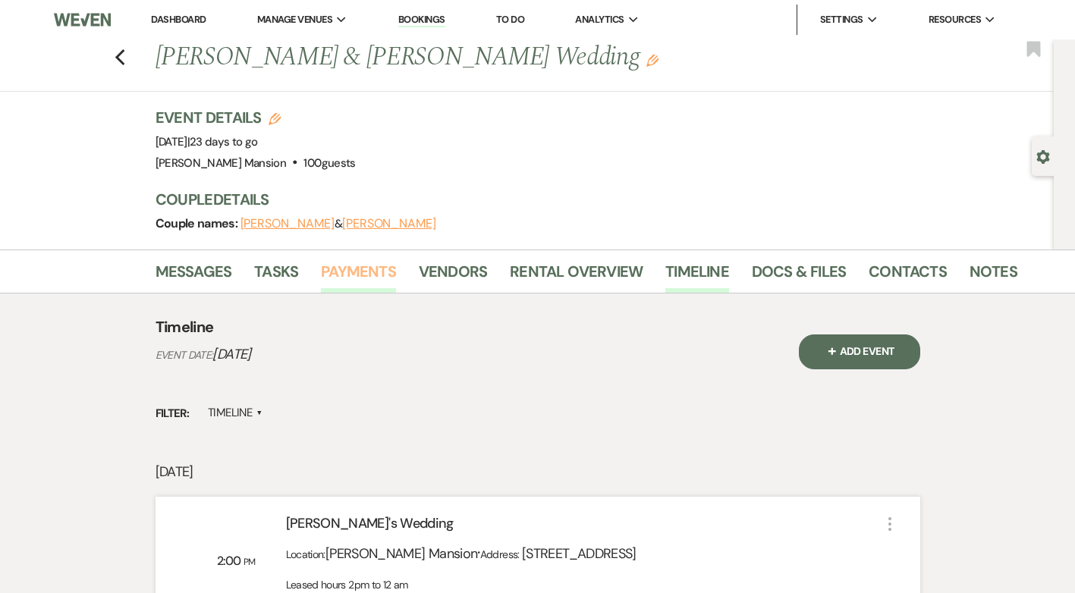
click at [376, 271] on link "Payments" at bounding box center [358, 275] width 75 height 33
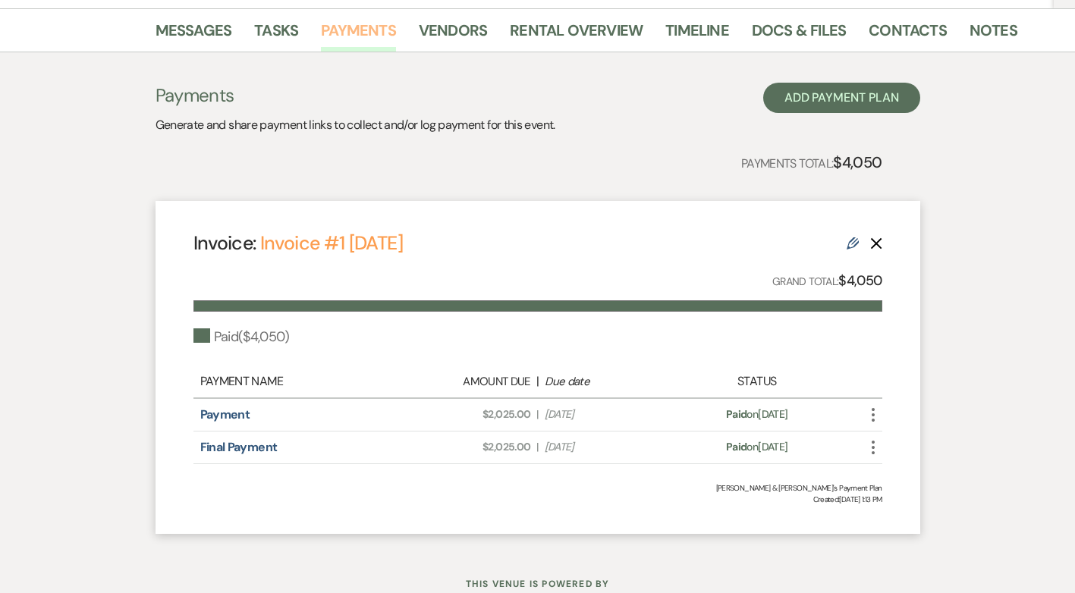
scroll to position [219, 0]
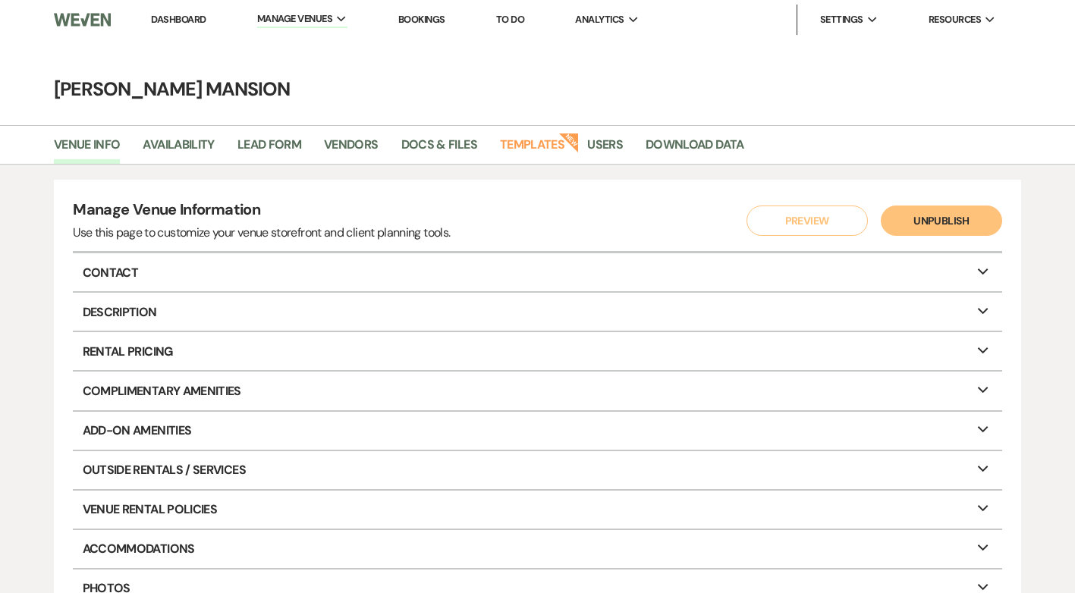
drag, startPoint x: 0, startPoint y: 0, endPoint x: 186, endPoint y: 16, distance: 186.5
click at [186, 16] on link "Dashboard" at bounding box center [178, 19] width 55 height 13
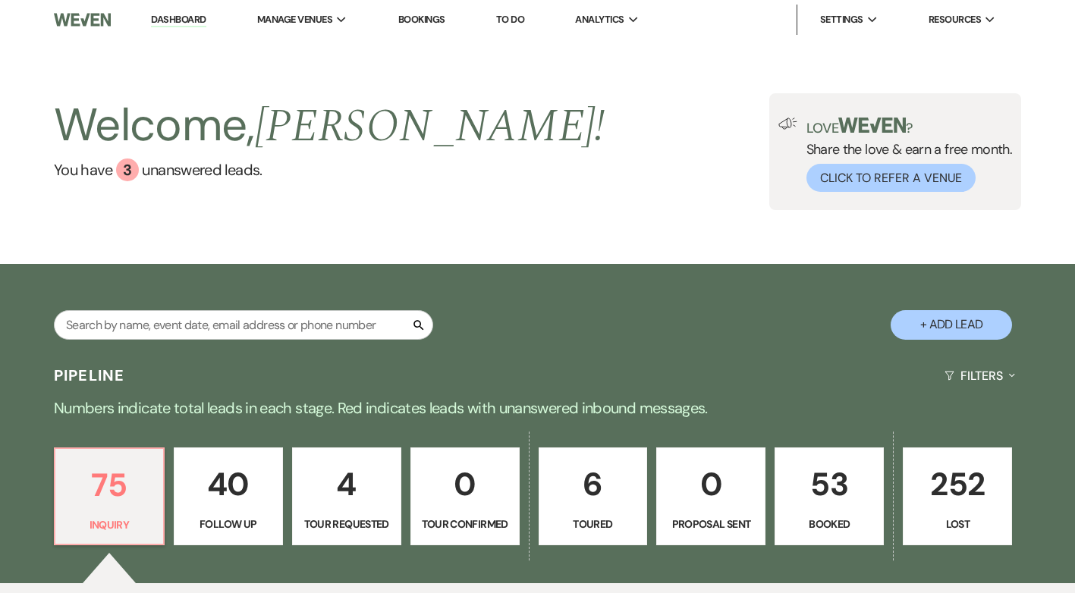
scroll to position [455, 0]
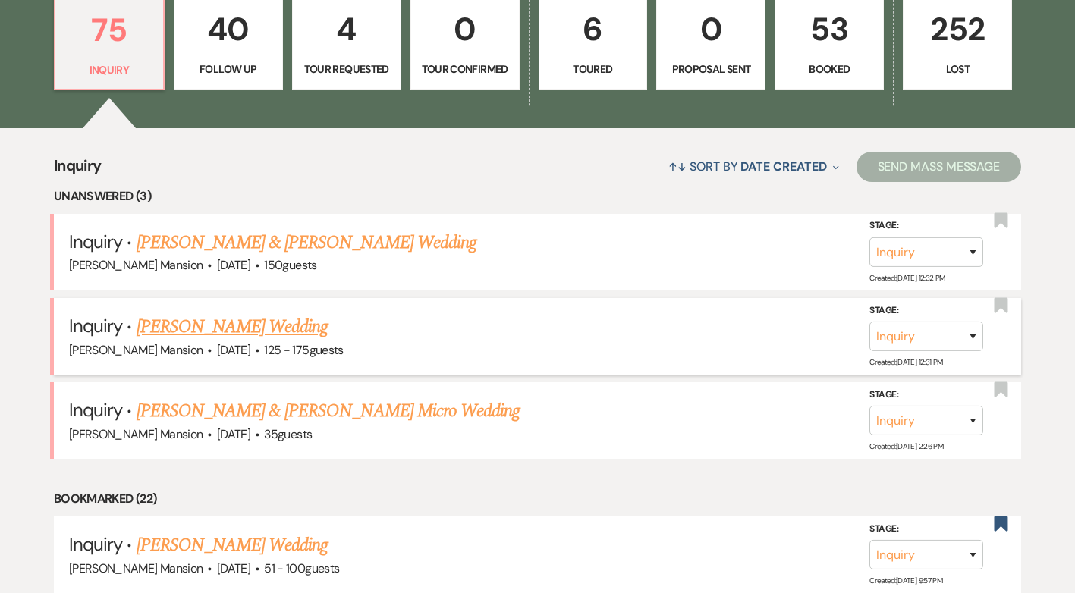
click at [229, 330] on link "[PERSON_NAME] Wedding" at bounding box center [233, 326] width 192 height 27
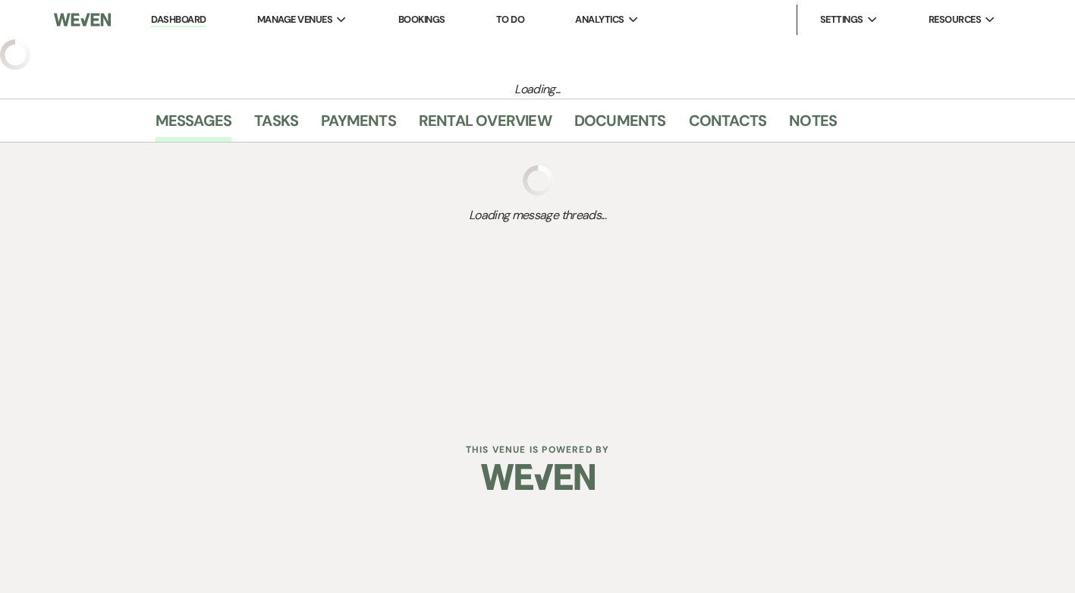
select select "3"
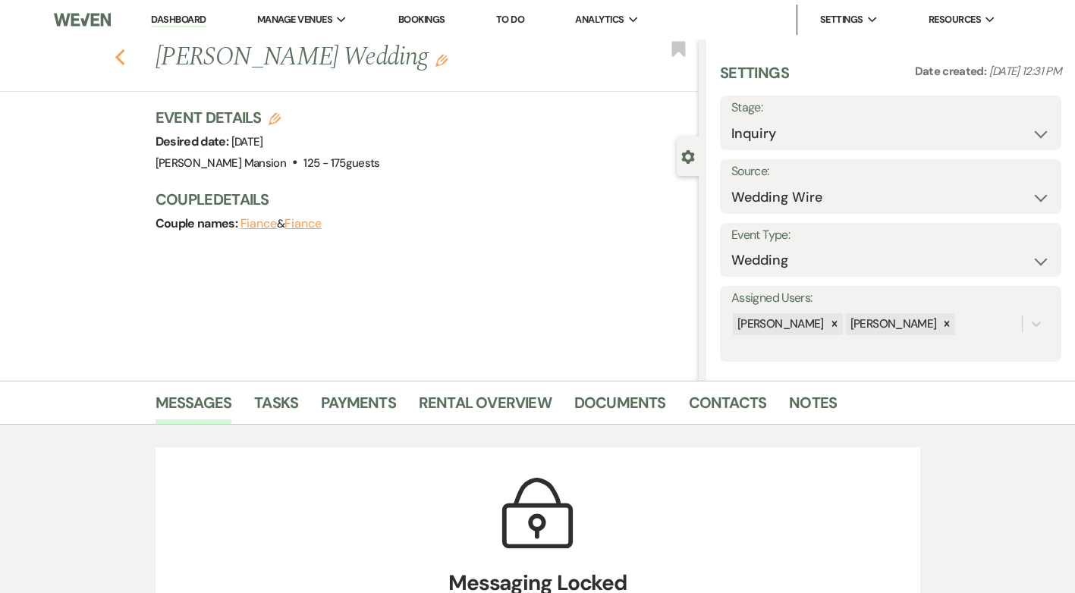
click at [121, 59] on icon "Previous" at bounding box center [120, 58] width 11 height 18
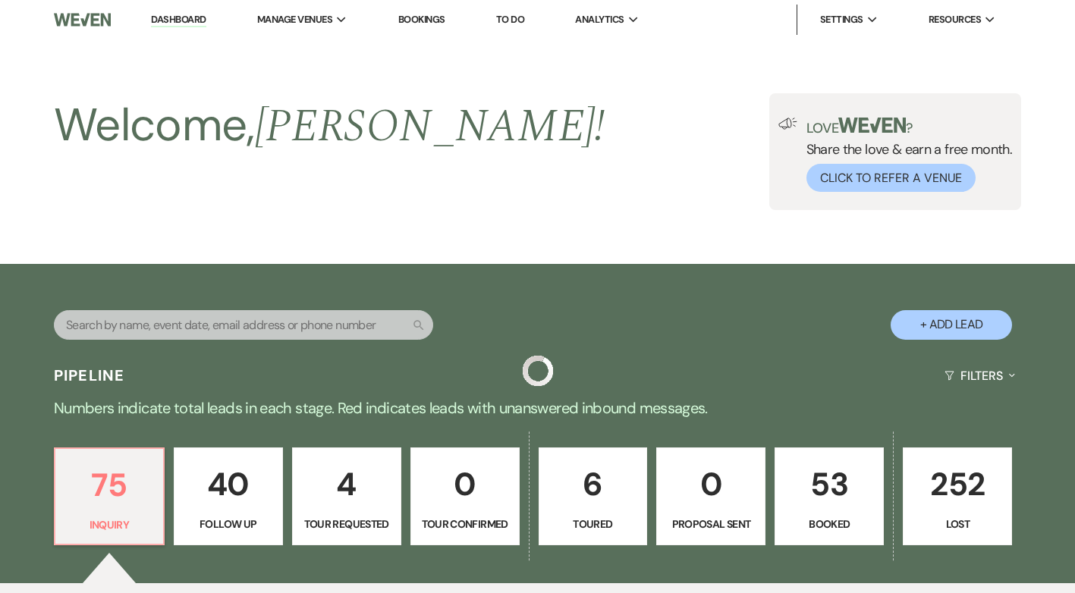
scroll to position [455, 0]
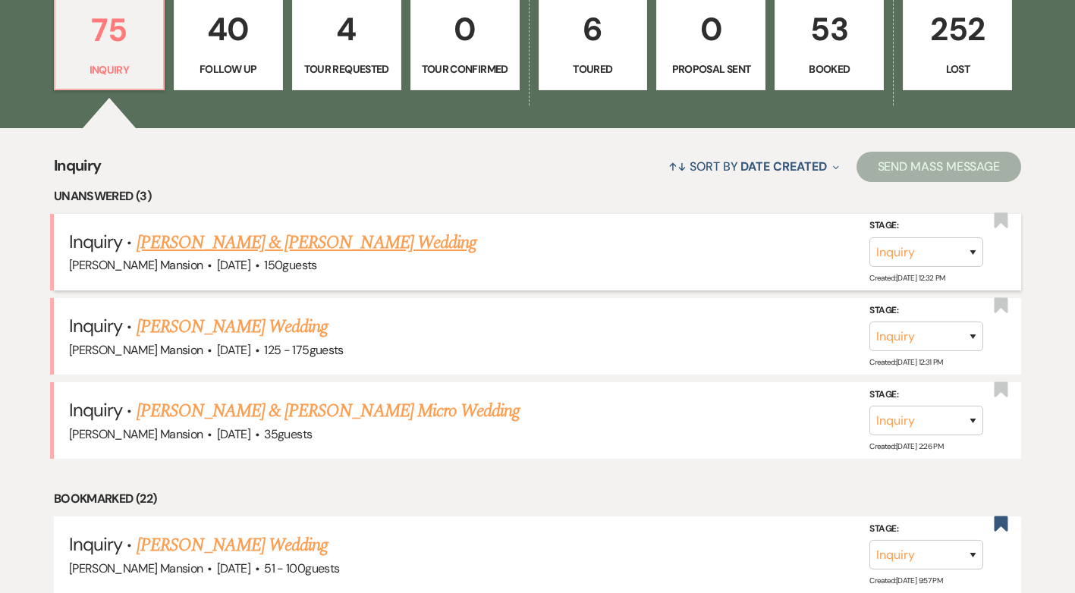
click at [248, 246] on link "[PERSON_NAME] & [PERSON_NAME] Wedding" at bounding box center [307, 242] width 340 height 27
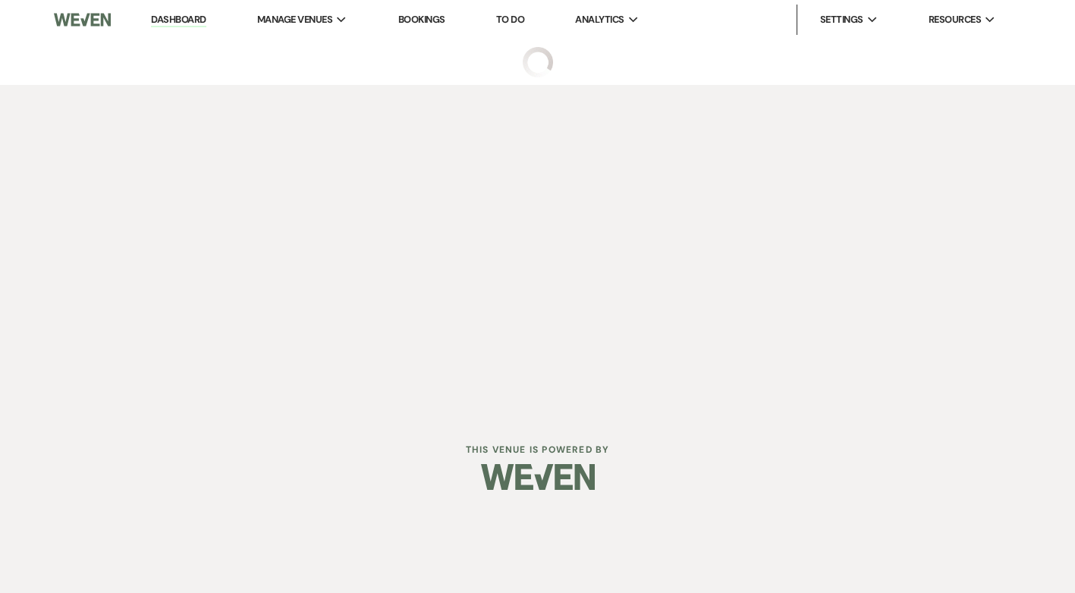
select select "5"
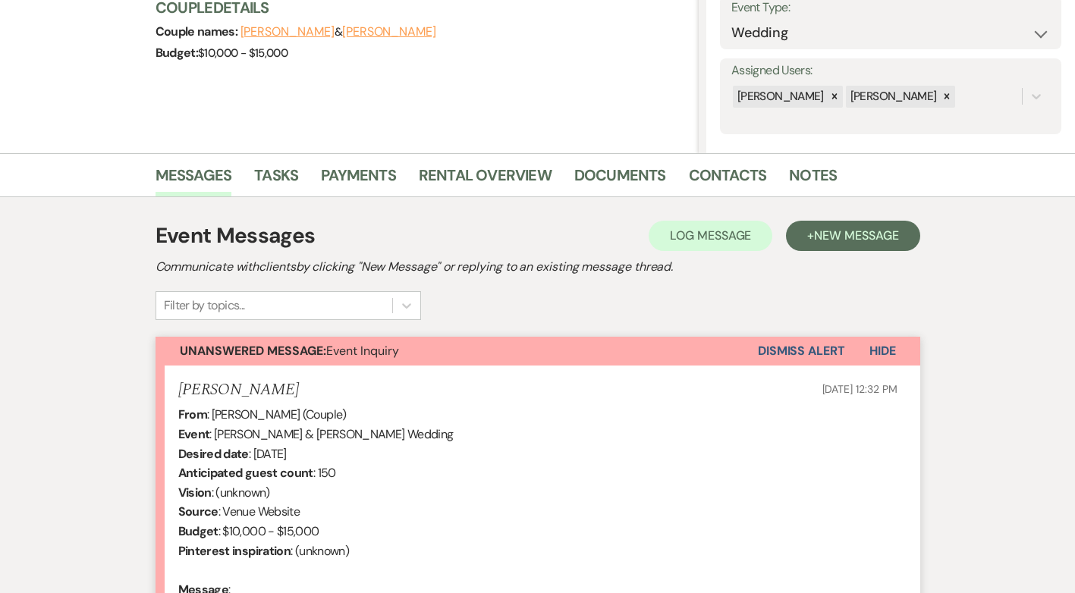
scroll to position [451, 0]
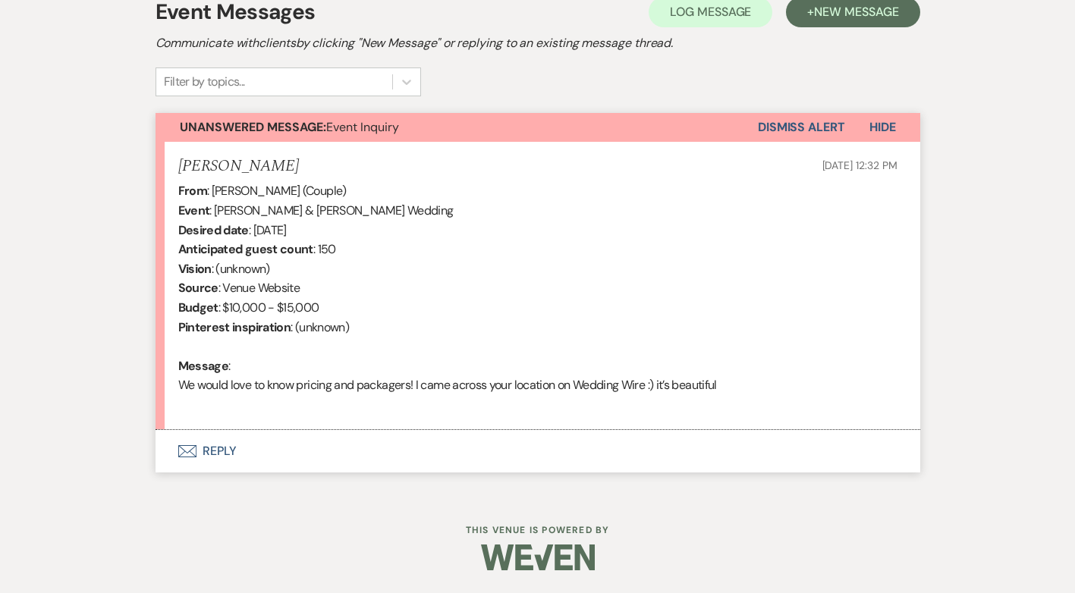
click at [225, 449] on button "Envelope Reply" at bounding box center [538, 451] width 765 height 42
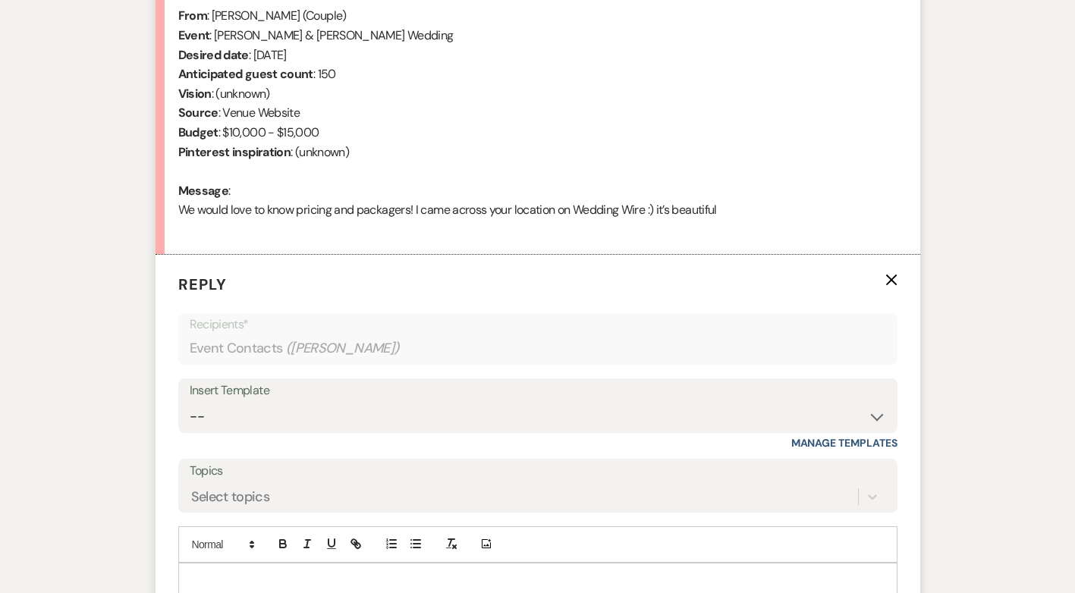
scroll to position [741, 0]
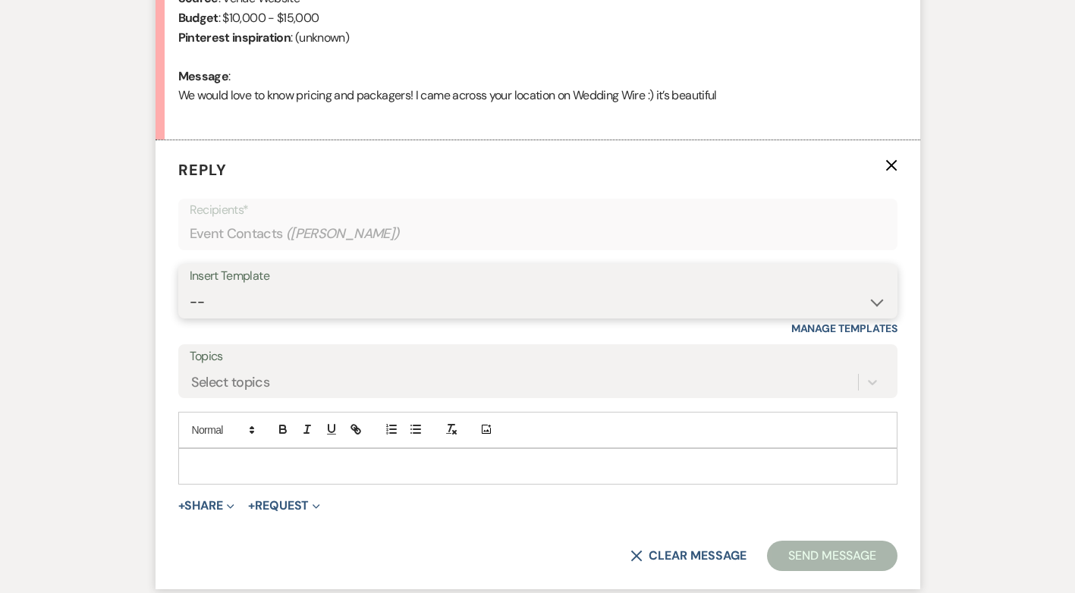
click at [869, 303] on select "-- Initial Inquiry Response Tour Request Response Follow Up Contract (Pre-Booke…" at bounding box center [538, 303] width 696 height 30
select select "4818"
click at [190, 288] on select "-- Initial Inquiry Response Tour Request Response Follow Up Contract (Pre-Booke…" at bounding box center [538, 303] width 696 height 30
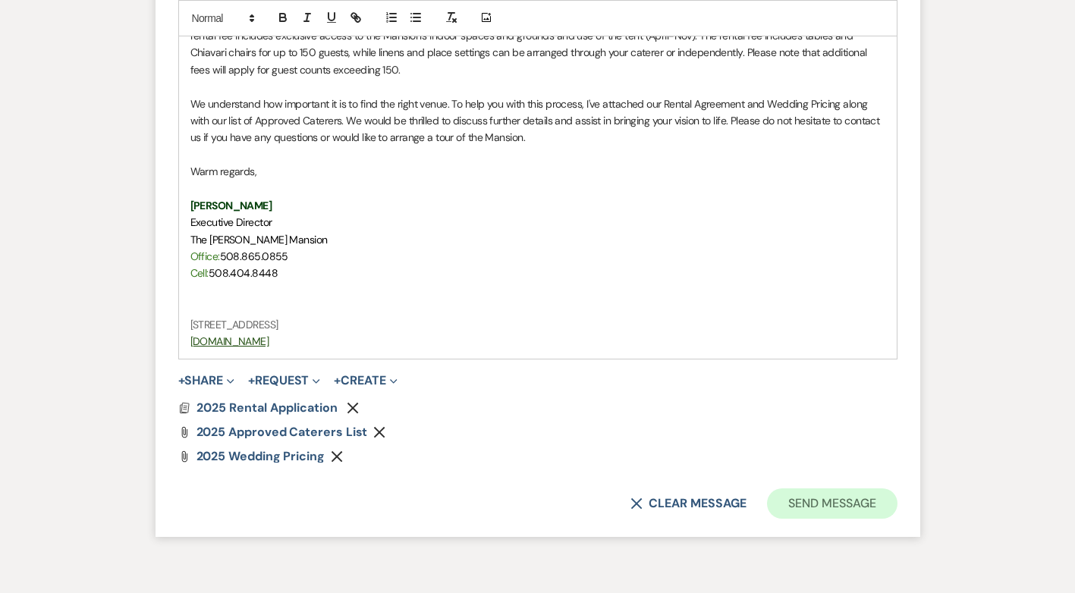
scroll to position [1400, 0]
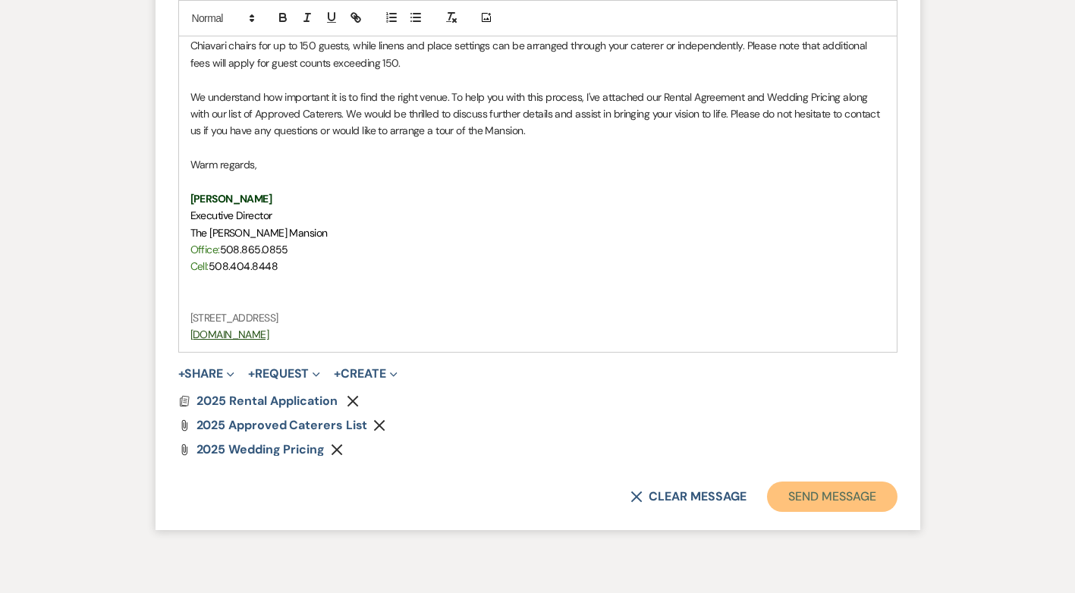
click at [850, 495] on button "Send Message" at bounding box center [832, 497] width 130 height 30
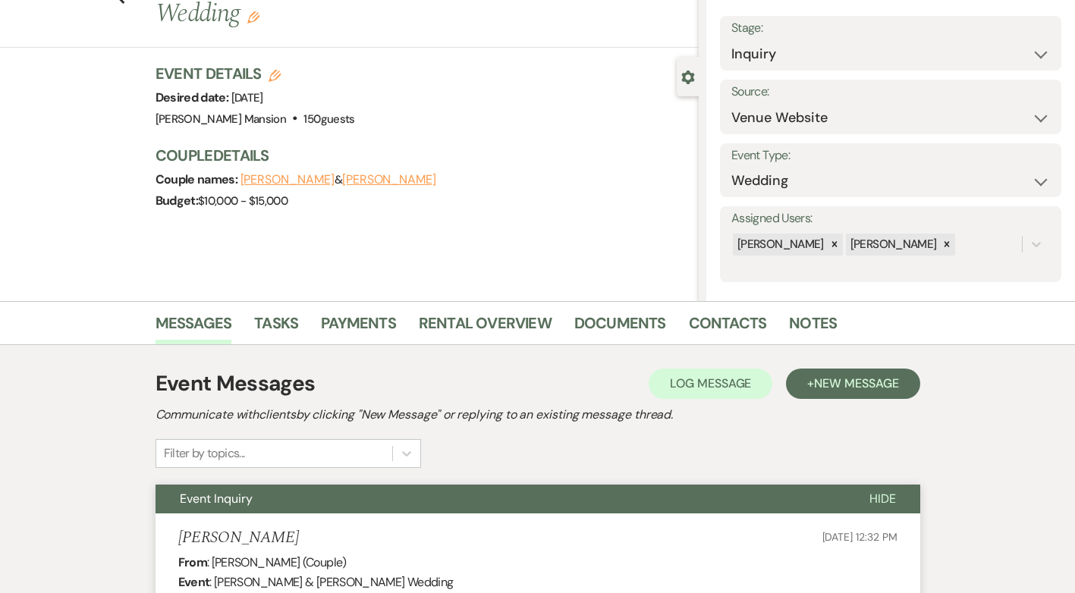
scroll to position [0, 0]
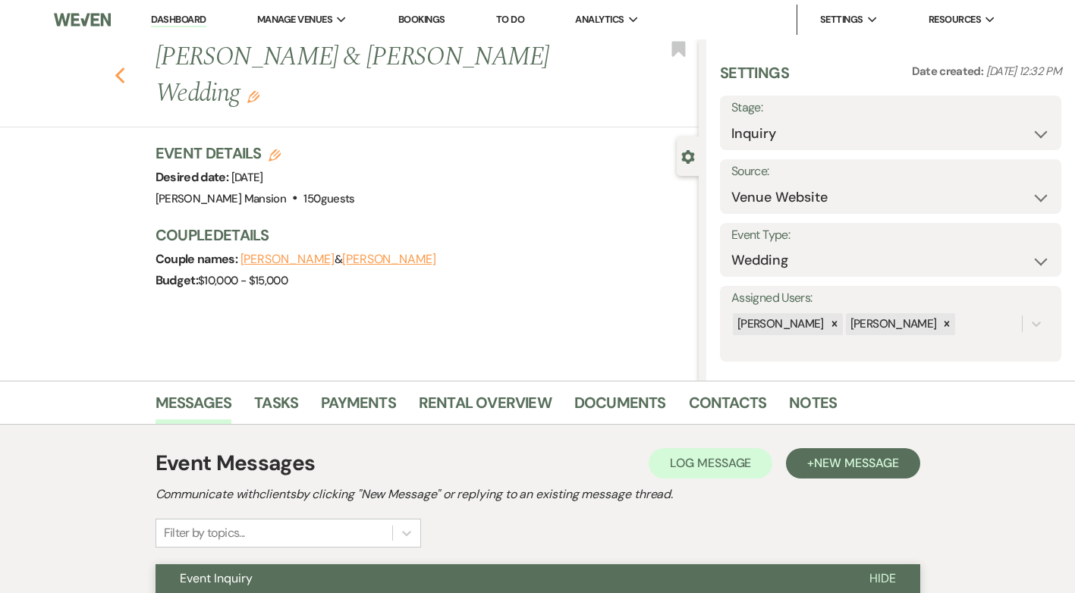
click at [126, 76] on icon "Previous" at bounding box center [120, 76] width 11 height 18
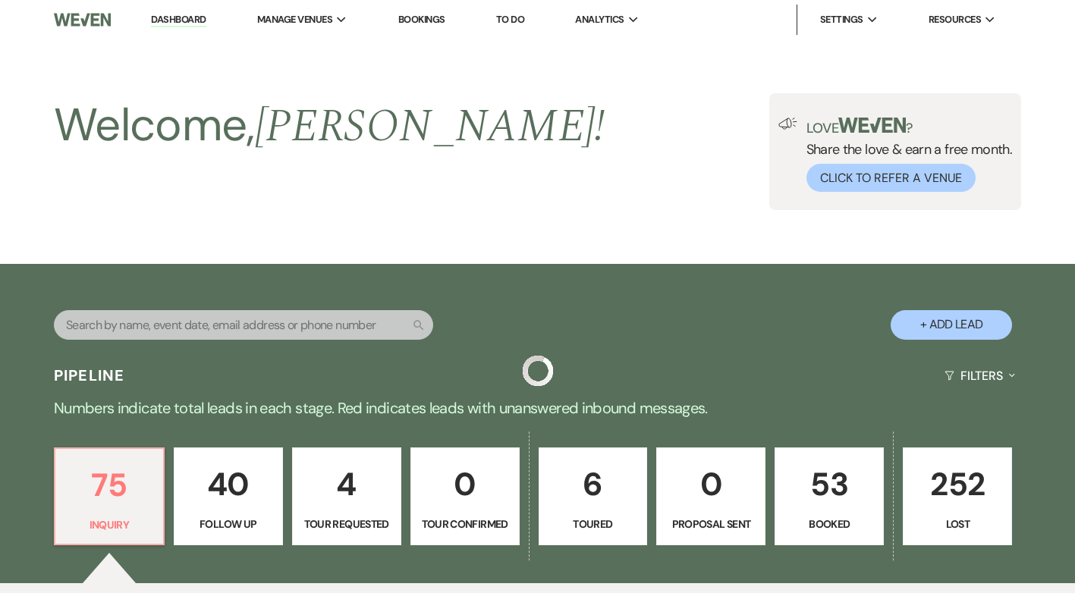
scroll to position [455, 0]
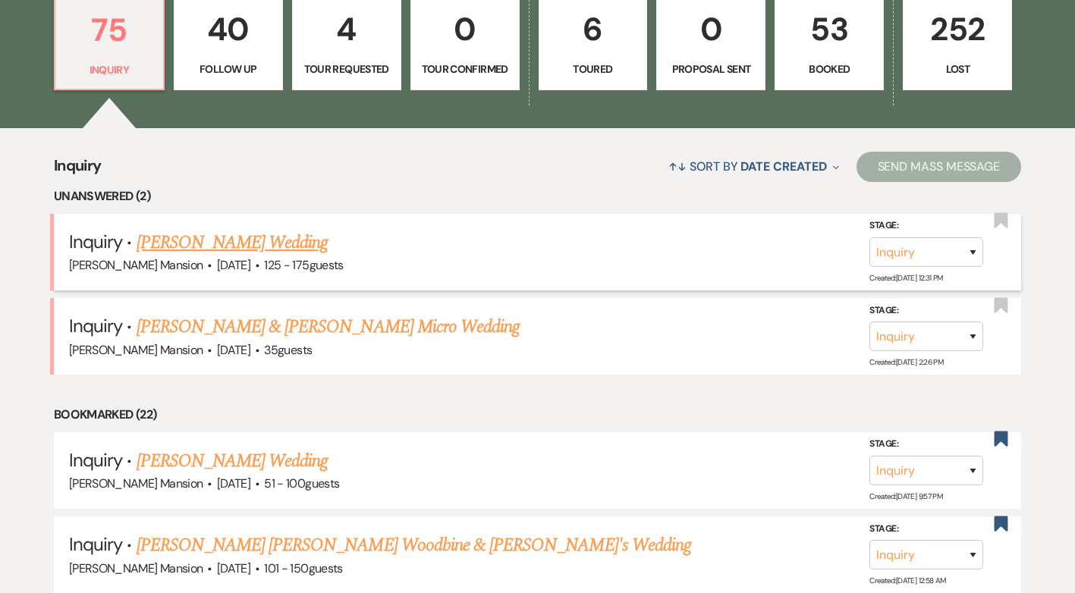
click at [286, 245] on link "[PERSON_NAME] Wedding" at bounding box center [233, 242] width 192 height 27
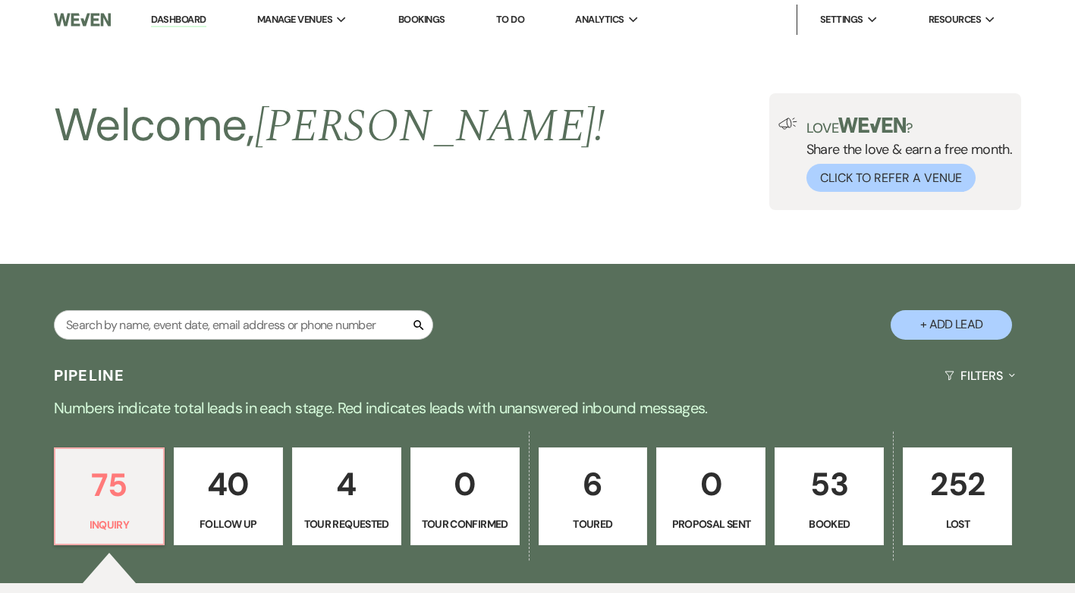
select select "3"
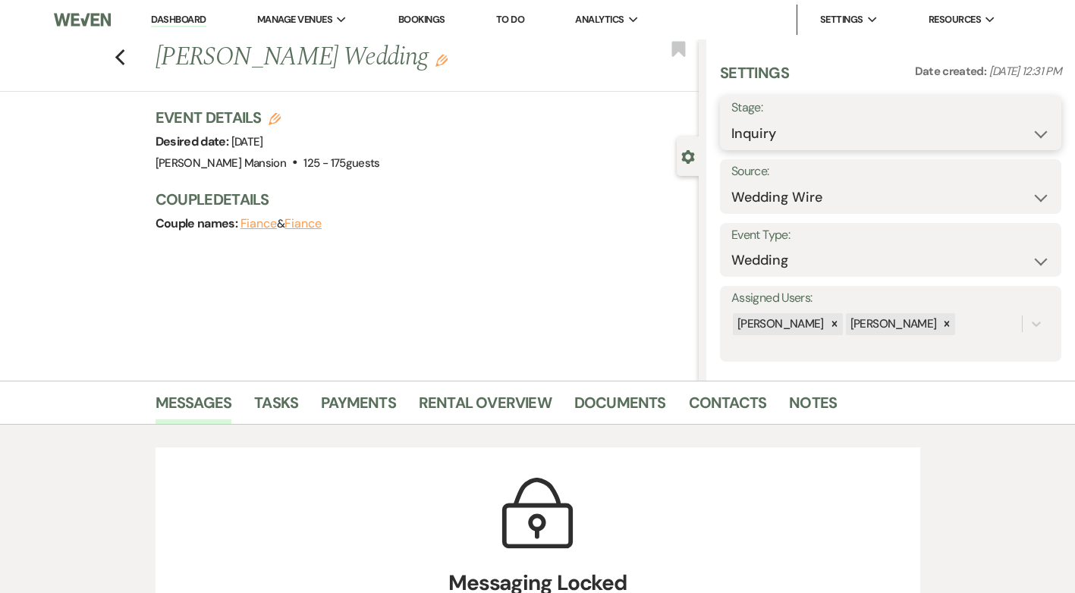
click at [1035, 140] on select "Inquiry Follow Up Tour Requested Tour Confirmed Toured Proposal Sent Booked Lost" at bounding box center [890, 134] width 319 height 30
select select "8"
click at [731, 119] on select "Inquiry Follow Up Tour Requested Tour Confirmed Toured Proposal Sent Booked Lost" at bounding box center [890, 134] width 319 height 30
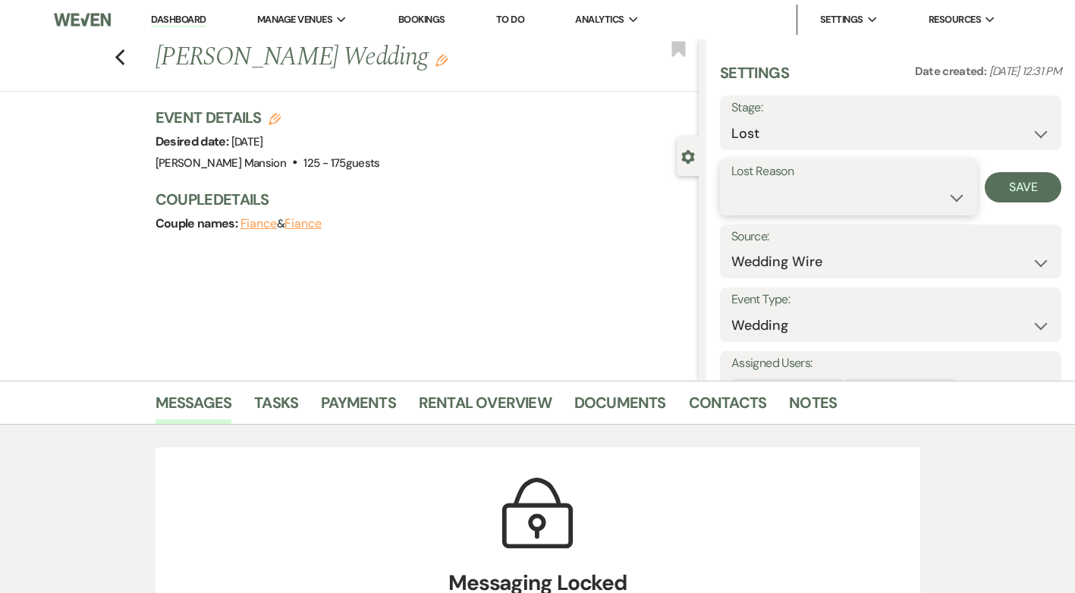
click at [954, 203] on select "Booked Elsewhere Budget Date Unavailable No Response Not a Good Match Capacity …" at bounding box center [848, 198] width 234 height 30
select select "4"
click at [731, 183] on select "Booked Elsewhere Budget Date Unavailable No Response Not a Good Match Capacity …" at bounding box center [848, 198] width 234 height 30
click at [1007, 183] on button "Save" at bounding box center [1023, 187] width 77 height 30
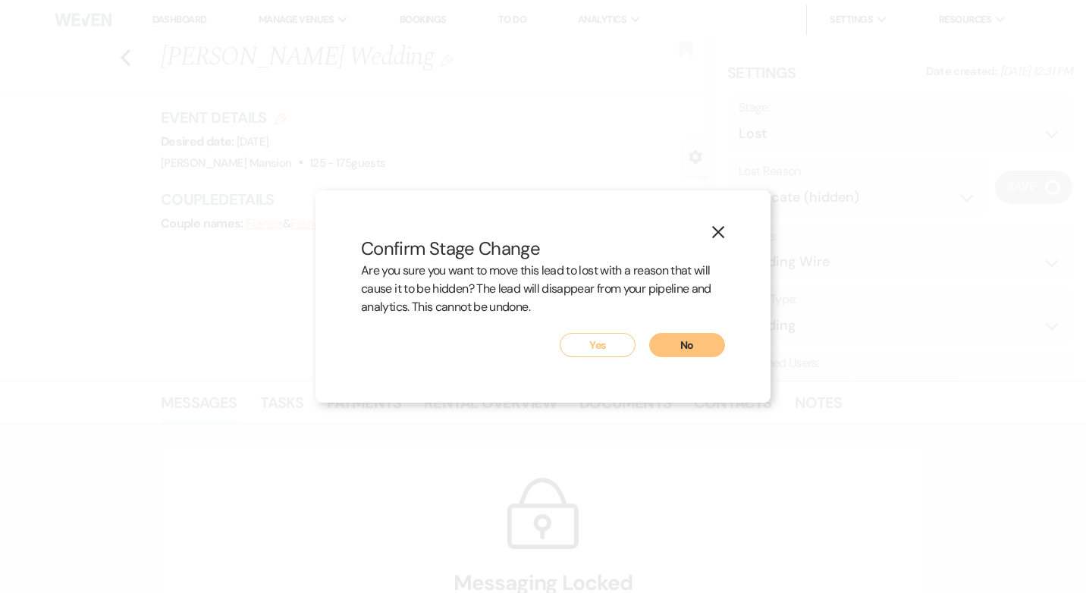
click at [599, 343] on button "Yes" at bounding box center [598, 345] width 76 height 24
